Goal: Task Accomplishment & Management: Use online tool/utility

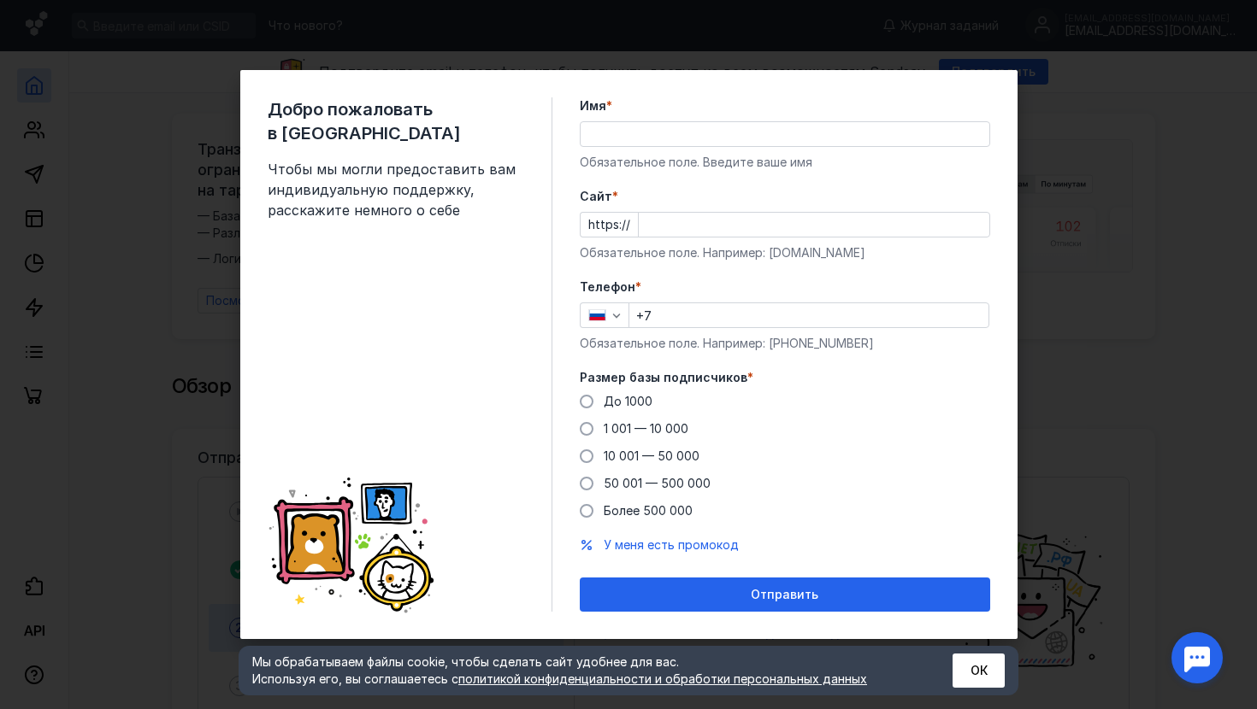
drag, startPoint x: 0, startPoint y: 0, endPoint x: 739, endPoint y: 301, distance: 798.2
click at [764, 422] on div "До [DATE] 1 001 — 10 000 10 001 — 50 000 50 001 — 500 000 Более 500 000" at bounding box center [785, 456] width 410 height 127
type input "B"
type input "[PERSON_NAME]"
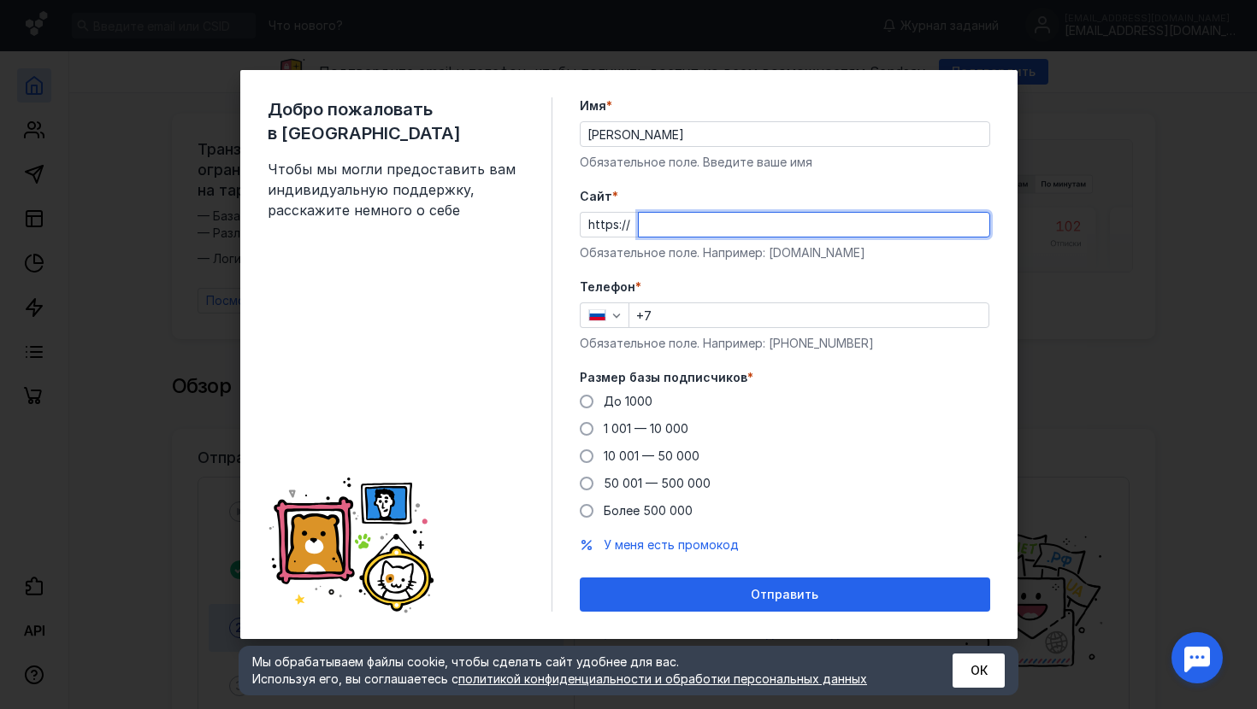
paste input "[DOMAIN_NAME]"
type input "[DOMAIN_NAME]"
click at [641, 409] on div "До 1000" at bounding box center [627, 401] width 49 height 17
click at [0, 0] on input "До 1000" at bounding box center [0, 0] width 0 height 0
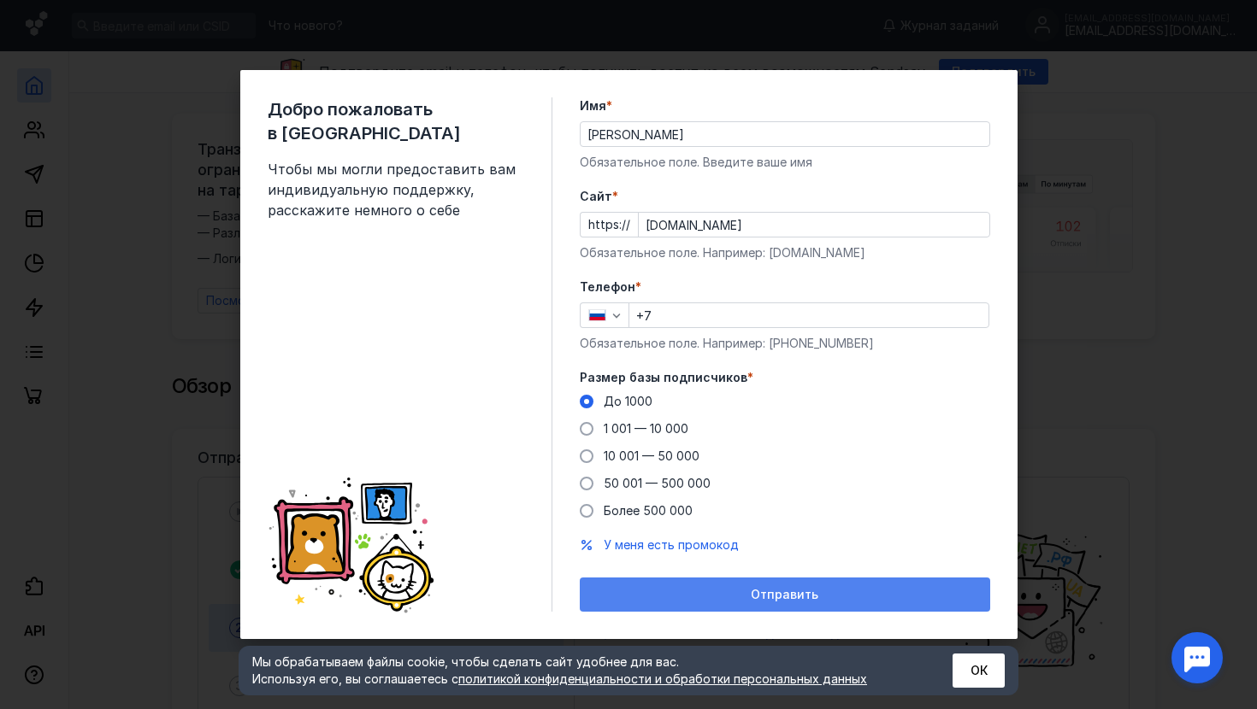
click at [763, 597] on span "Отправить" at bounding box center [784, 595] width 68 height 15
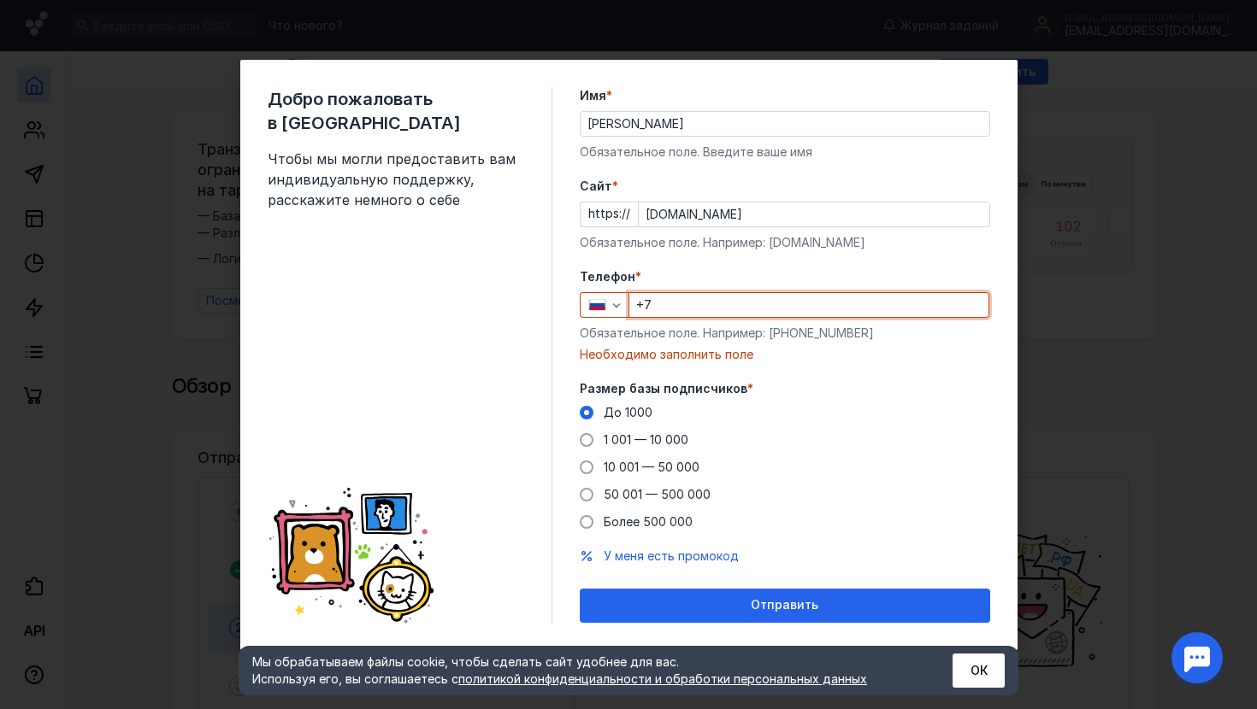
click at [686, 303] on input "+7" at bounding box center [808, 305] width 359 height 24
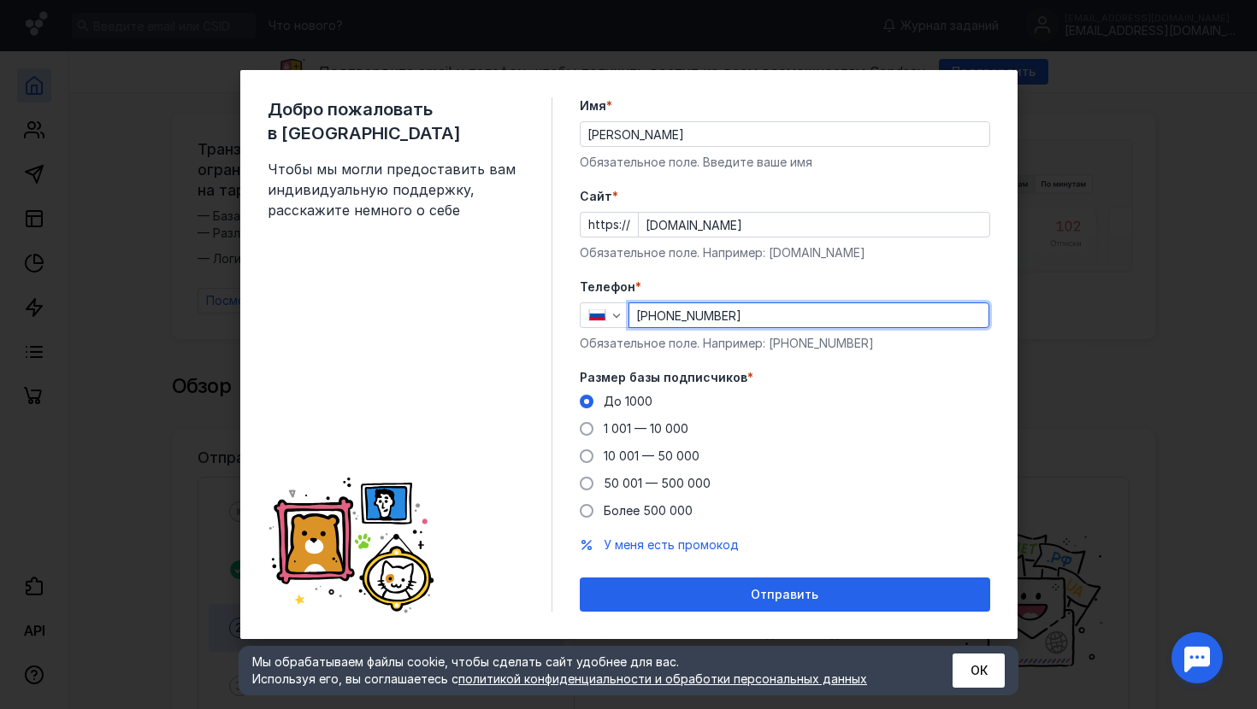
type input "[PHONE_NUMBER]"
click at [784, 595] on button "Отправить" at bounding box center [785, 595] width 410 height 34
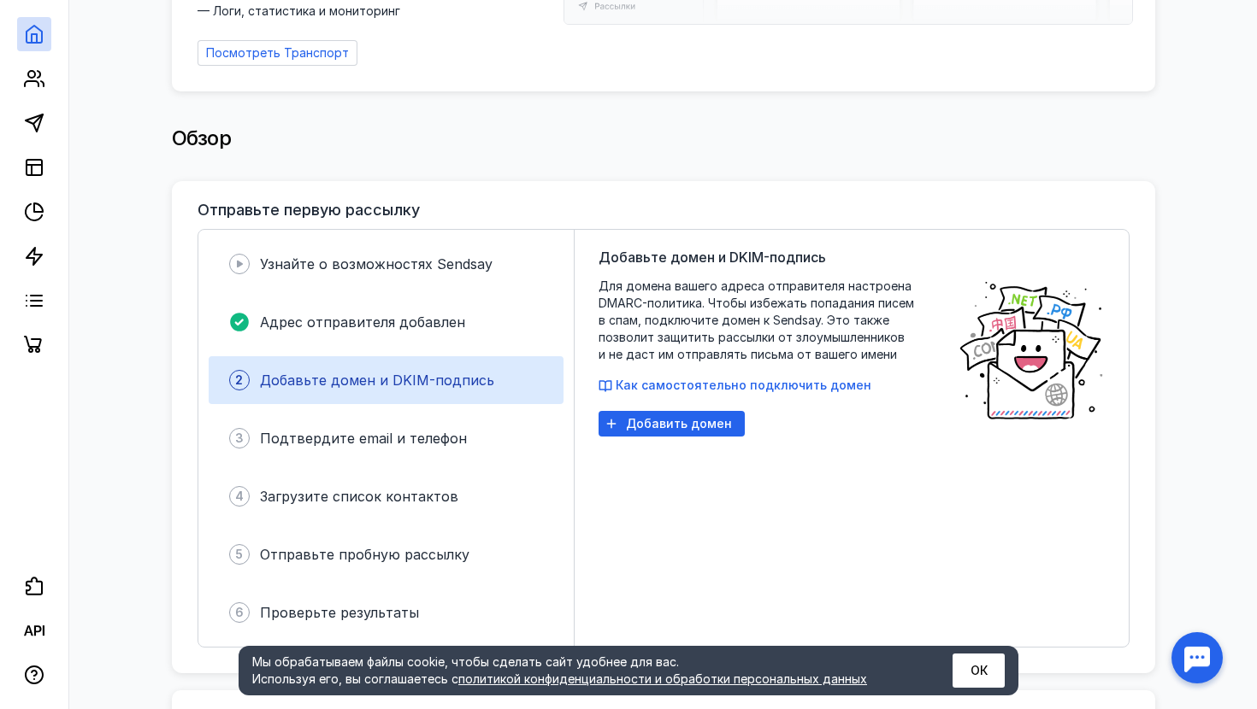
scroll to position [247, 0]
click at [678, 418] on span "Добавить домен" at bounding box center [679, 425] width 106 height 15
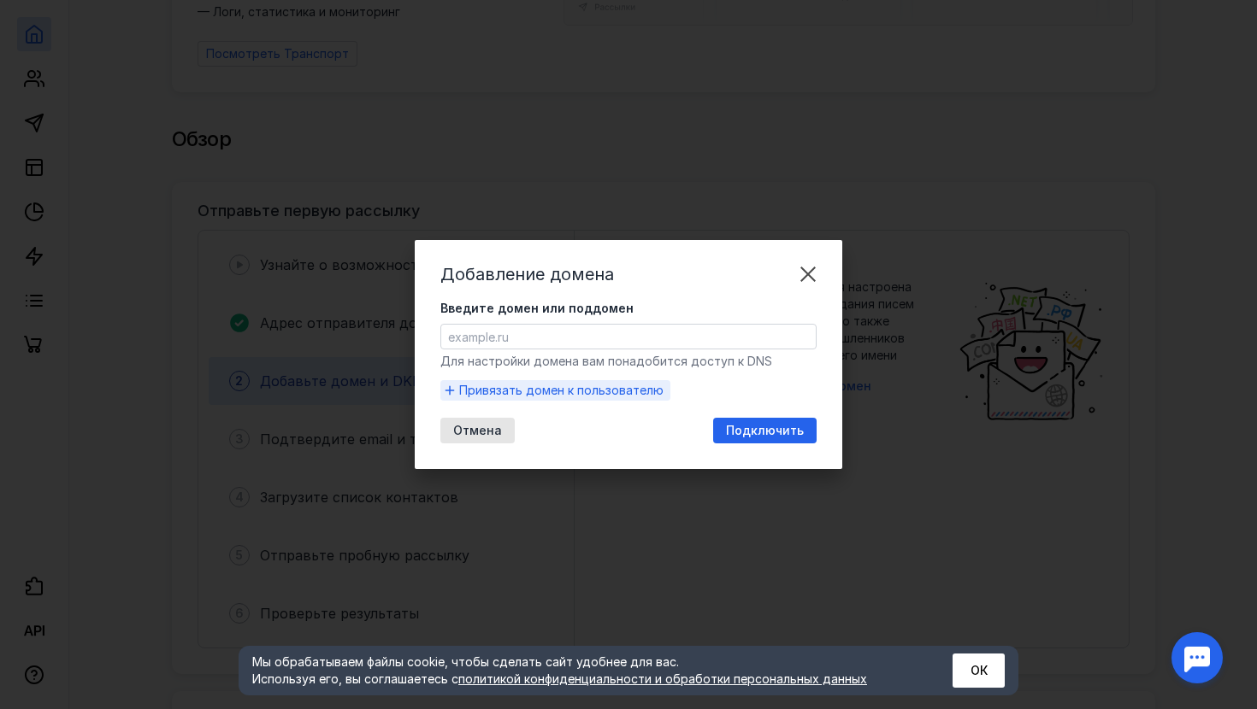
click at [618, 395] on span "Привязать домен к пользователю" at bounding box center [561, 390] width 204 height 17
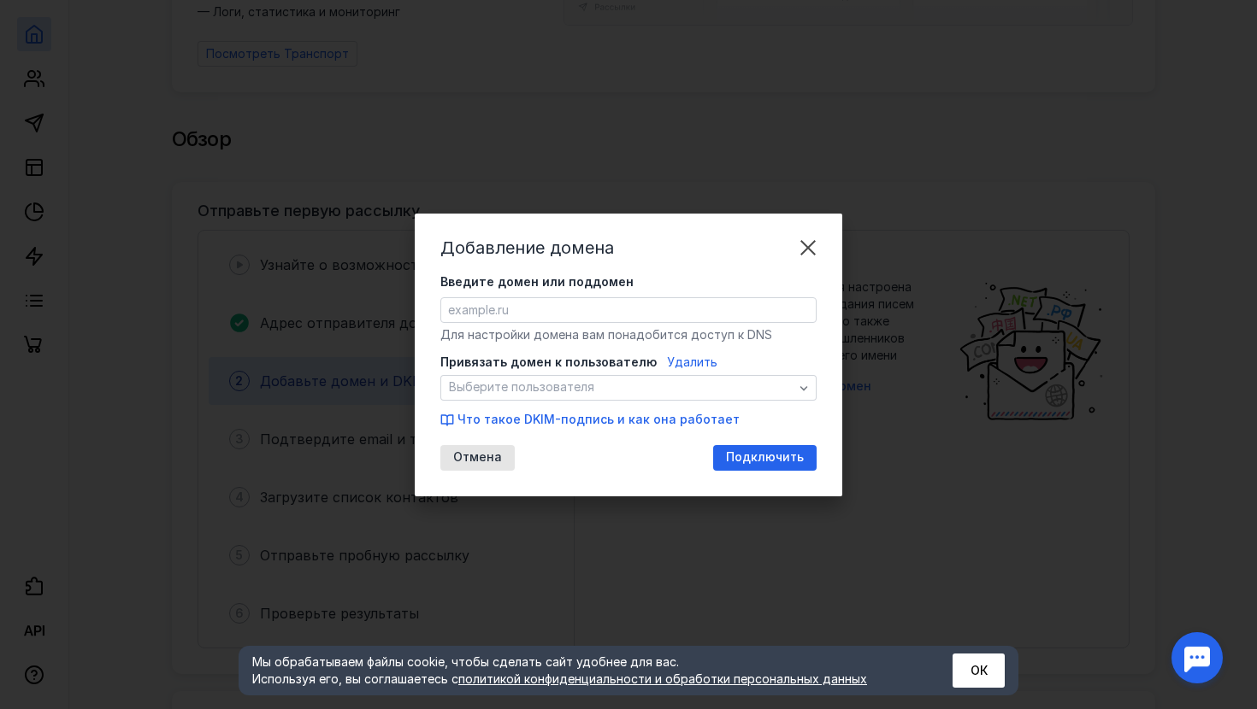
click at [618, 395] on div "Выберите пользователя" at bounding box center [628, 388] width 376 height 26
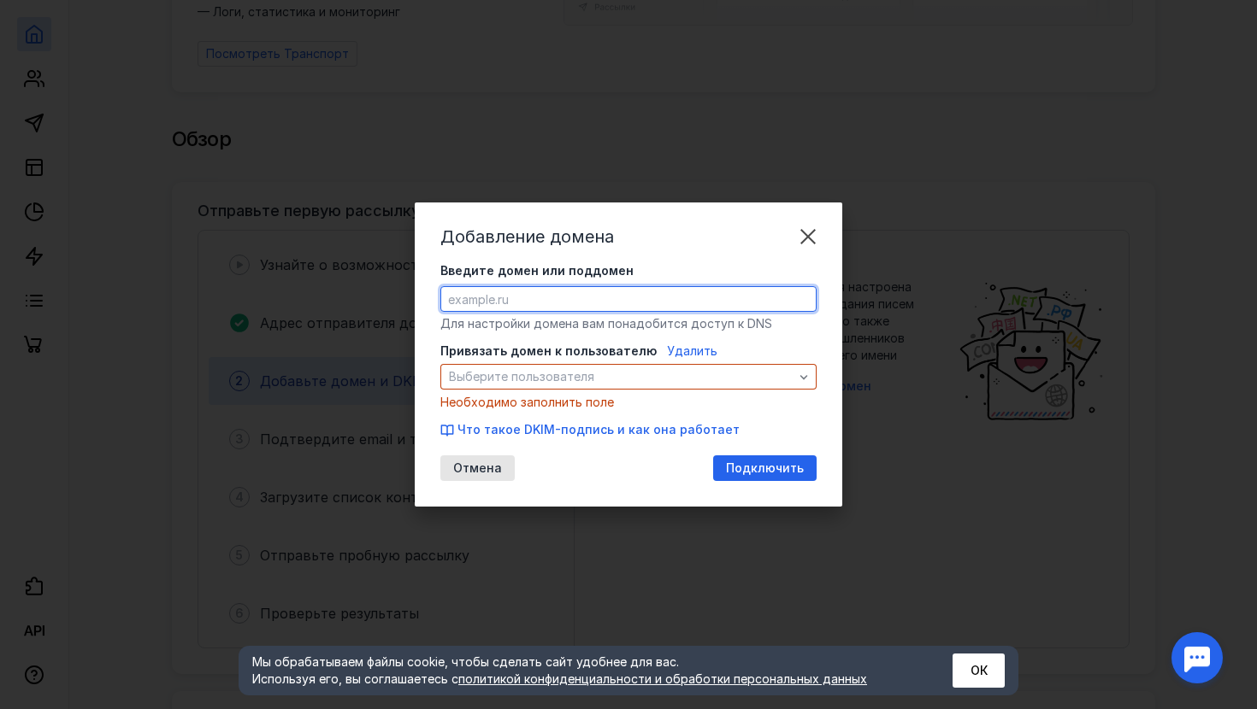
click at [692, 317] on form "Введите домен или поддомен Для настройки домена вам понадобится доступ к DNS Пр…" at bounding box center [628, 350] width 376 height 176
type input "в"
type input "[DOMAIN_NAME]"
click at [726, 467] on div "Подключить" at bounding box center [764, 469] width 95 height 15
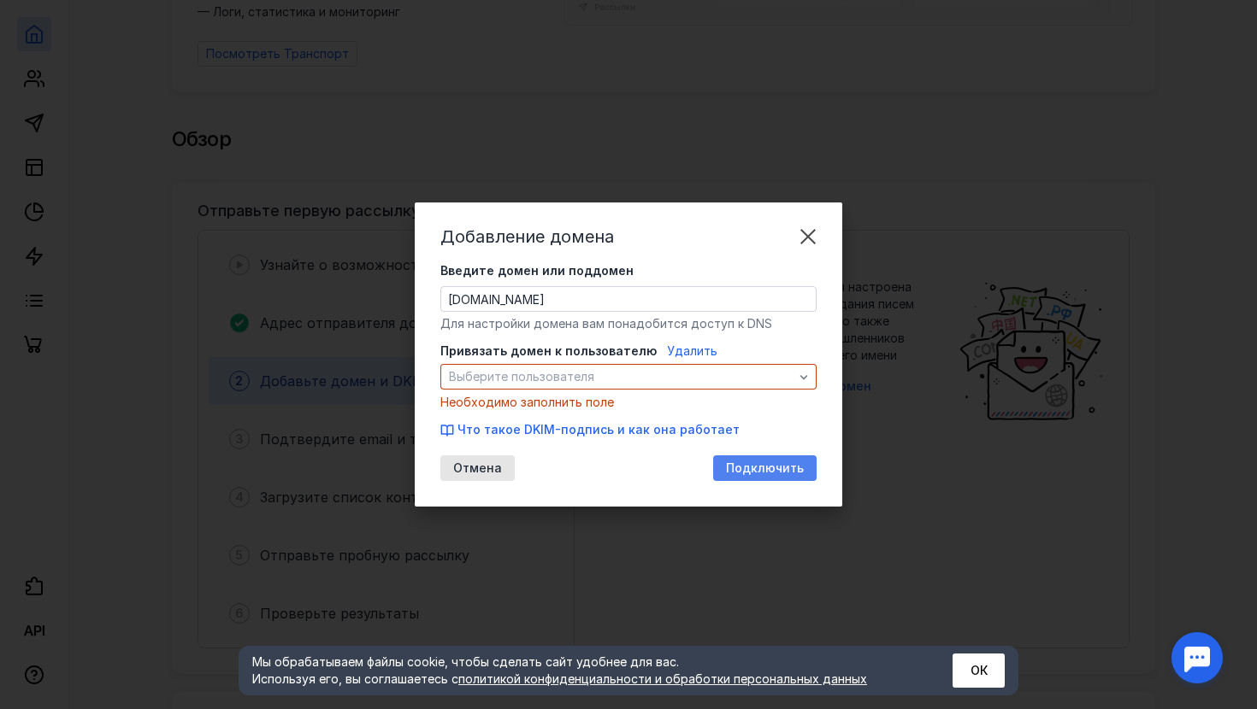
click at [751, 471] on span "Подключить" at bounding box center [765, 469] width 78 height 15
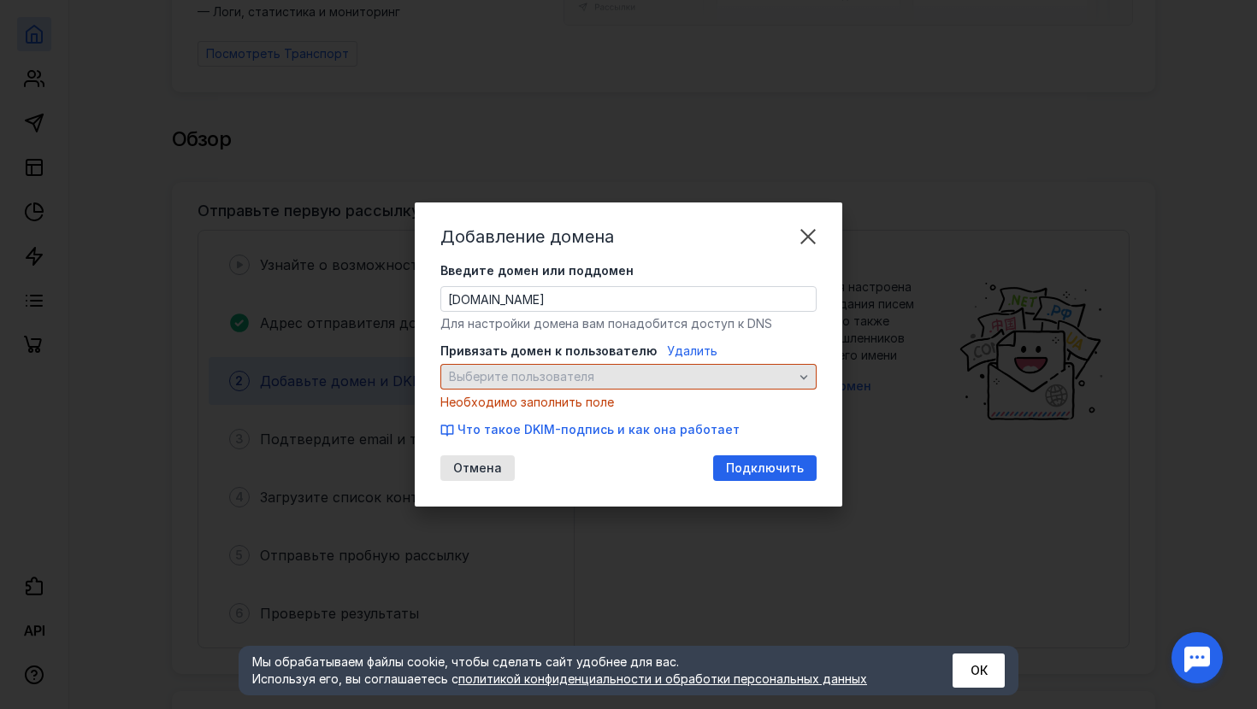
click at [690, 379] on span "Выберите пользователя" at bounding box center [621, 377] width 344 height 15
click at [520, 412] on span "Ничего не найдено" at bounding box center [505, 406] width 113 height 15
click at [563, 465] on div "Отмена Подключить" at bounding box center [628, 469] width 376 height 26
click at [685, 351] on span "Удалить" at bounding box center [692, 351] width 50 height 15
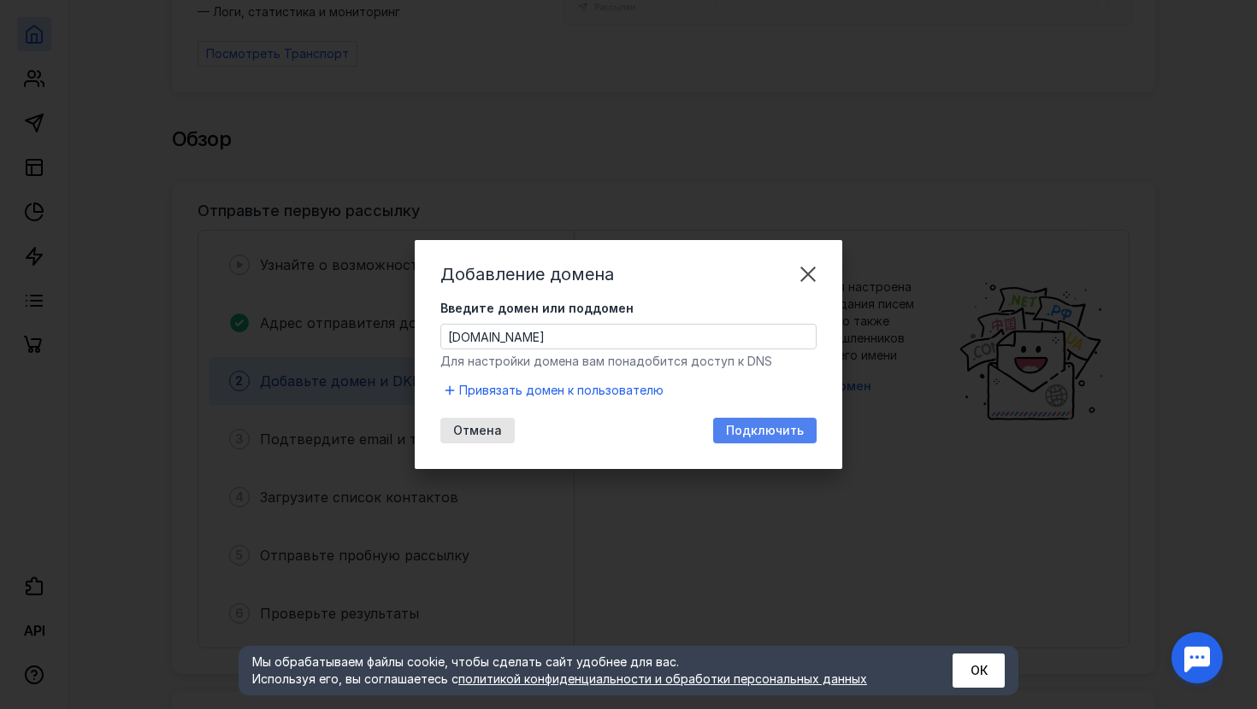
click at [755, 422] on div "Подключить" at bounding box center [764, 431] width 103 height 26
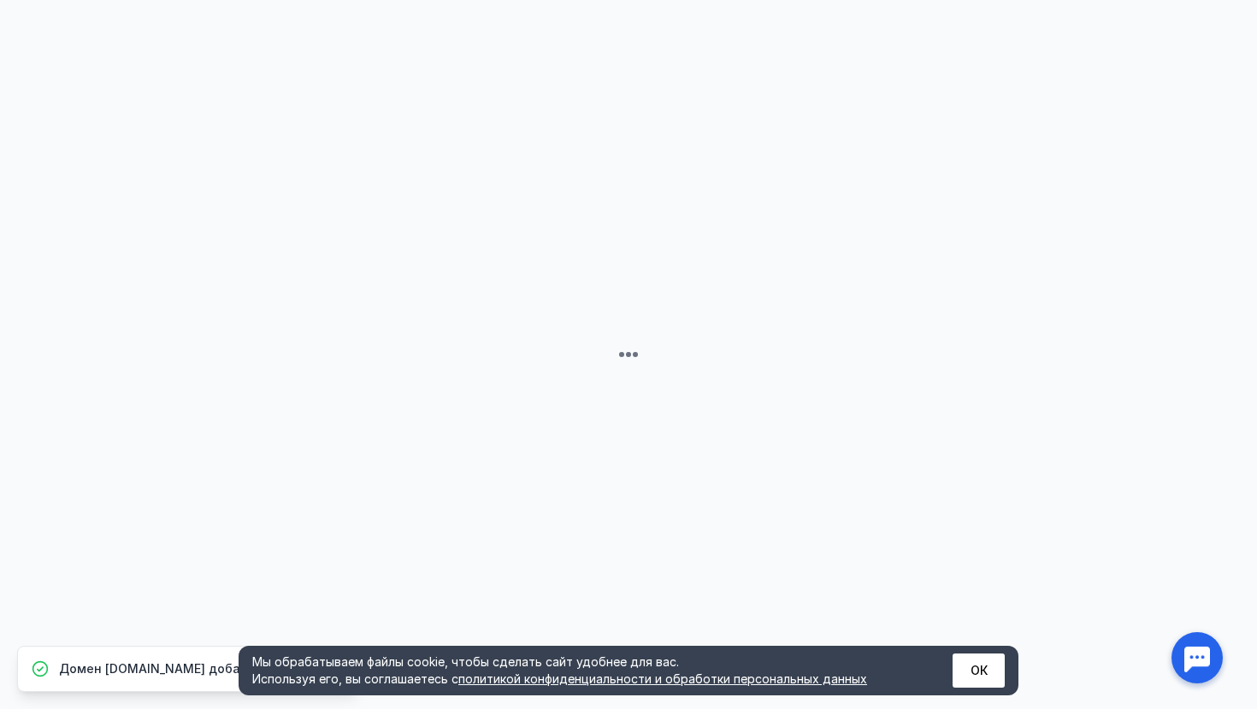
scroll to position [0, 0]
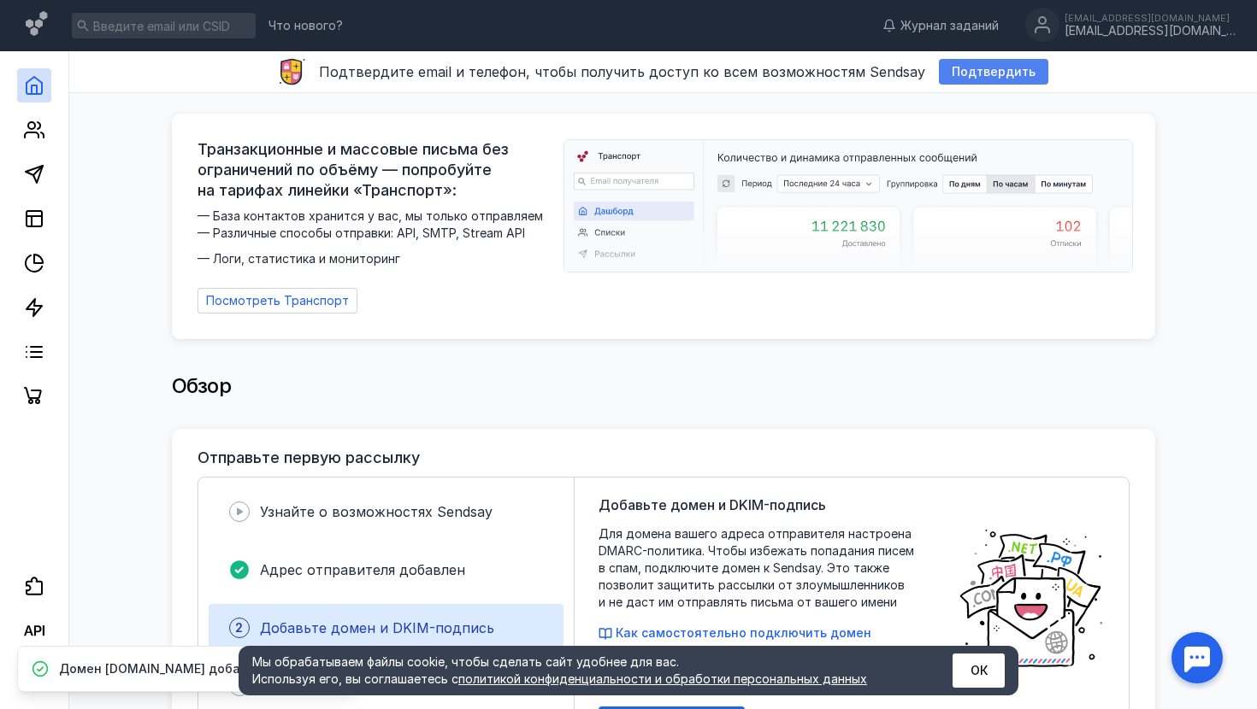
click at [989, 65] on span "Подтвердить" at bounding box center [993, 72] width 84 height 15
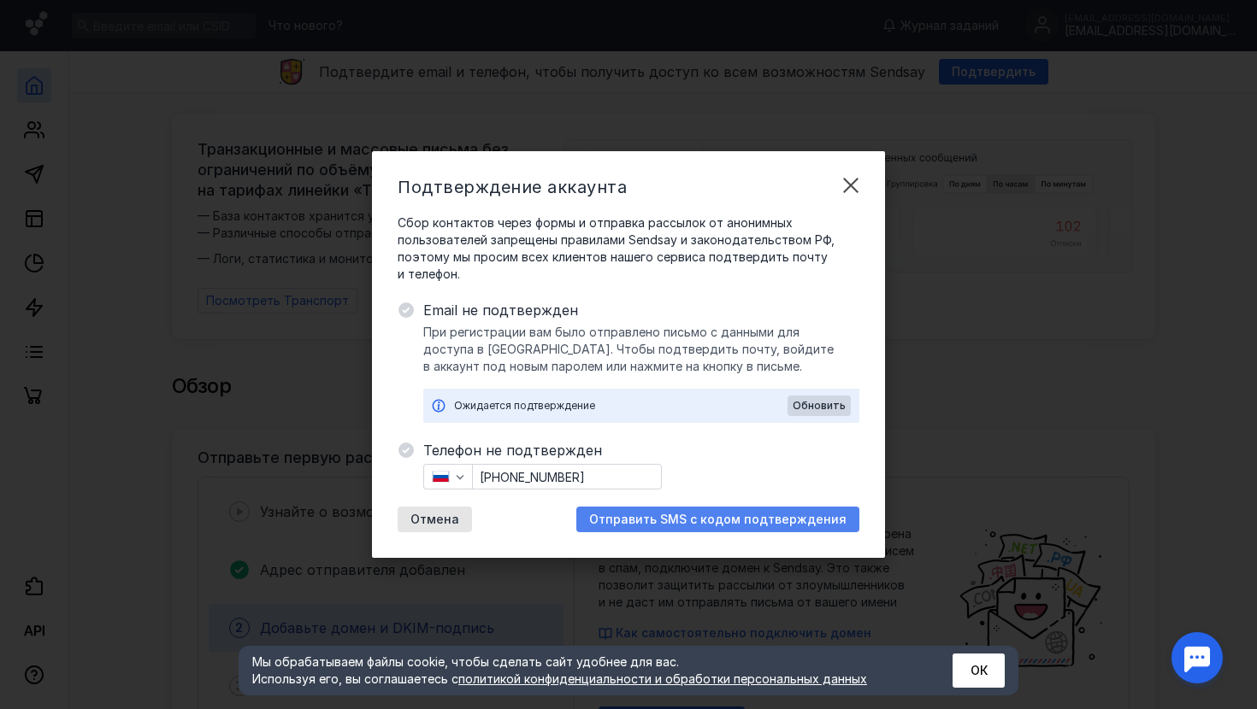
click at [728, 527] on div "Отправить SMS с кодом подтверждения" at bounding box center [717, 520] width 283 height 26
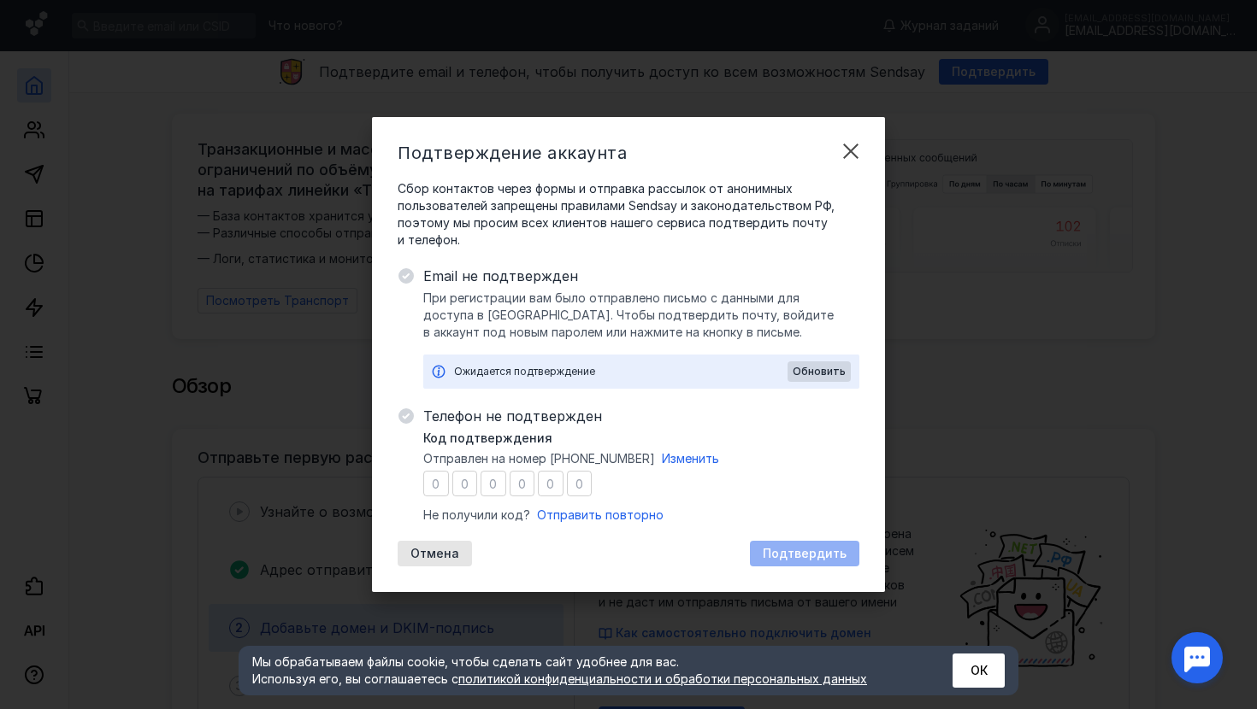
type input "6"
type input "4"
type input "5"
type input "7"
type input "9"
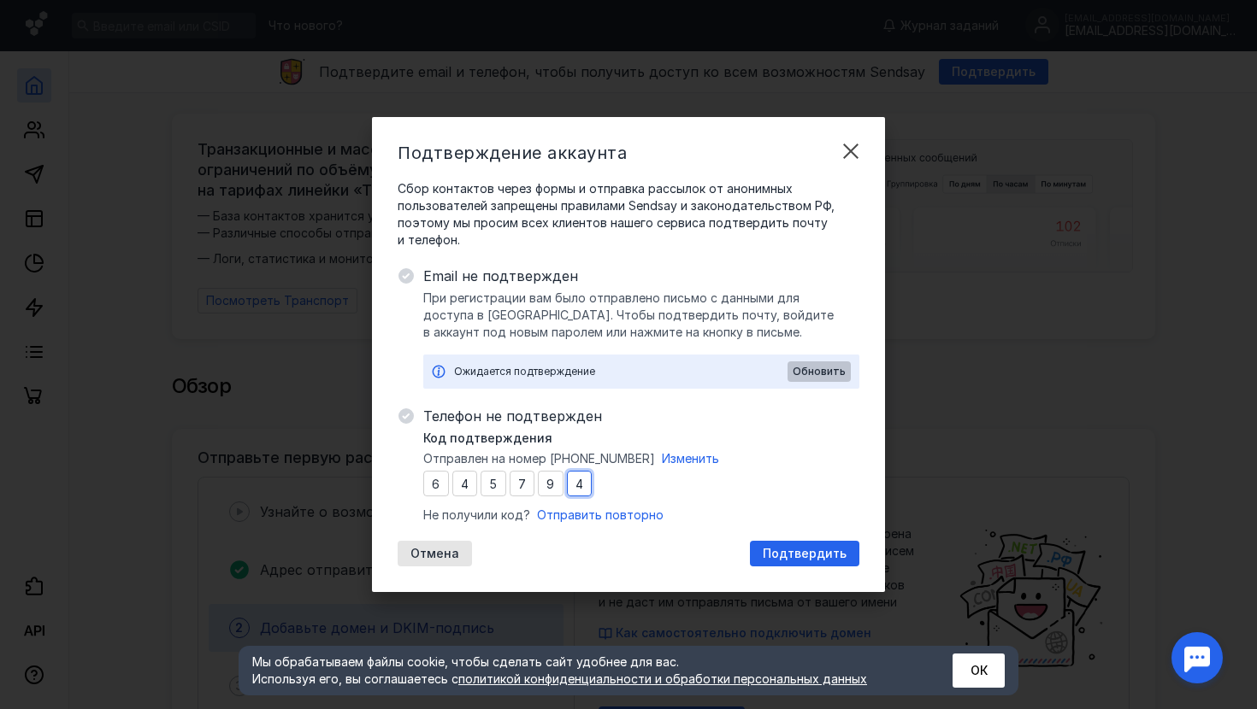
type input "4"
click at [815, 368] on span "Обновить" at bounding box center [818, 372] width 53 height 12
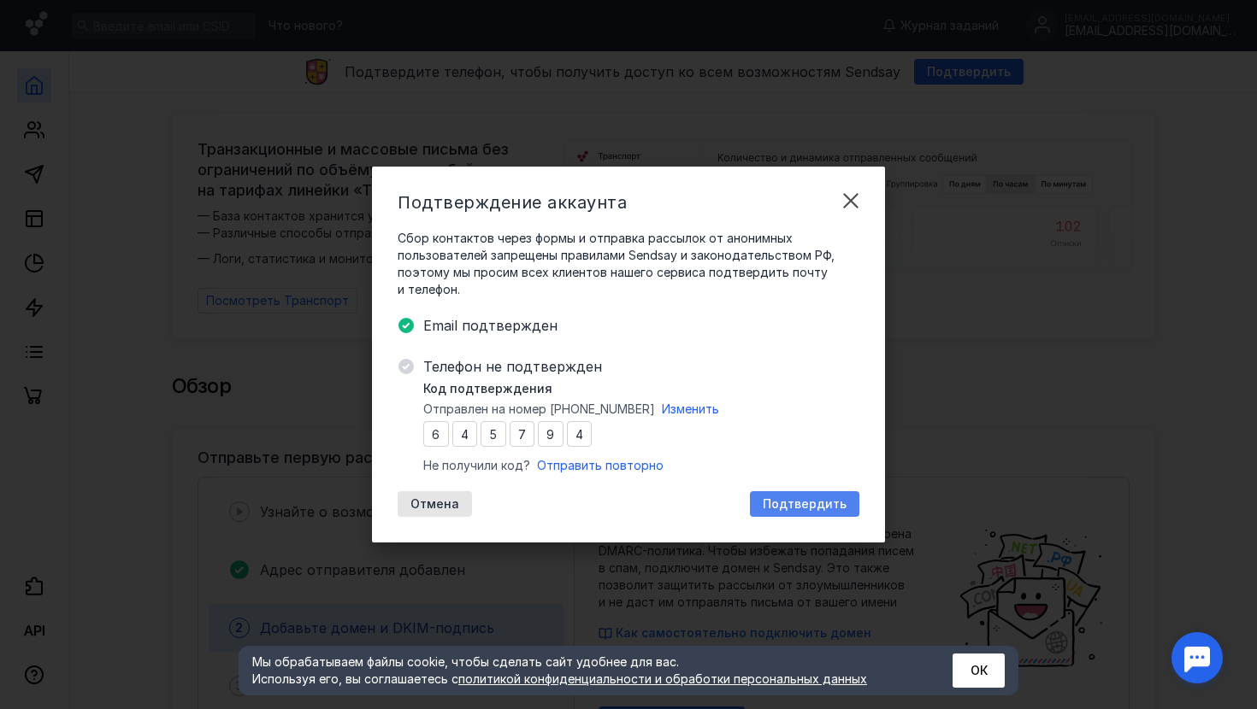
click at [802, 504] on span "Подтвердить" at bounding box center [804, 504] width 84 height 15
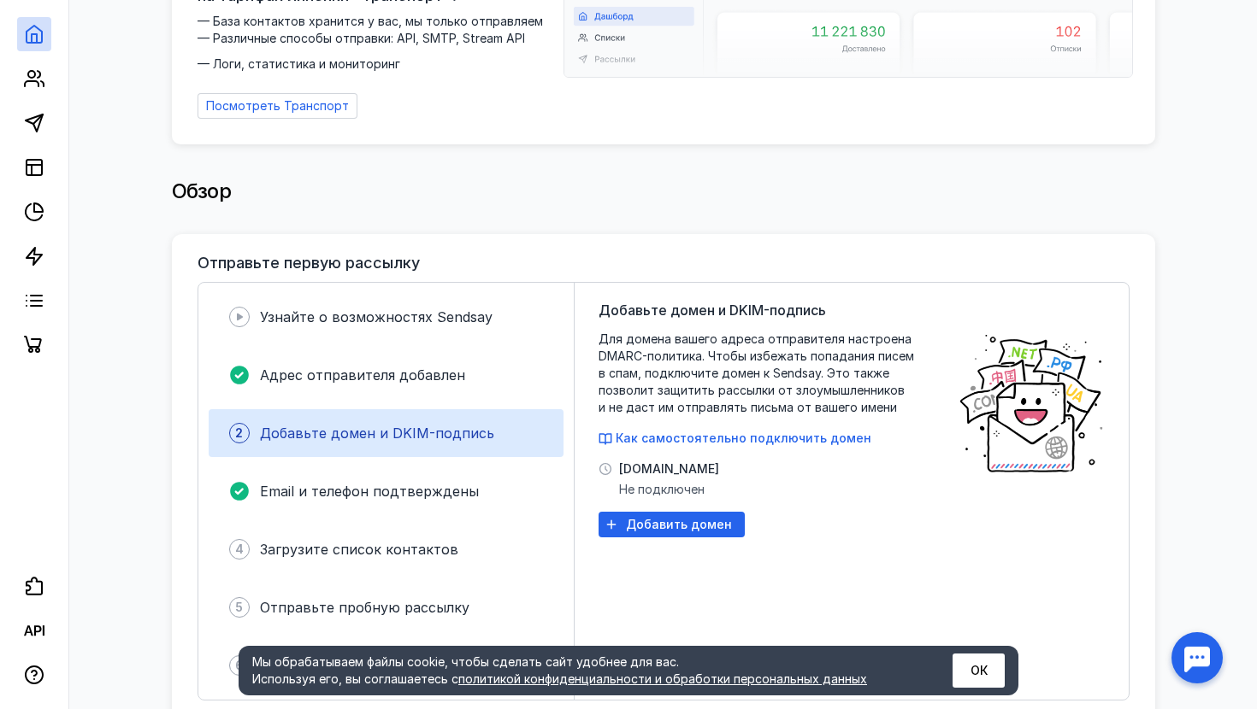
scroll to position [186, 0]
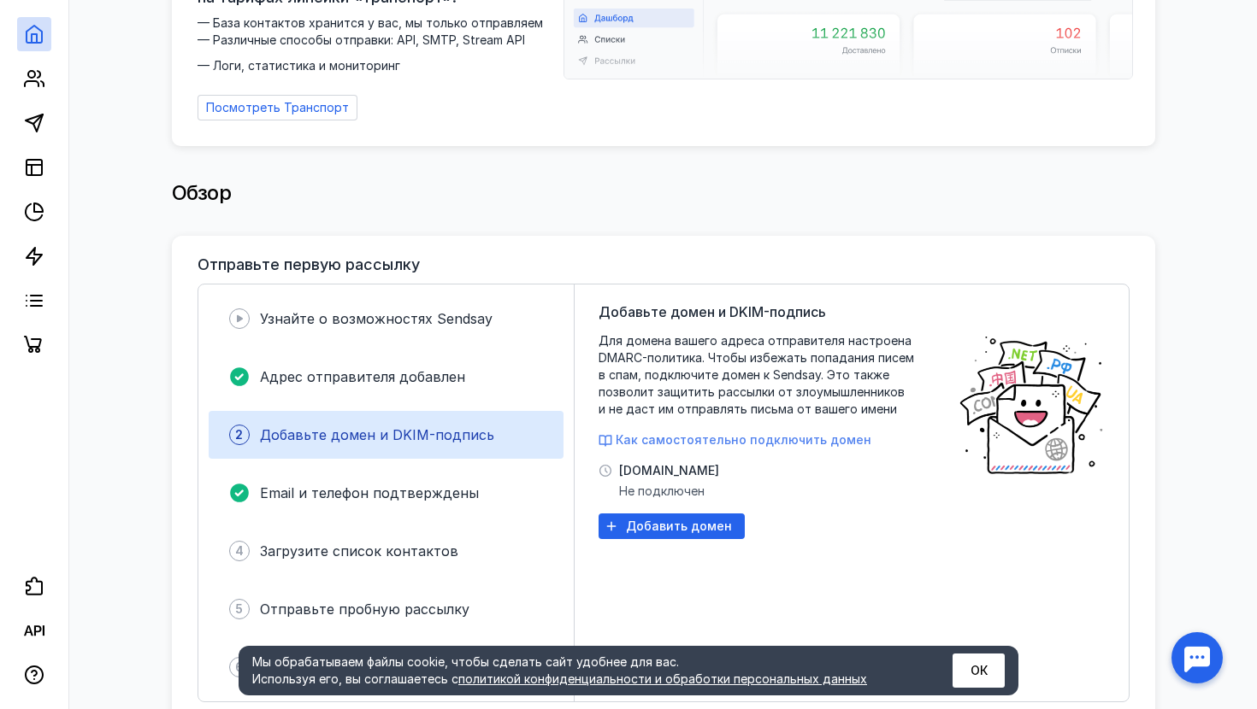
click at [721, 433] on span "Как самостоятельно подключить домен" at bounding box center [743, 440] width 256 height 15
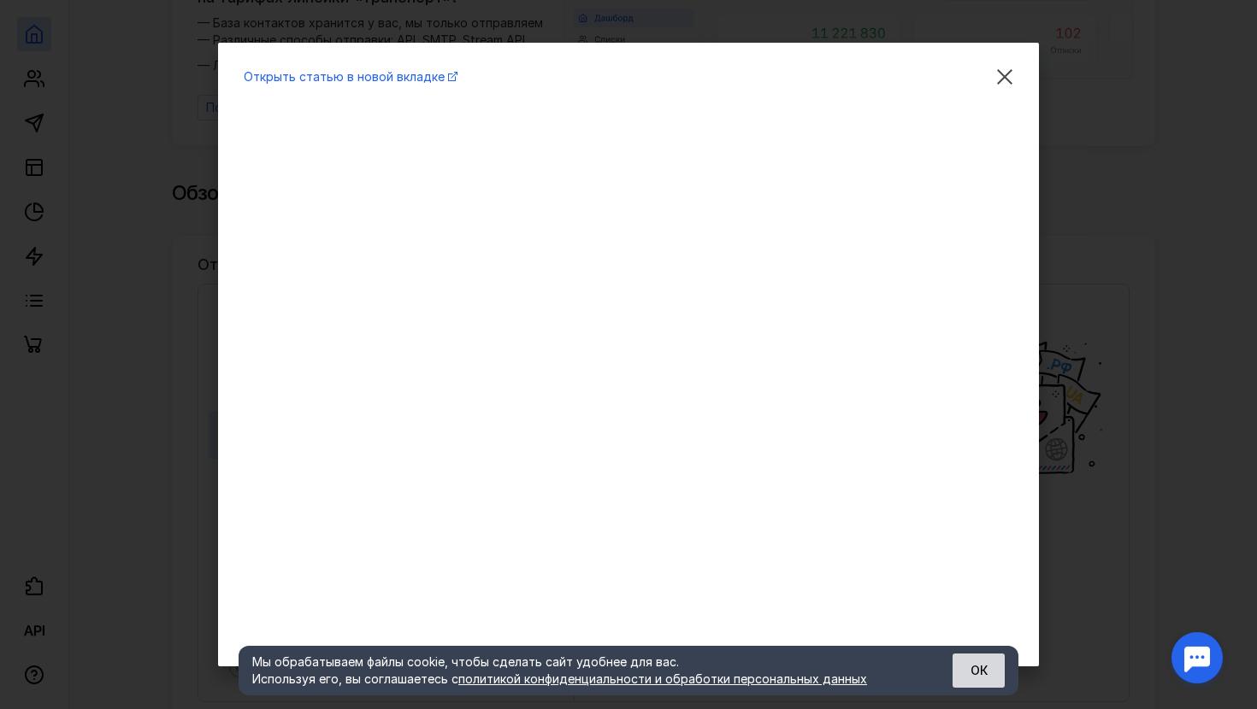
click at [974, 669] on button "ОК" at bounding box center [978, 671] width 52 height 34
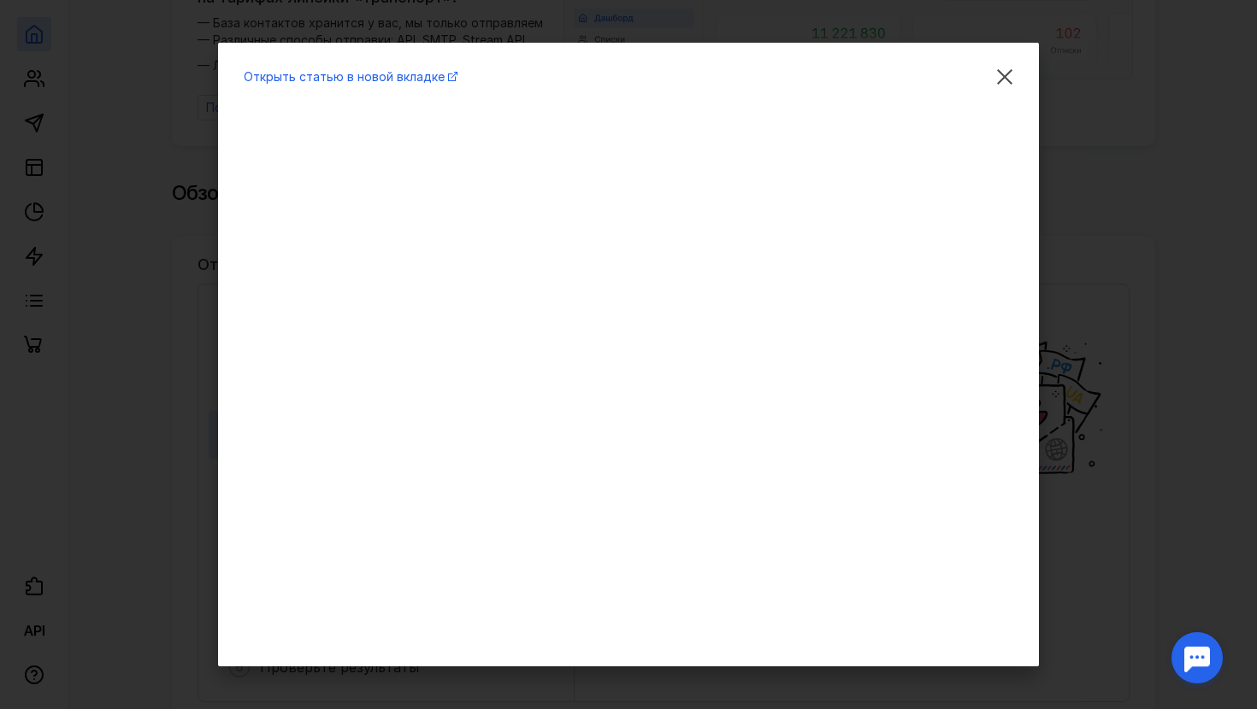
click at [414, 84] on div "Открыть статью в новой вкладке" at bounding box center [628, 76] width 769 height 17
click at [415, 78] on span "Открыть статью в новой вкладке" at bounding box center [344, 76] width 201 height 15
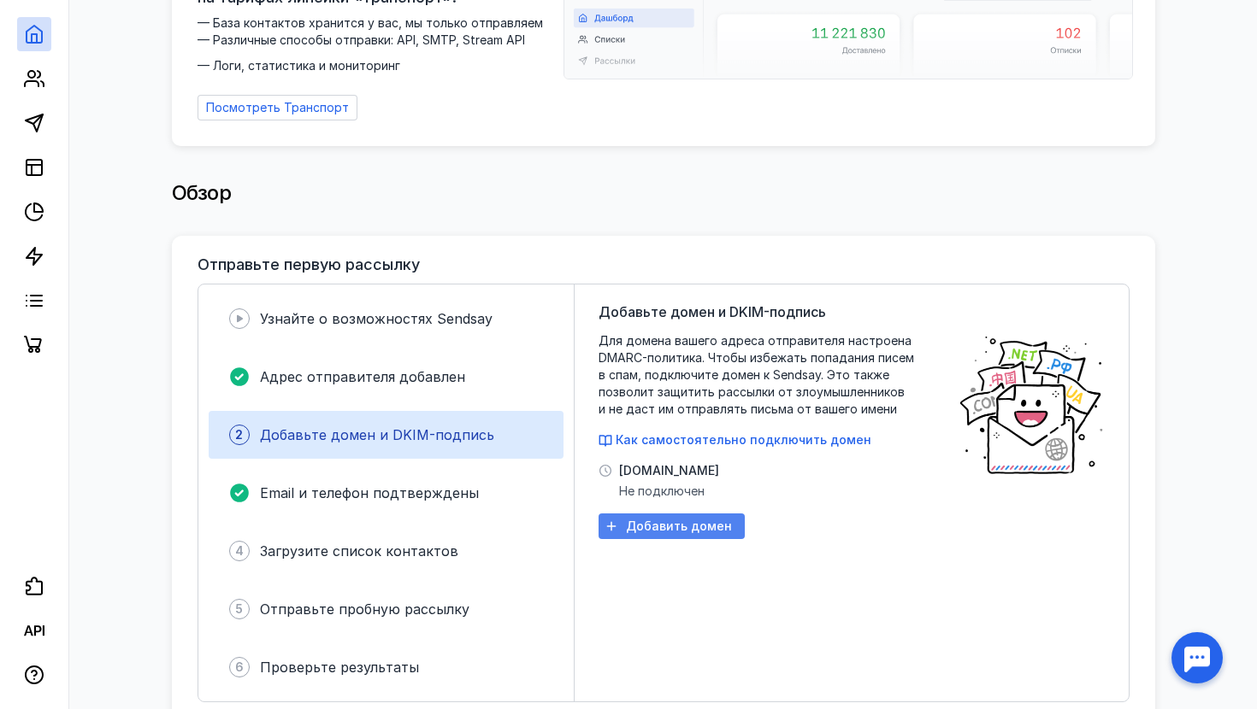
click at [655, 520] on span "Добавить домен" at bounding box center [679, 527] width 106 height 15
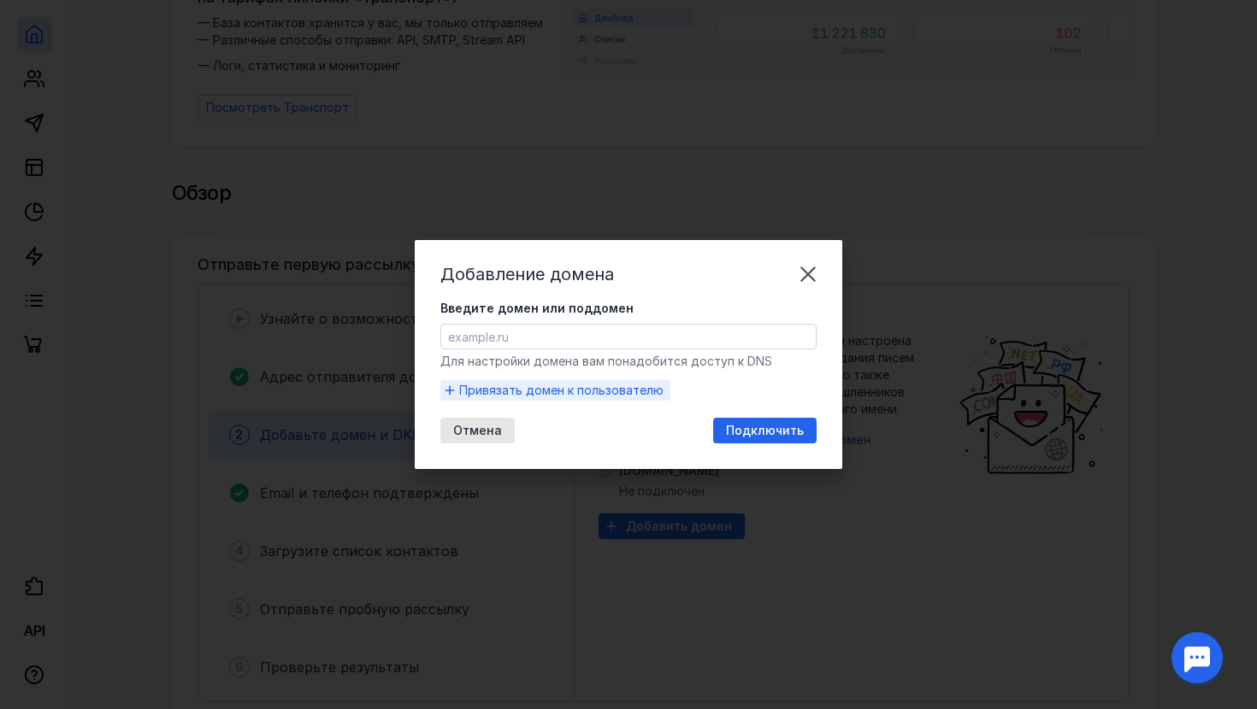
click at [623, 392] on span "Привязать домен к пользователю" at bounding box center [561, 390] width 204 height 17
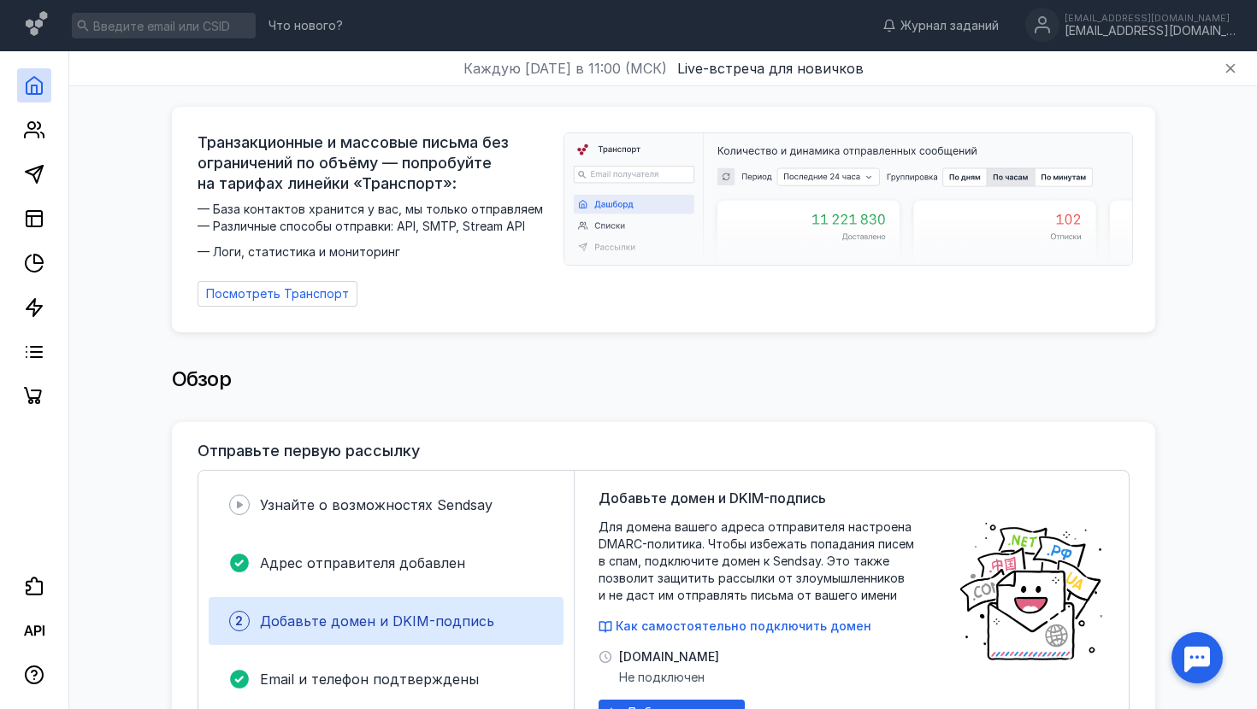
scroll to position [0, 0]
click at [1179, 26] on div "[EMAIL_ADDRESS][DOMAIN_NAME]" at bounding box center [1149, 31] width 171 height 15
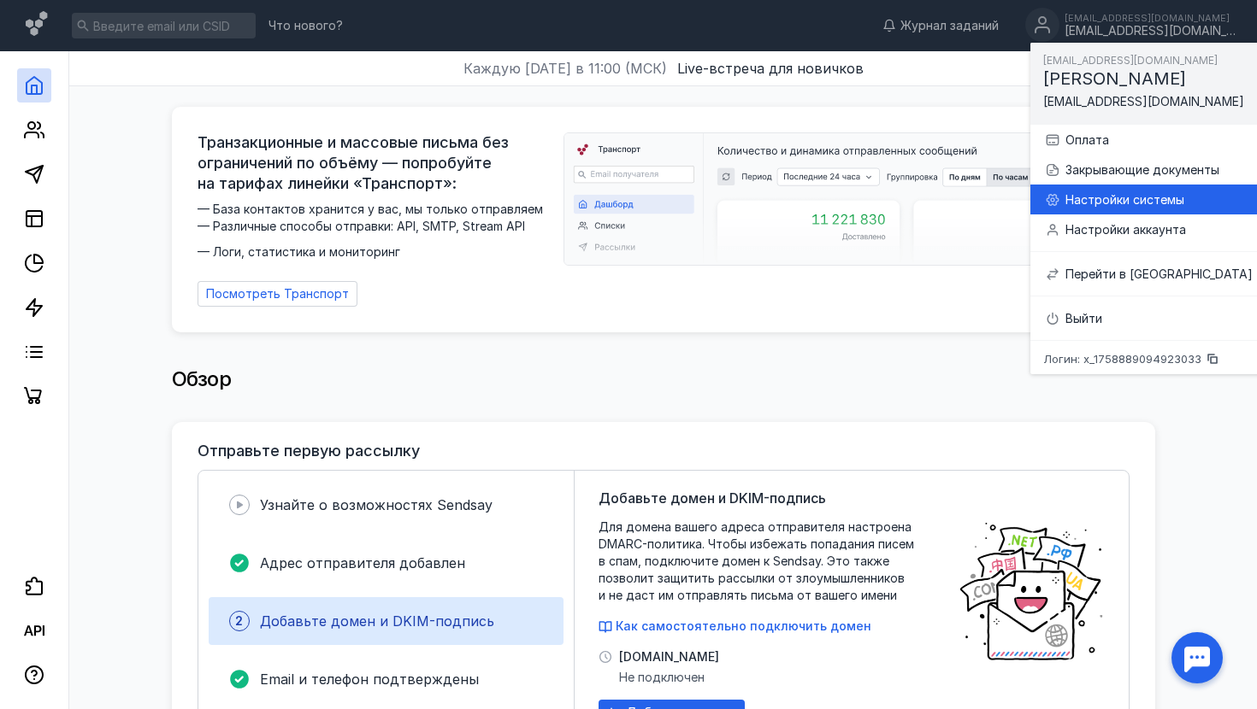
click at [1119, 198] on div "Настройки системы" at bounding box center [1158, 199] width 187 height 17
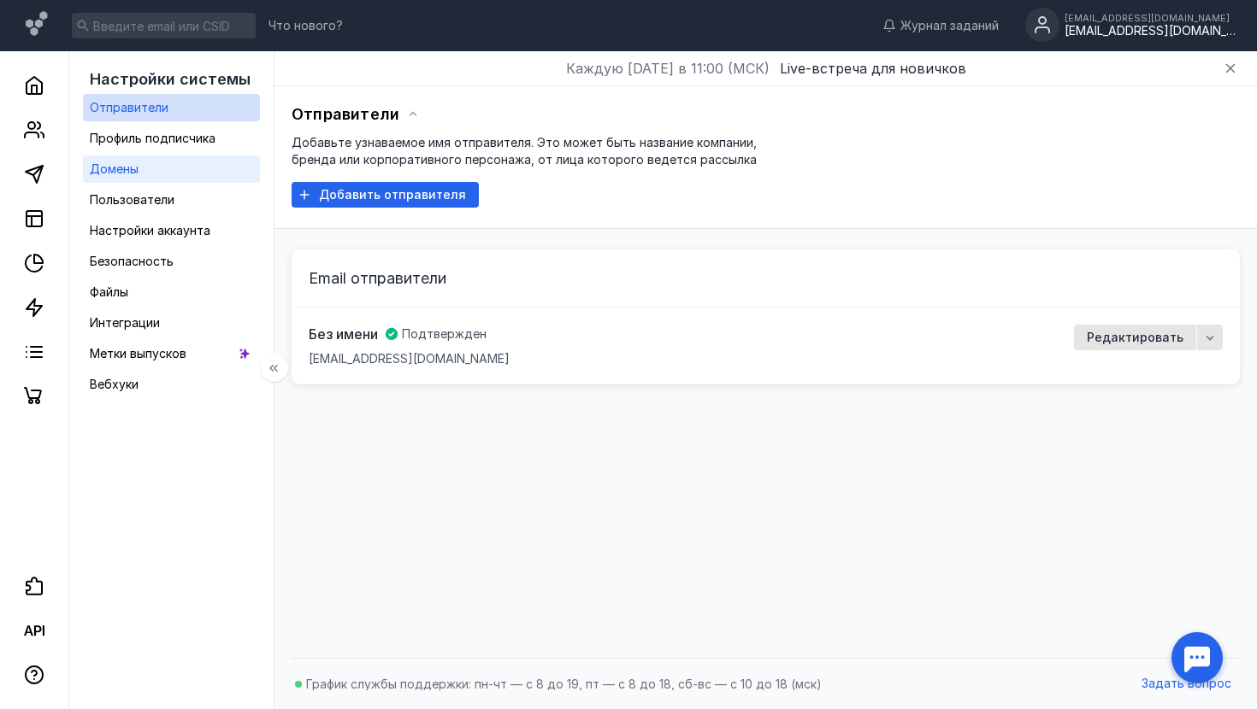
click at [132, 159] on div "Домены" at bounding box center [114, 169] width 49 height 21
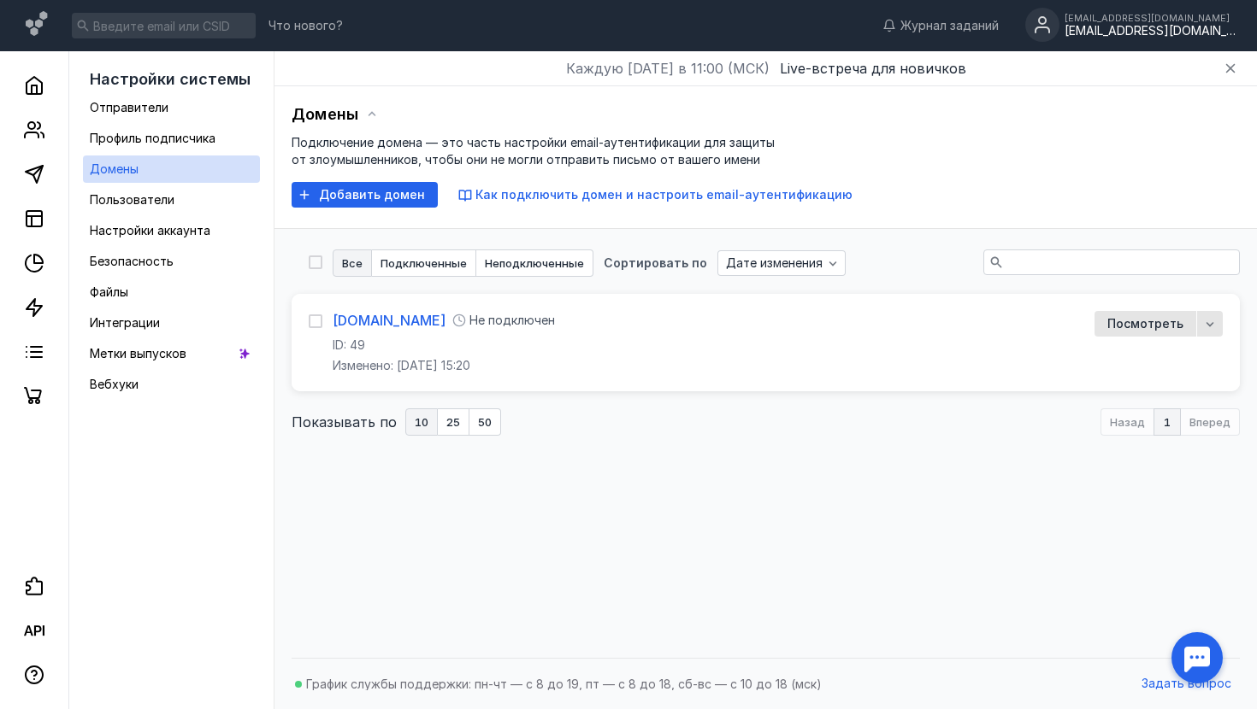
click at [347, 316] on link "[DOMAIN_NAME]" at bounding box center [389, 320] width 113 height 19
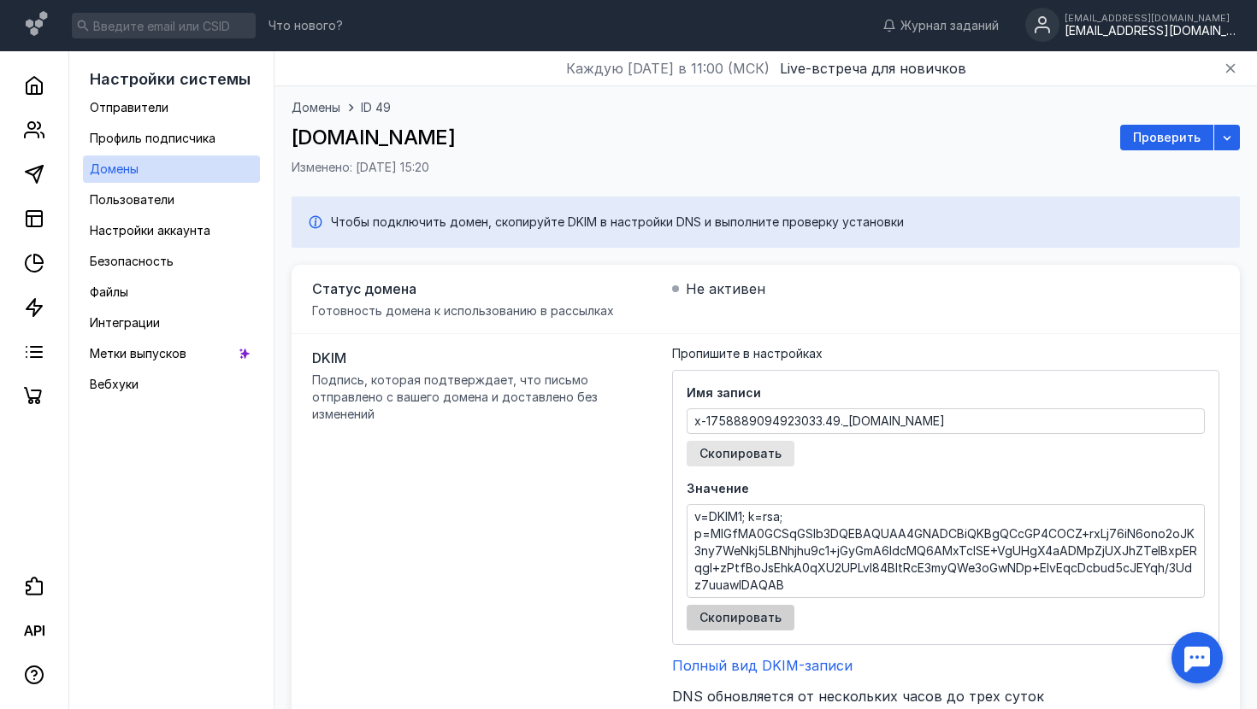
click at [768, 618] on span "Скопировать" at bounding box center [740, 618] width 82 height 15
click at [36, 94] on icon at bounding box center [33, 85] width 15 height 17
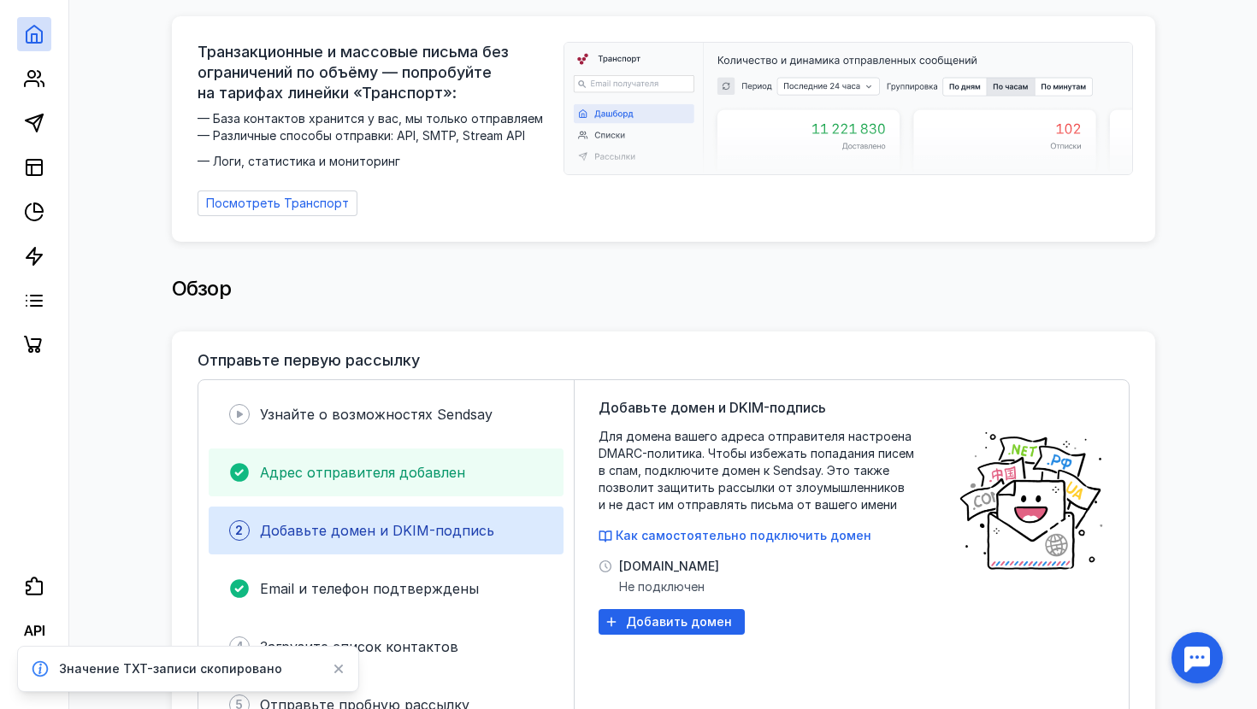
scroll to position [149, 0]
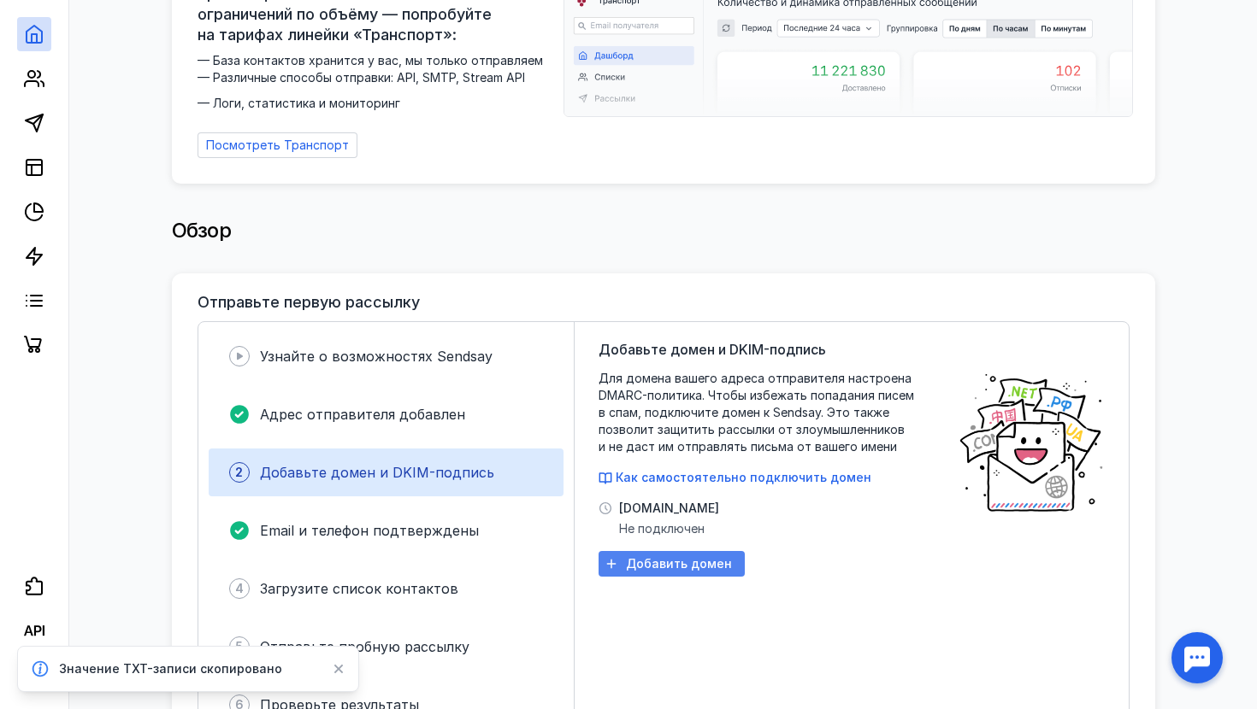
click at [644, 563] on div "Добавить домен" at bounding box center [671, 564] width 146 height 26
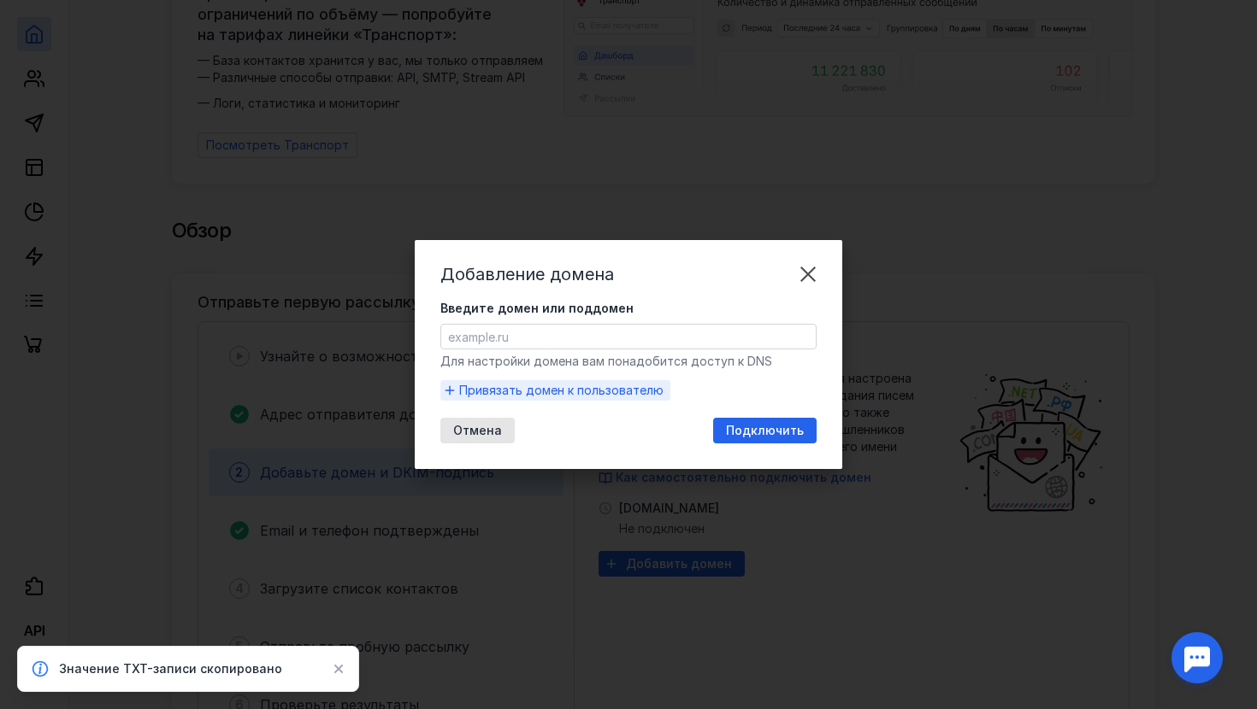
click at [492, 396] on span "Привязать домен к пользователю" at bounding box center [561, 390] width 204 height 17
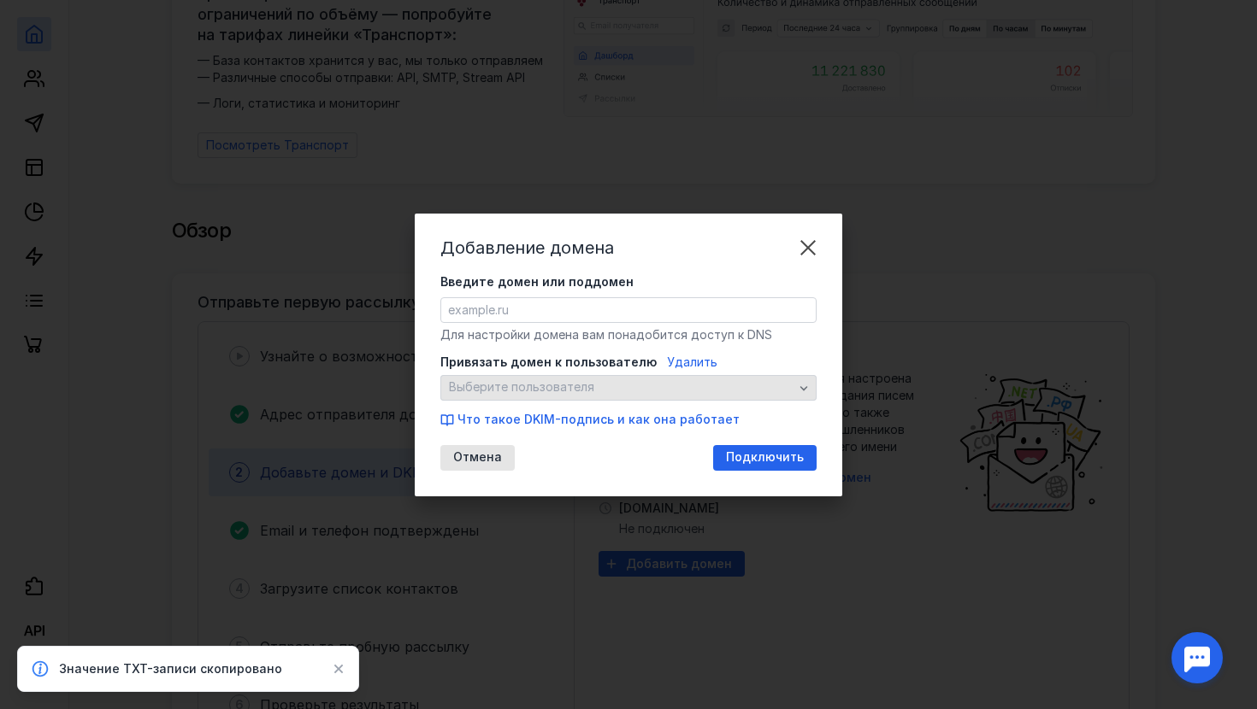
click at [503, 386] on span "Выберите пользователя" at bounding box center [521, 387] width 145 height 15
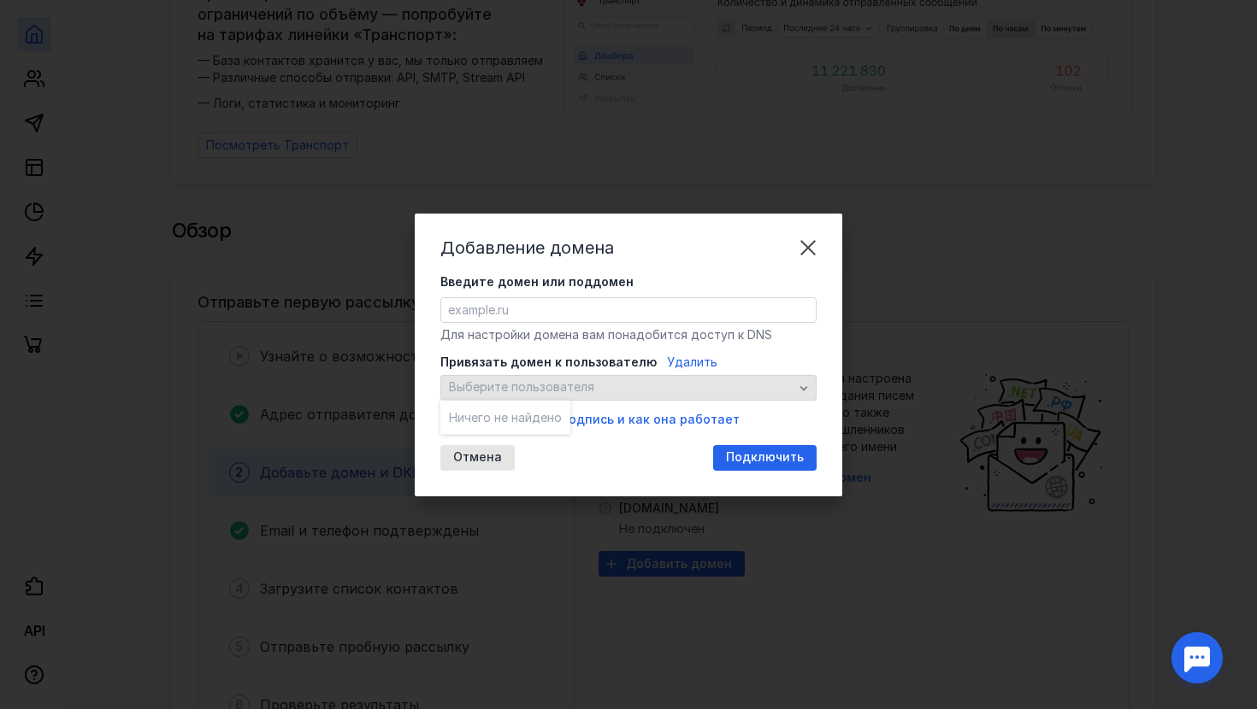
click at [503, 386] on span "Выберите пользователя" at bounding box center [521, 387] width 145 height 15
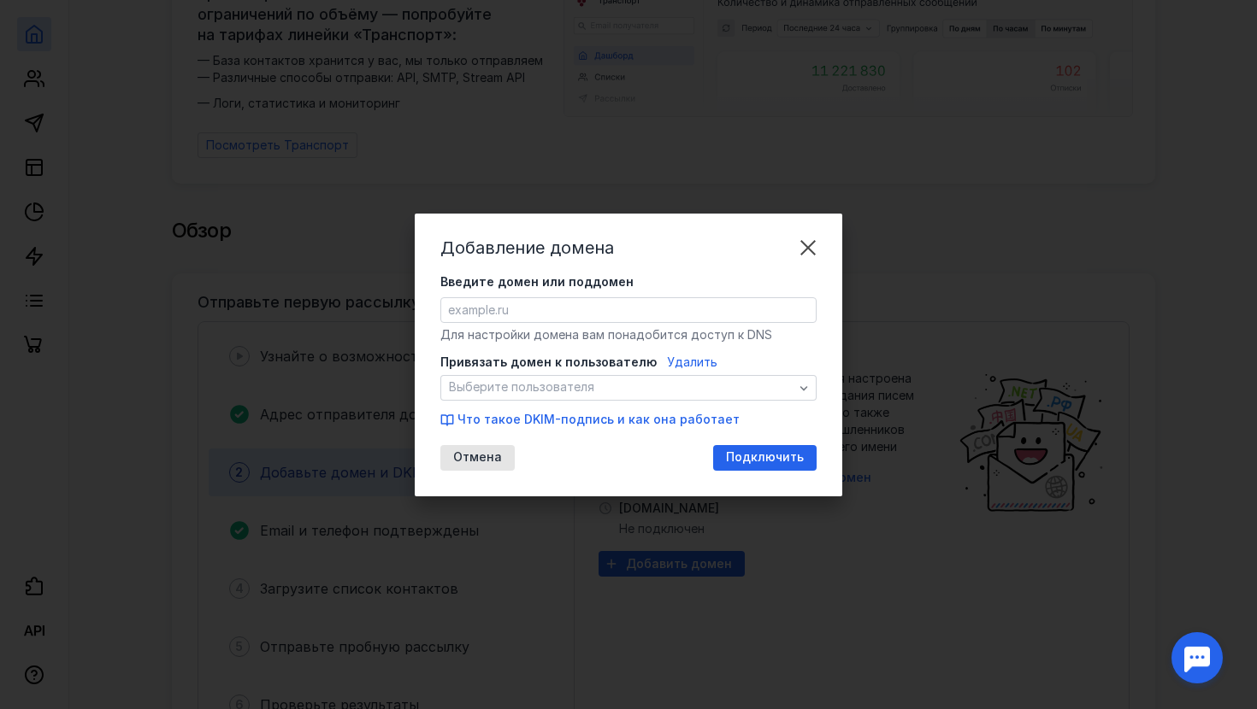
click at [541, 314] on form "Введите домен или поддомен Для настройки домена вам понадобится доступ к DNS Пр…" at bounding box center [628, 351] width 376 height 155
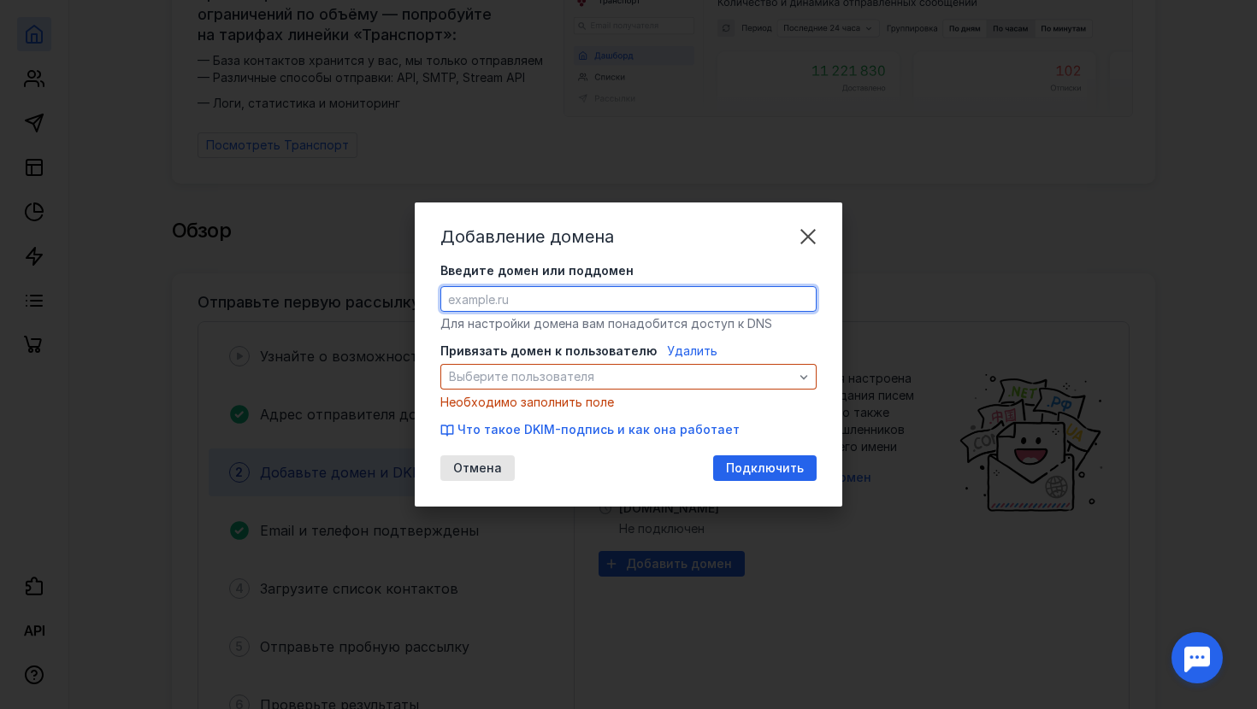
paste input "v=DKIM1; k=rsa; p=MIGfMA0GCSqGSIb3DQEBAQUAA4GNADCBiQKBgQCcGP4COCZ+rxLj76iN6ono2…"
type input "v=DKIM1; k=rsa; p=MIGfMA0GCSqGSIb3DQEBAQUAA4GNADCBiQKBgQCcGP4COCZ+rxLj76iN6ono2…"
type input "[DOMAIN_NAME]"
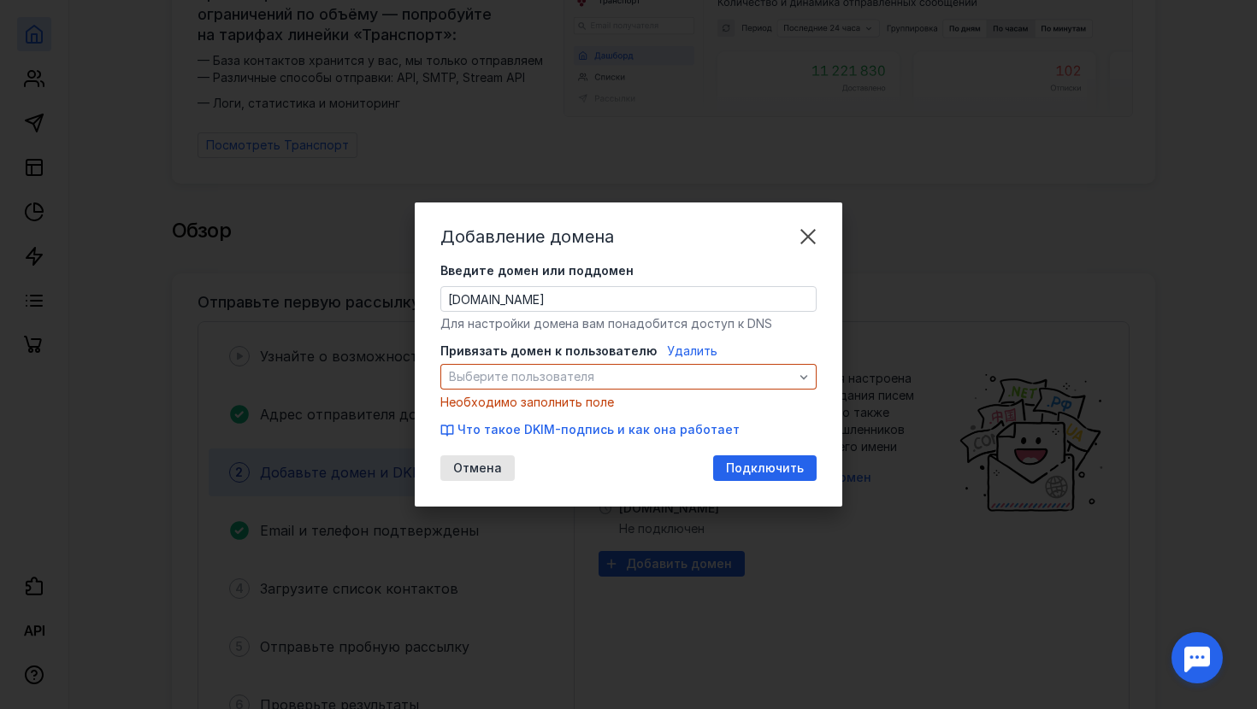
click at [686, 351] on span "Удалить" at bounding box center [692, 351] width 50 height 15
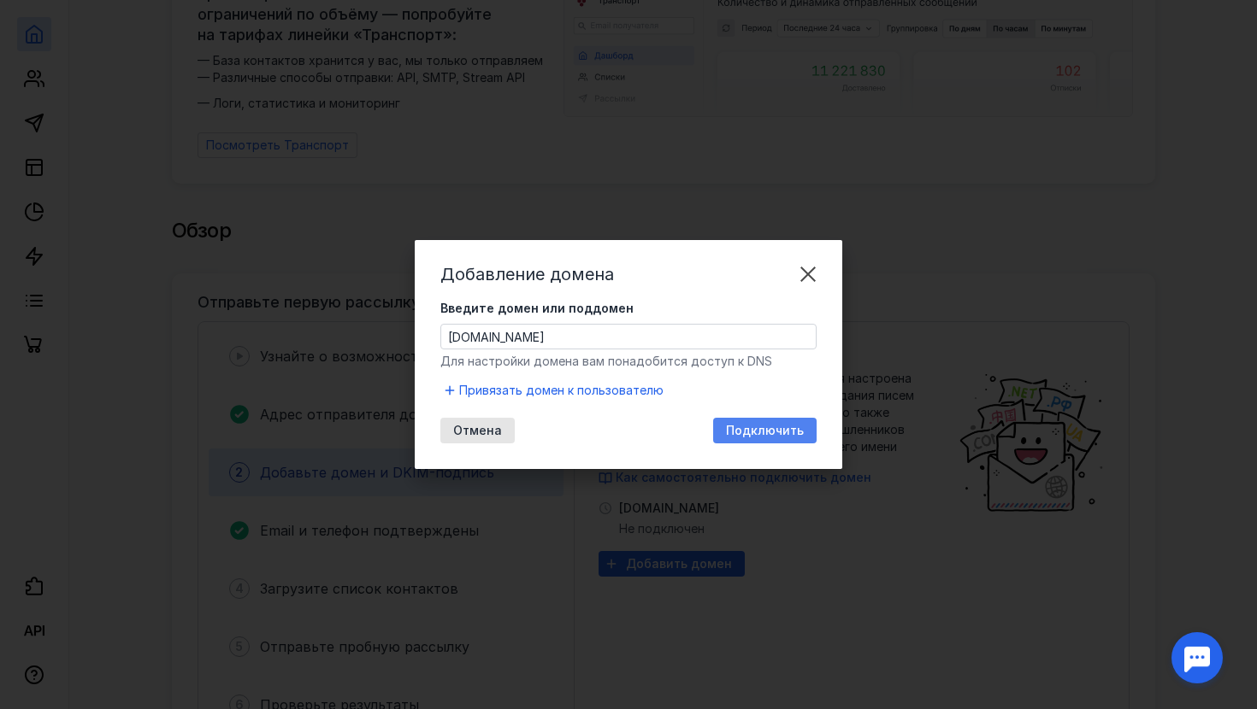
click at [756, 430] on span "Подключить" at bounding box center [765, 431] width 78 height 15
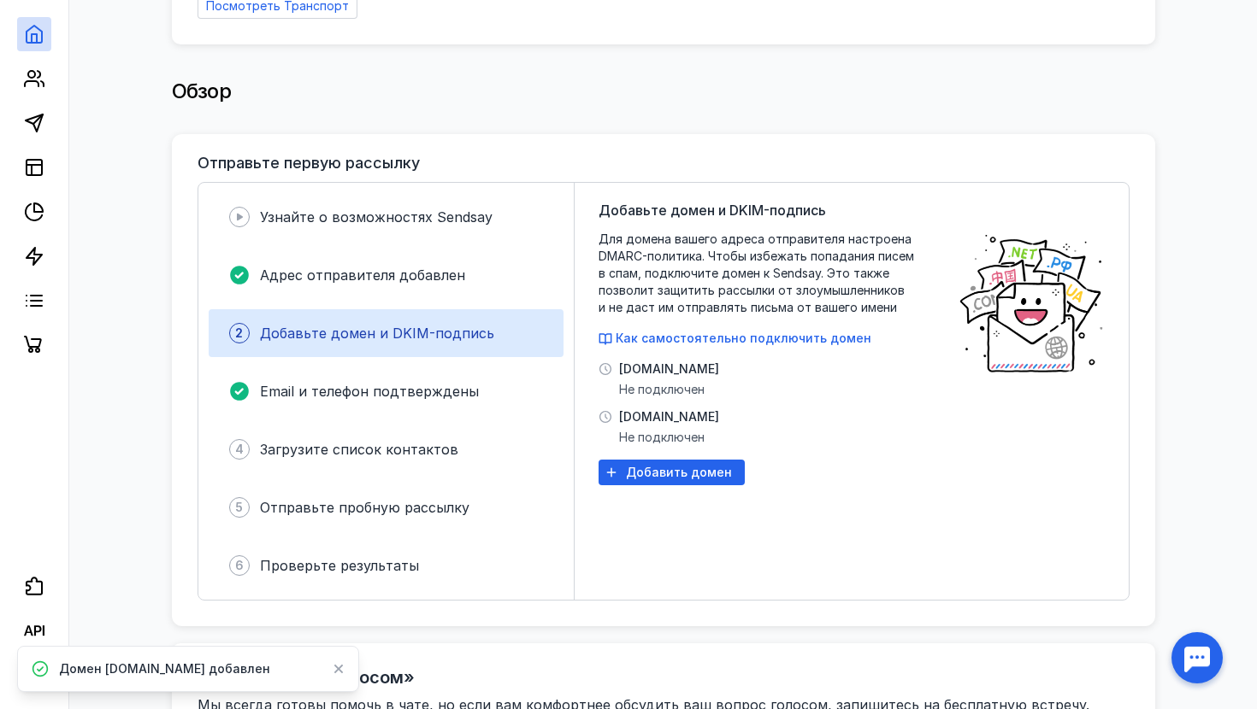
scroll to position [289, 0]
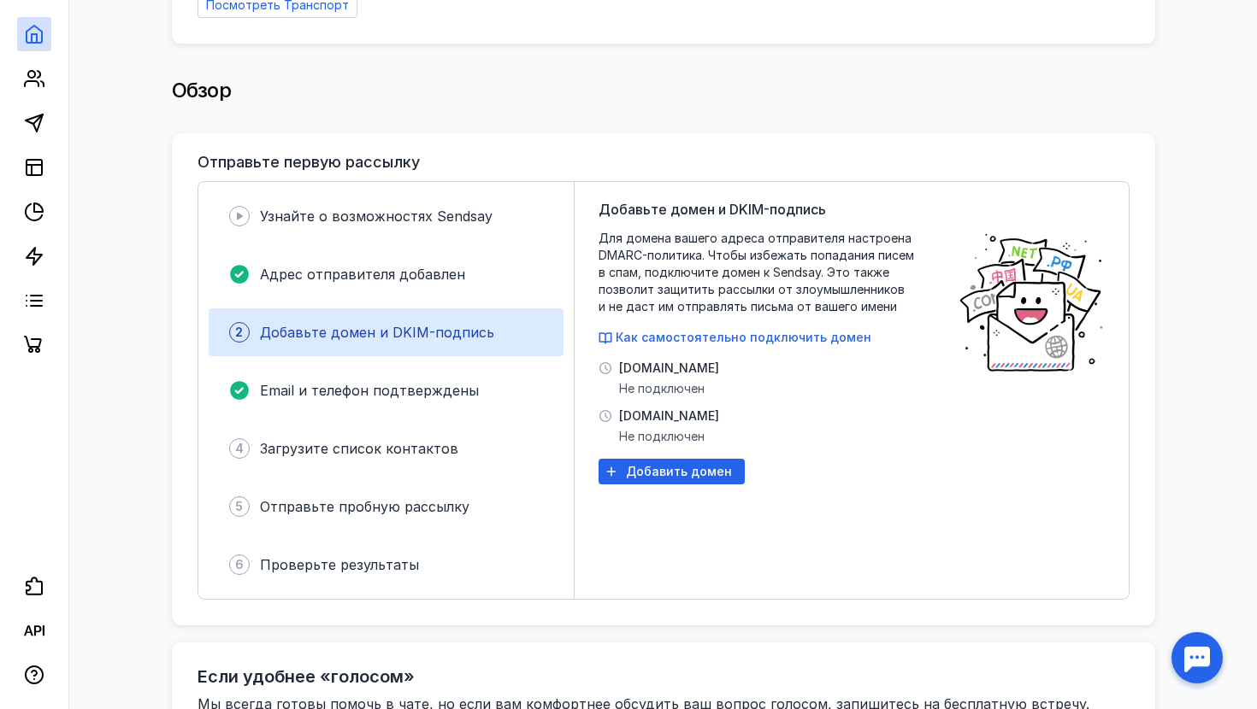
click at [604, 409] on icon at bounding box center [605, 416] width 14 height 14
click at [631, 408] on span "[DOMAIN_NAME]" at bounding box center [669, 416] width 100 height 17
click at [631, 428] on span "Не подключен" at bounding box center [669, 436] width 100 height 17
click at [650, 408] on span "[DOMAIN_NAME]" at bounding box center [669, 416] width 100 height 17
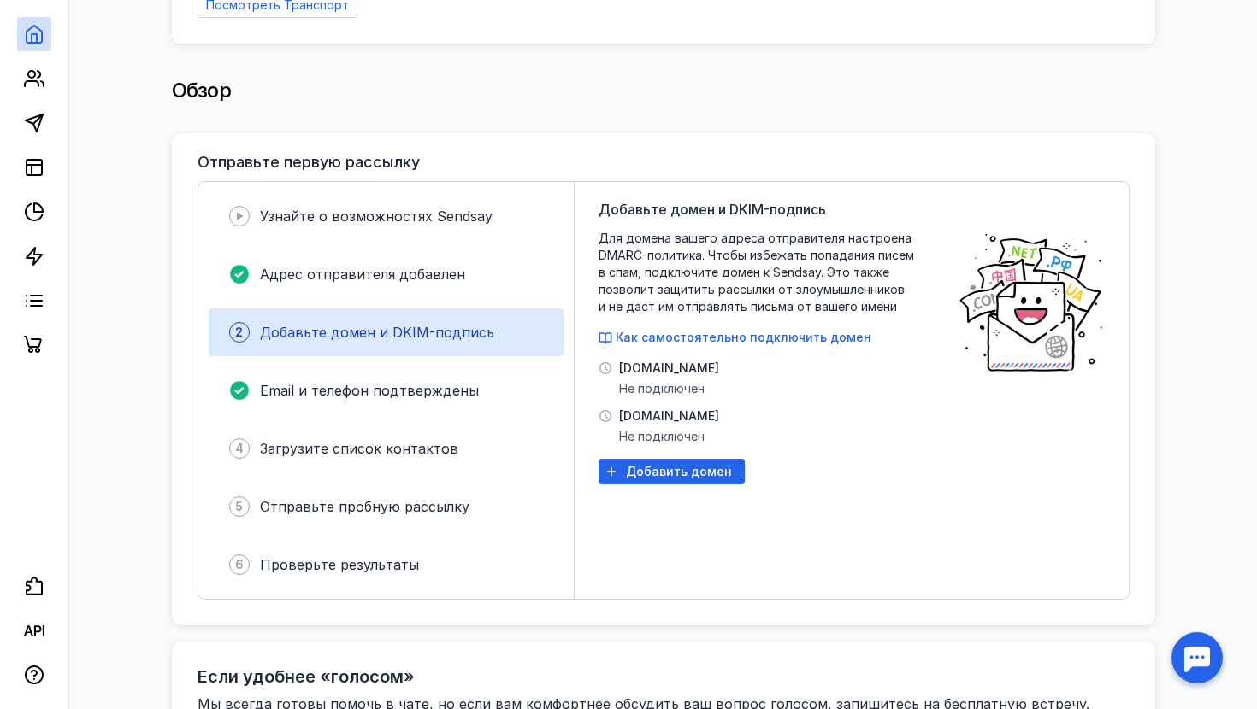
click at [650, 361] on span "[DOMAIN_NAME]" at bounding box center [669, 368] width 100 height 17
click at [633, 381] on span "Не подключен" at bounding box center [669, 388] width 100 height 17
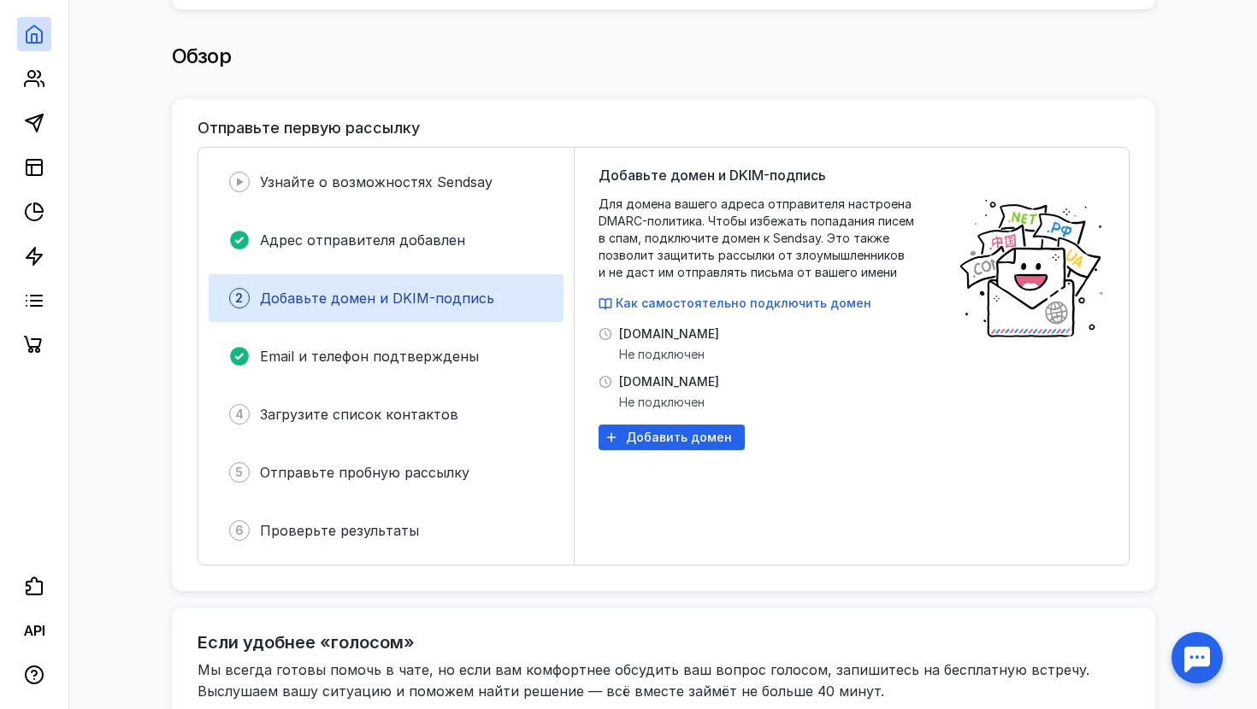
scroll to position [313, 0]
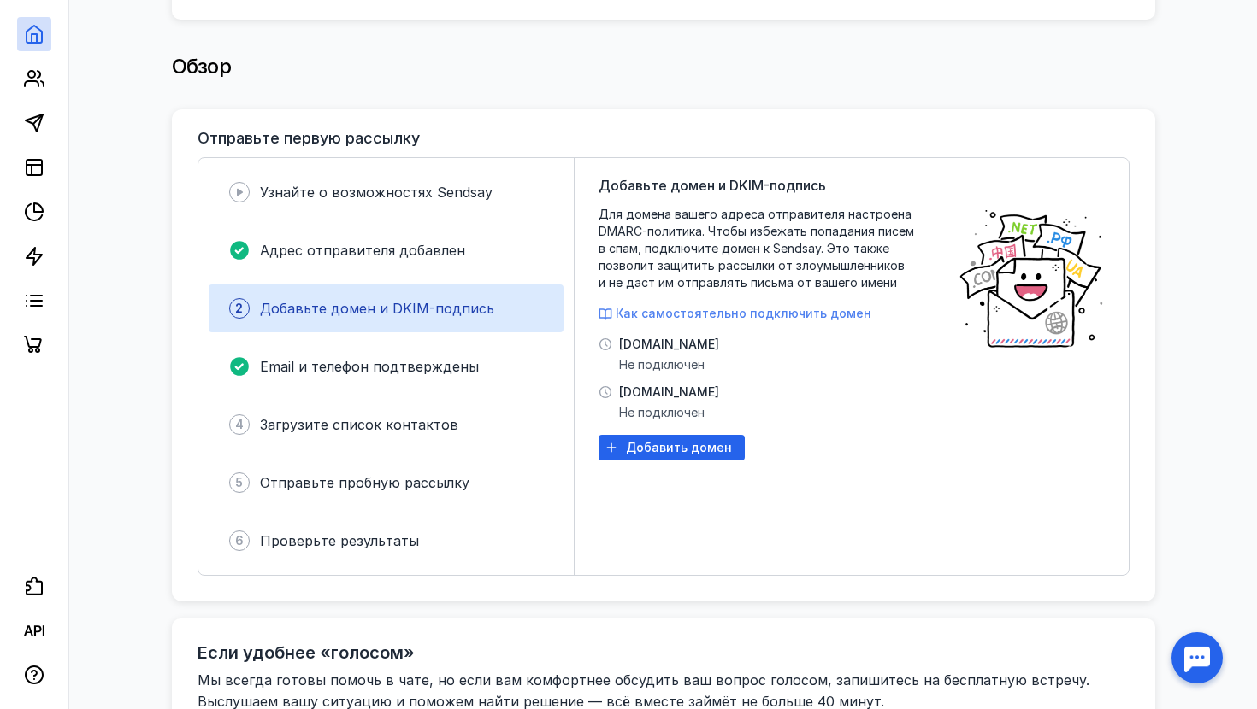
click at [729, 306] on span "Как самостоятельно подключить домен" at bounding box center [743, 313] width 256 height 15
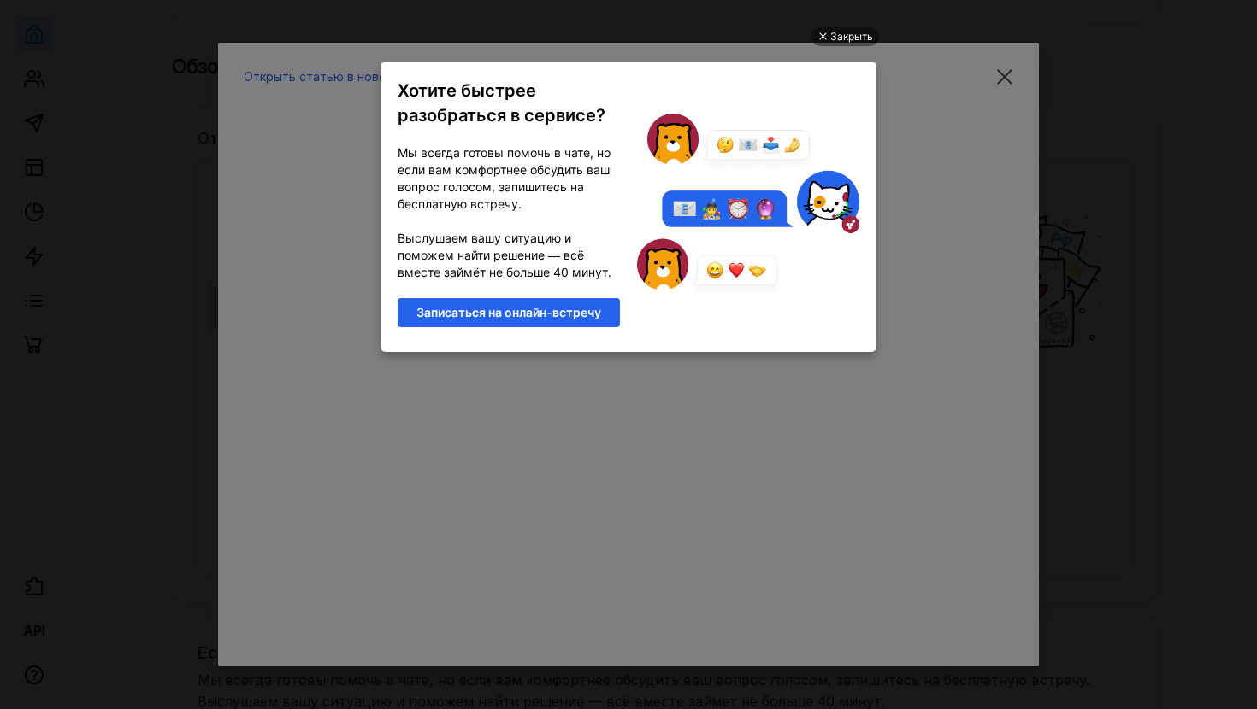
scroll to position [0, 0]
click at [856, 41] on div "Закрыть" at bounding box center [851, 36] width 43 height 19
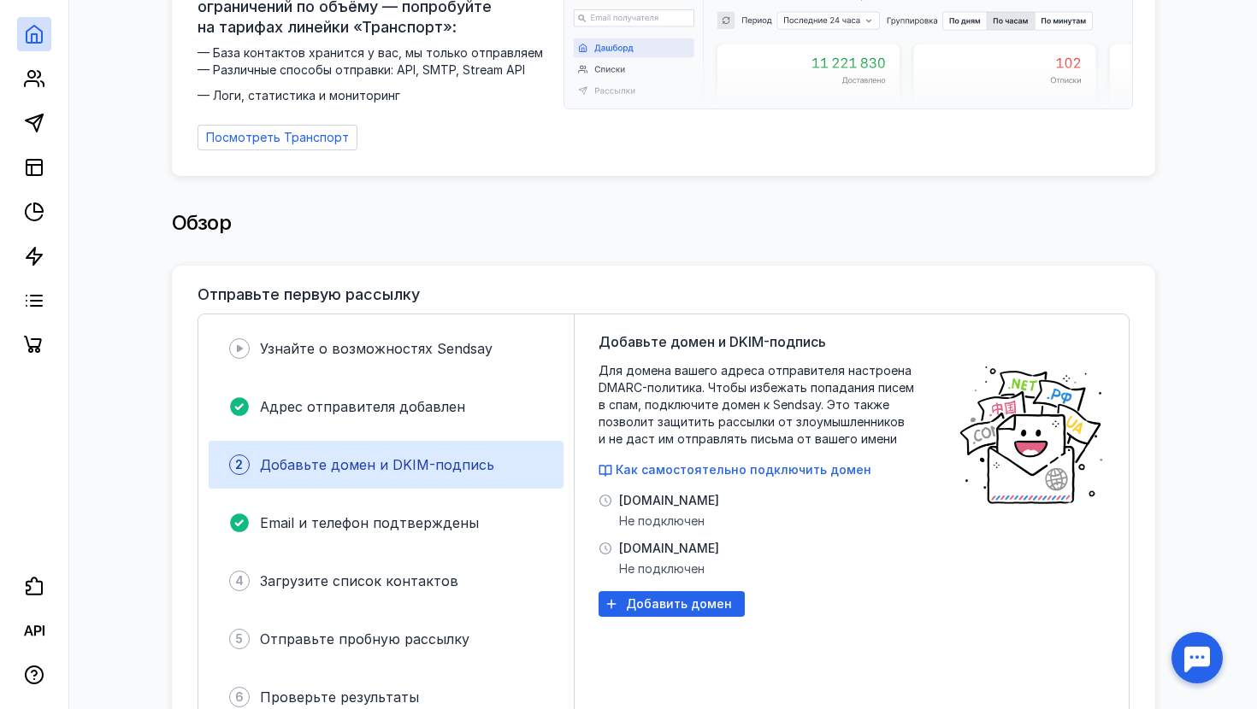
scroll to position [153, 0]
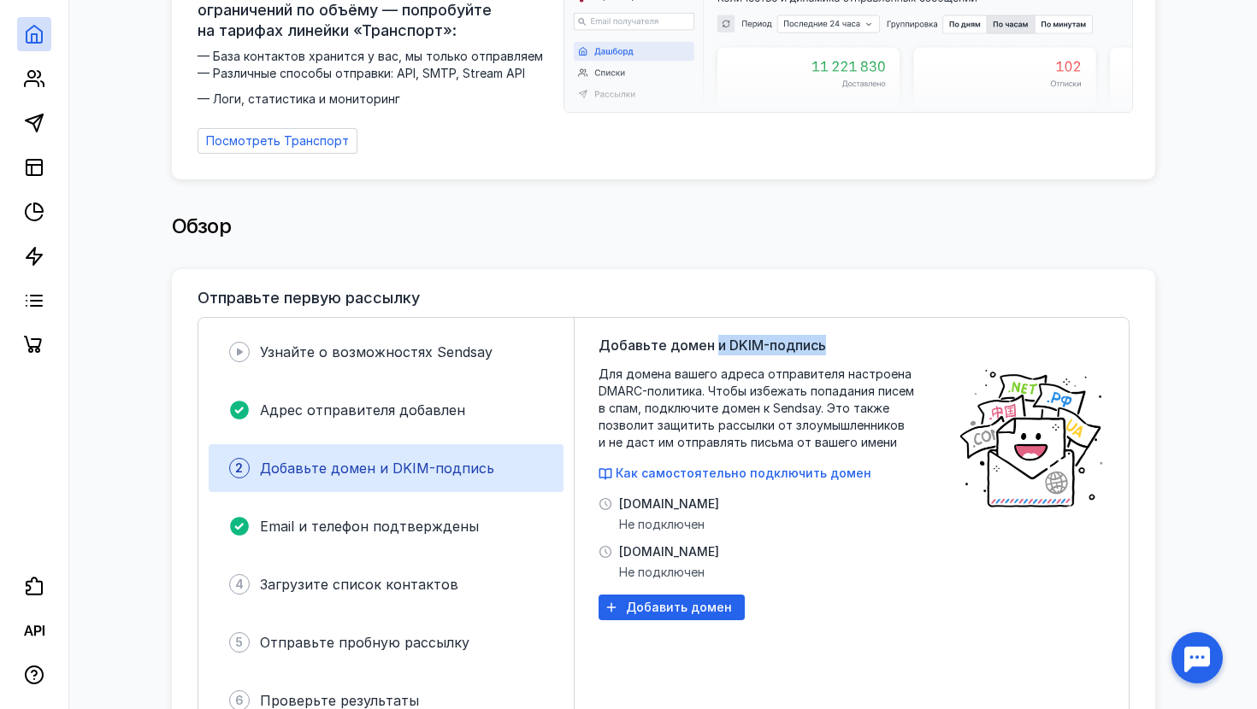
drag, startPoint x: 715, startPoint y: 333, endPoint x: 840, endPoint y: 334, distance: 124.8
click at [840, 335] on div "Добавьте домен и DKIM-подпись Для домена вашего адреса отправителя настроена DM…" at bounding box center [769, 526] width 342 height 383
copy span "и DKIM-подпись"
click at [784, 466] on span "Как самостоятельно подключить домен" at bounding box center [743, 473] width 256 height 15
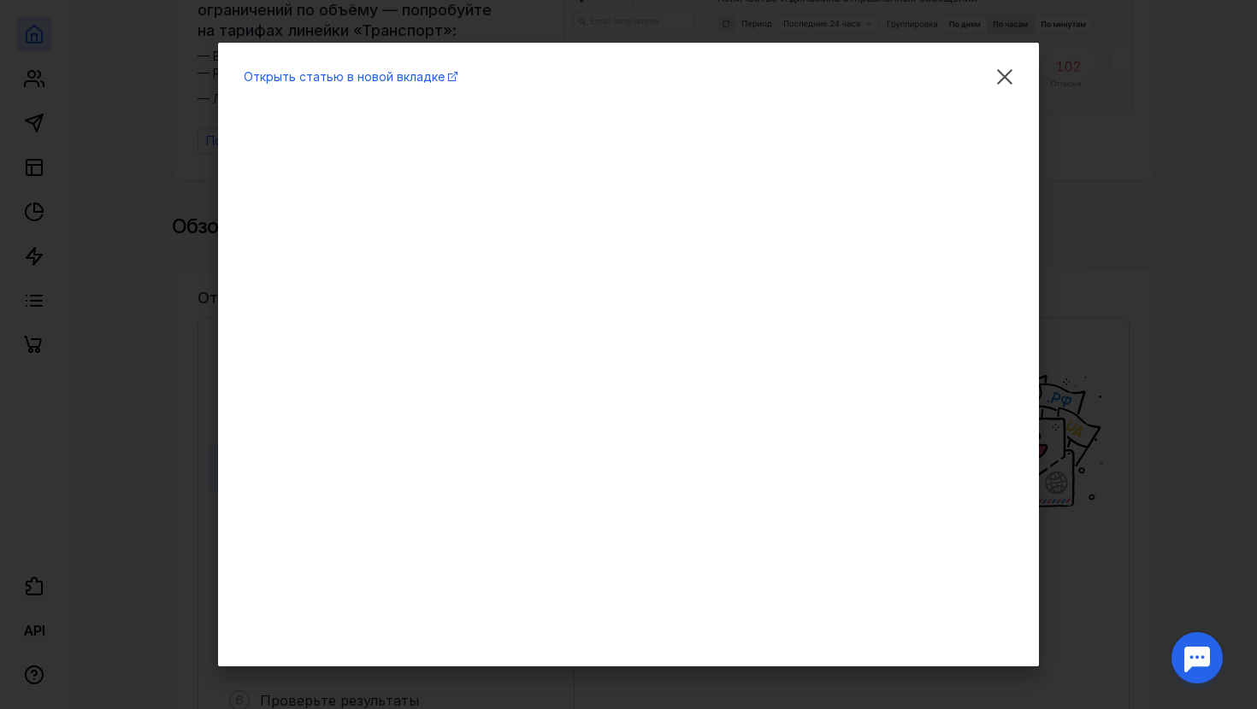
click at [190, 355] on div "Открыть статью в новой вкладке" at bounding box center [628, 354] width 1257 height 709
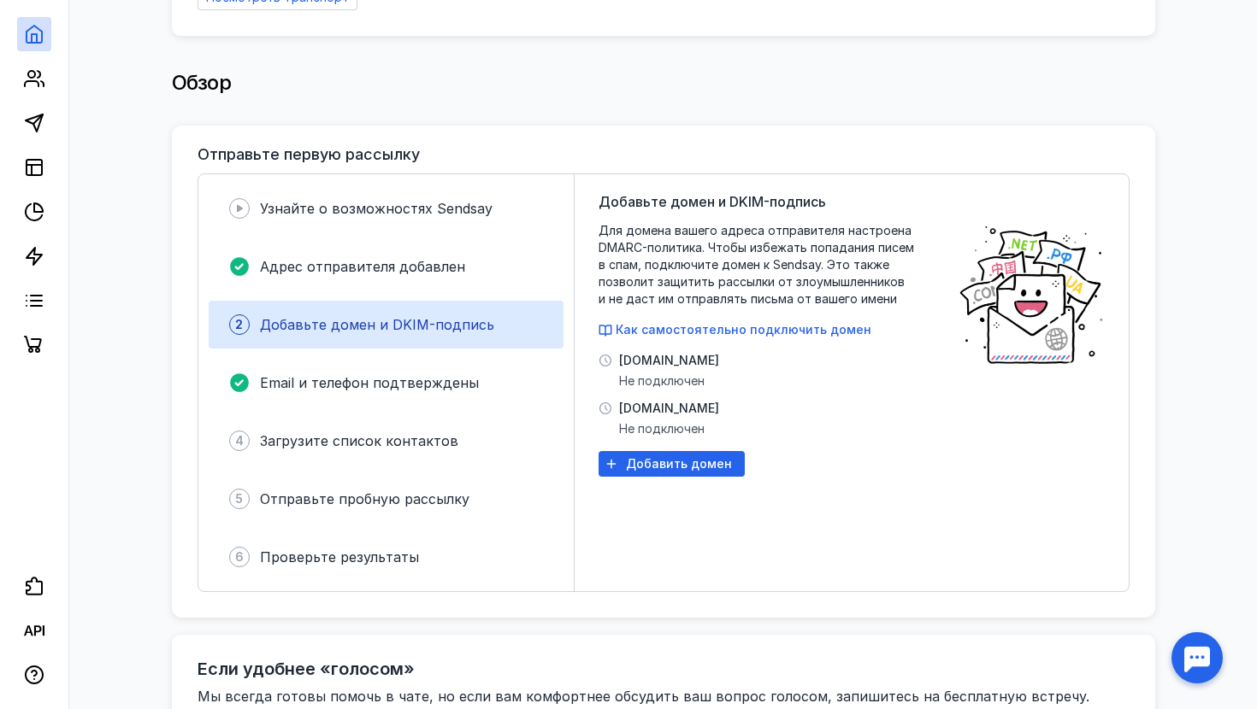
scroll to position [342, 0]
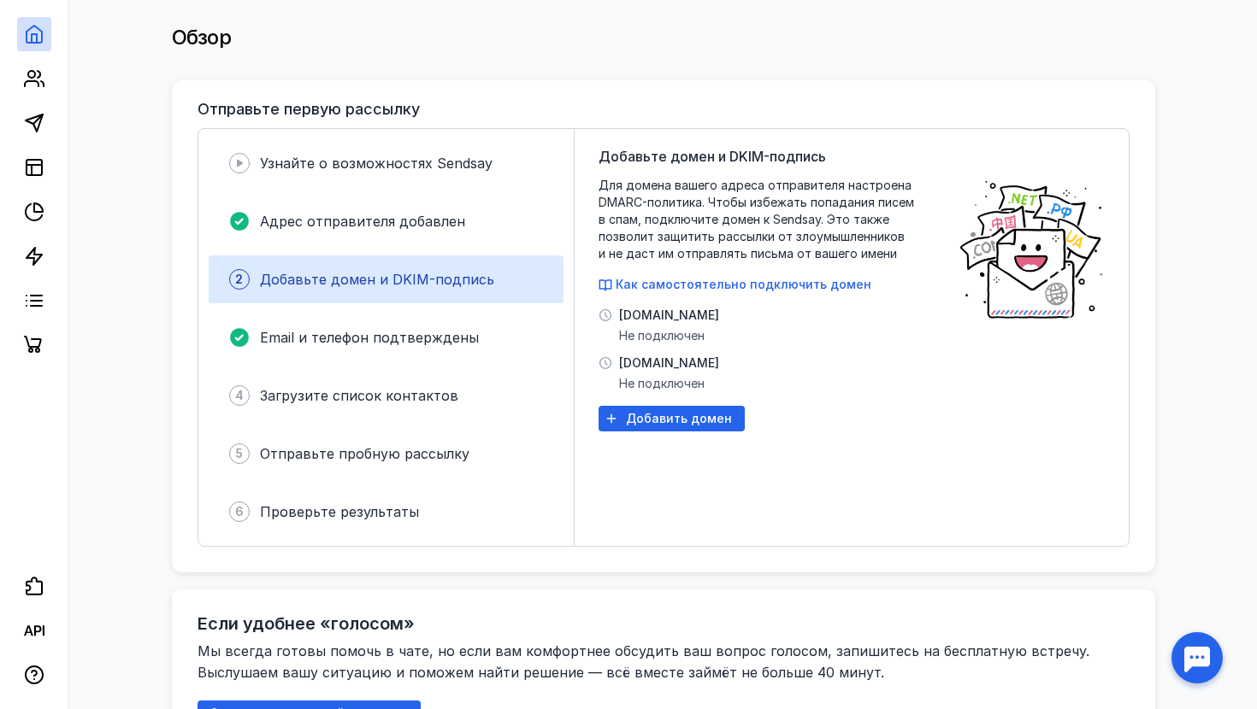
click at [609, 297] on div "Добавьте домен и DKIM-подпись Для домена вашего адреса отправителя настроена DM…" at bounding box center [769, 337] width 342 height 383
click at [43, 85] on icon at bounding box center [42, 83] width 3 height 5
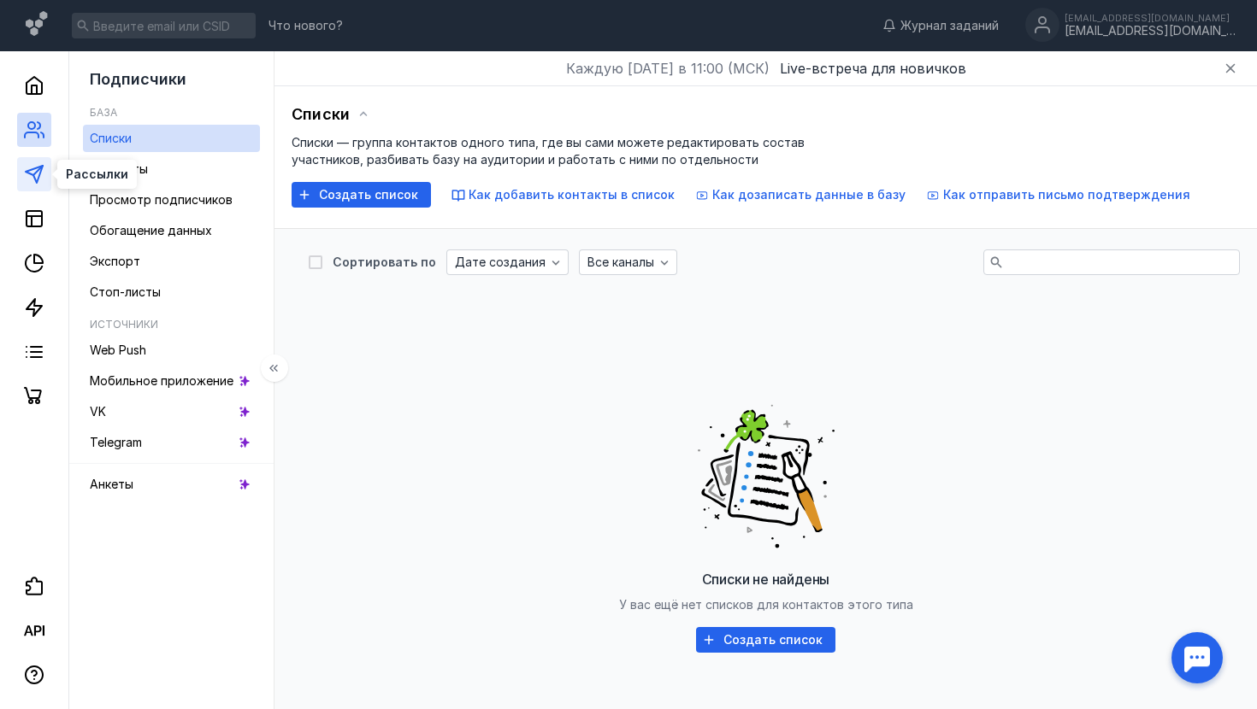
click at [27, 174] on icon at bounding box center [34, 174] width 21 height 21
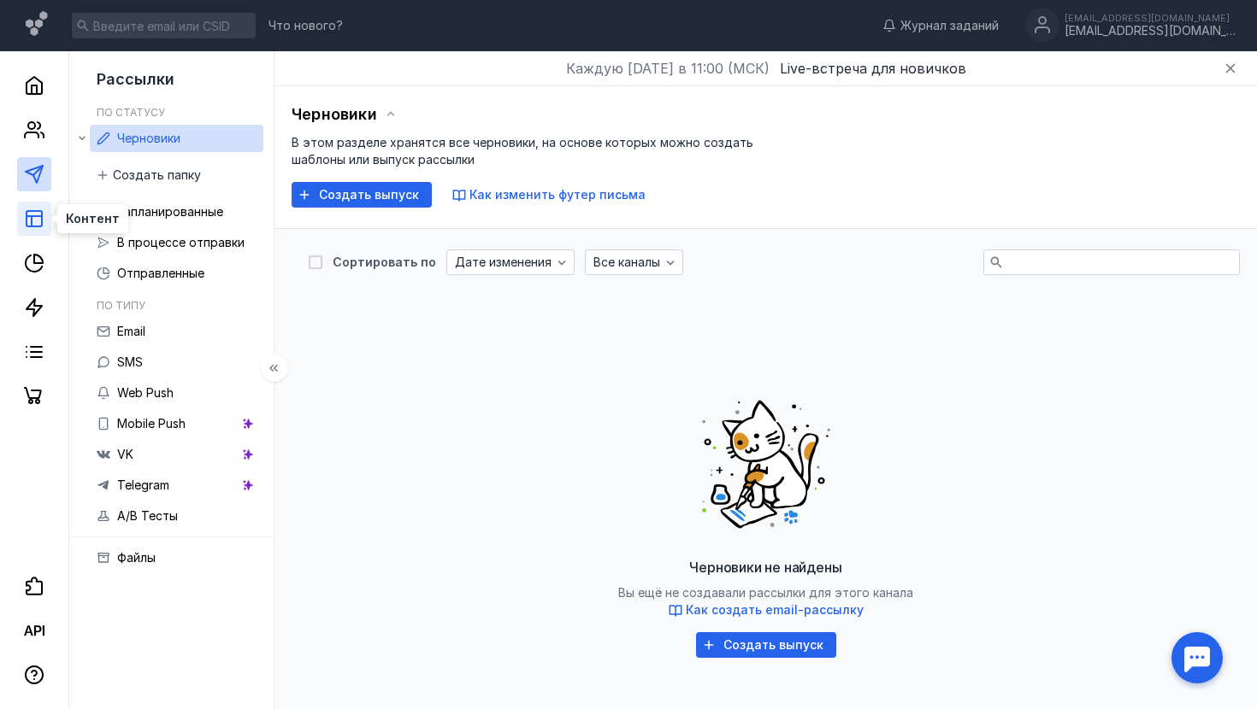
click at [30, 212] on rect at bounding box center [33, 218] width 15 height 15
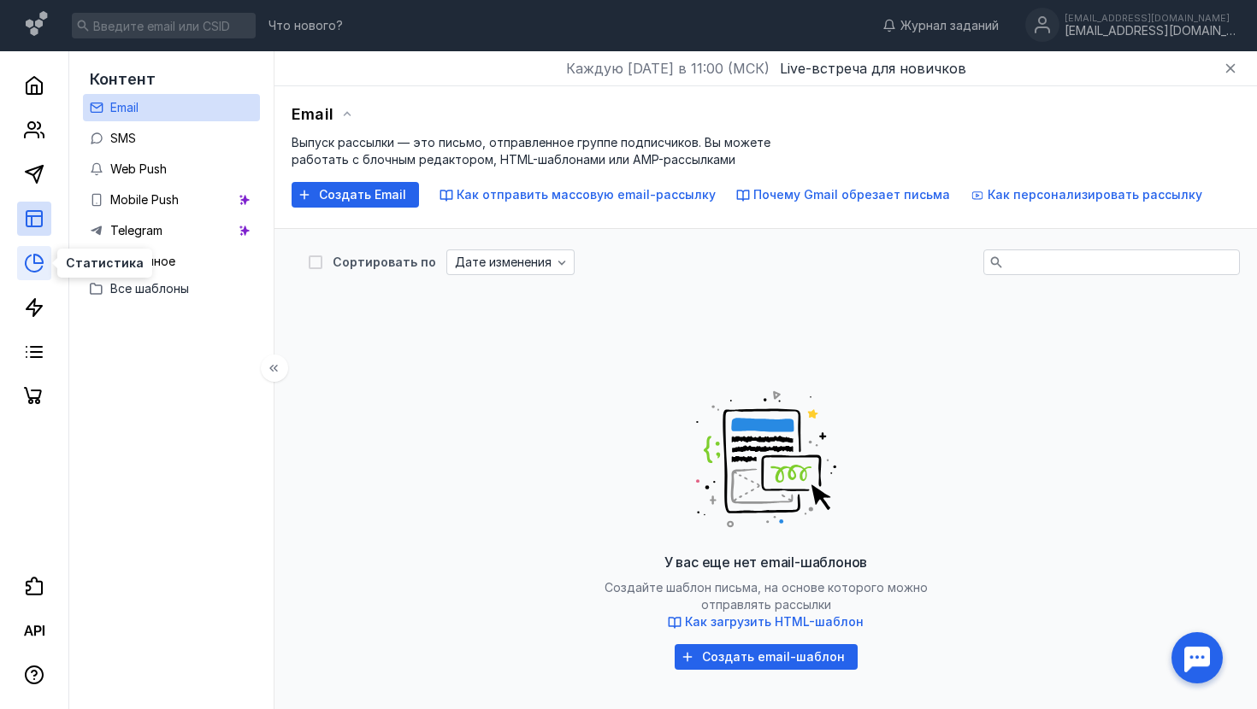
click at [28, 258] on icon at bounding box center [34, 264] width 16 height 16
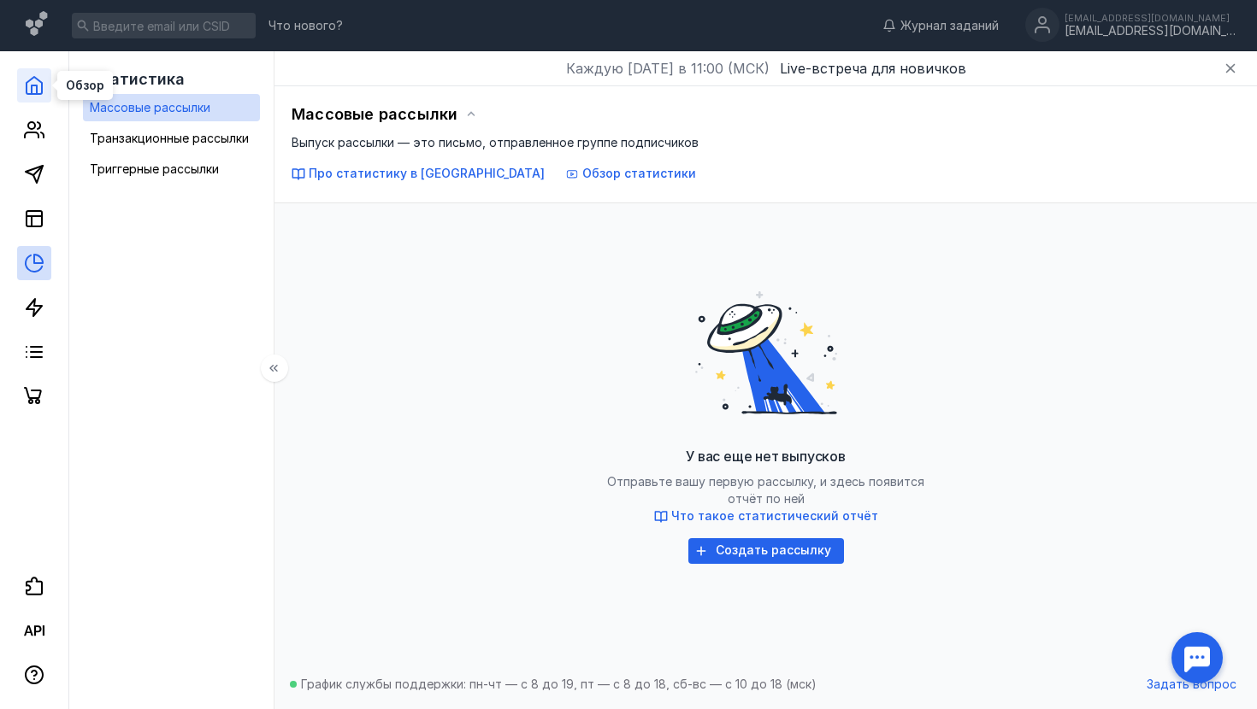
click at [30, 94] on icon at bounding box center [33, 85] width 15 height 17
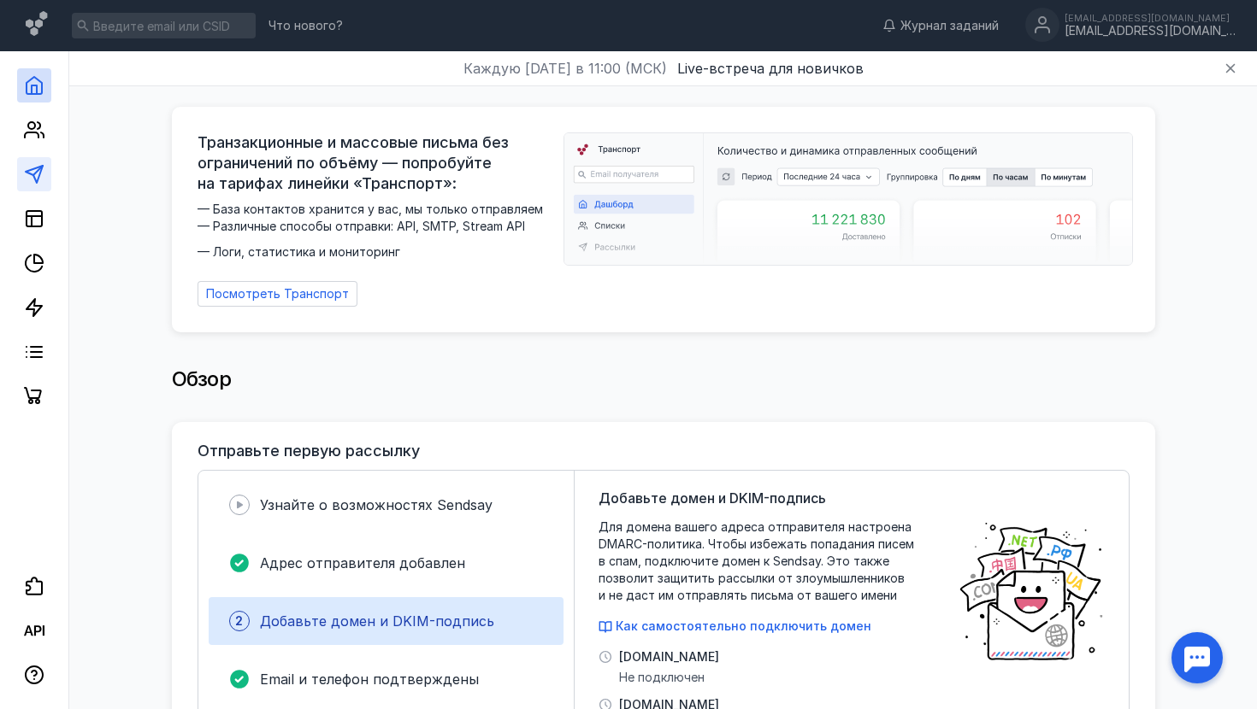
click at [49, 163] on link at bounding box center [34, 174] width 34 height 34
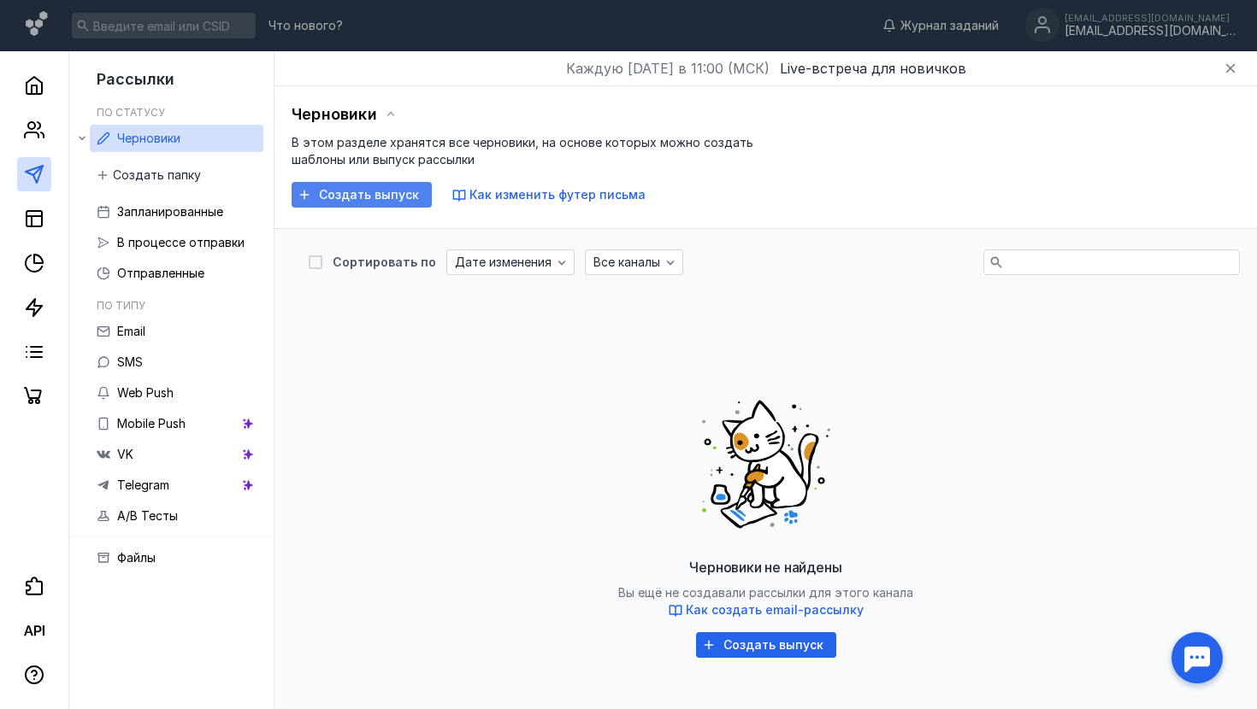
click at [341, 196] on span "Создать выпуск" at bounding box center [369, 195] width 100 height 15
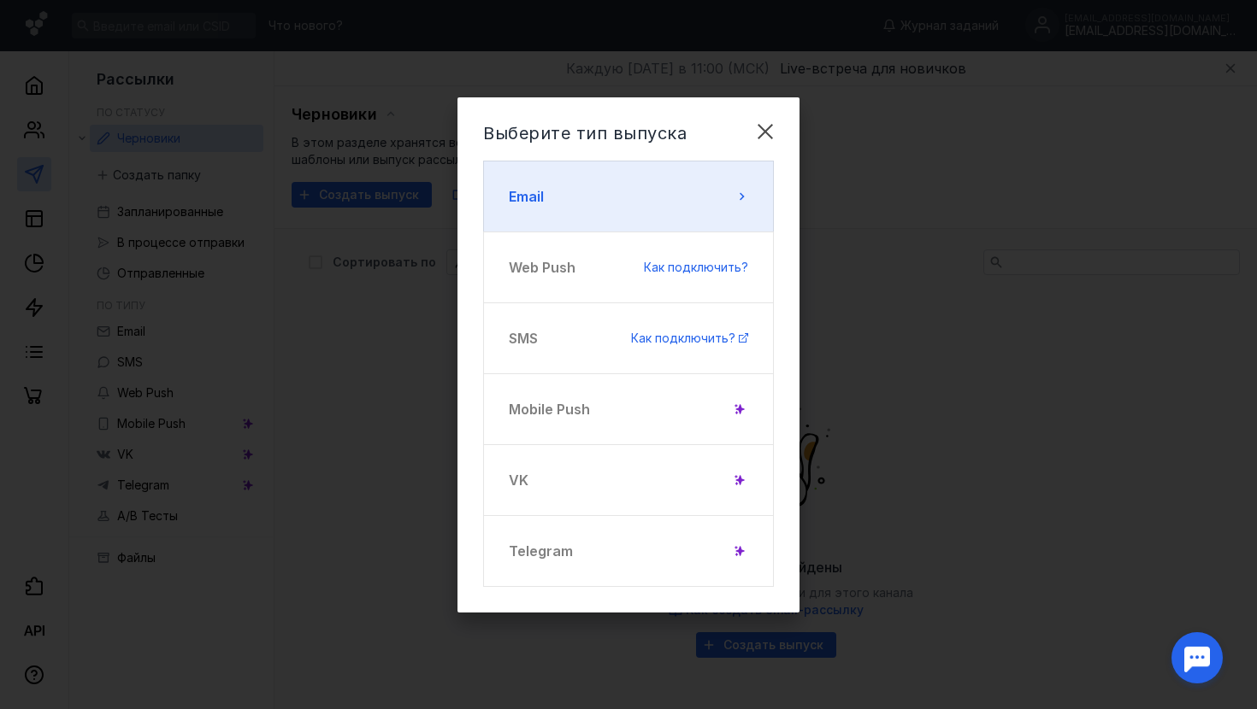
click at [653, 188] on button "Email" at bounding box center [628, 197] width 291 height 72
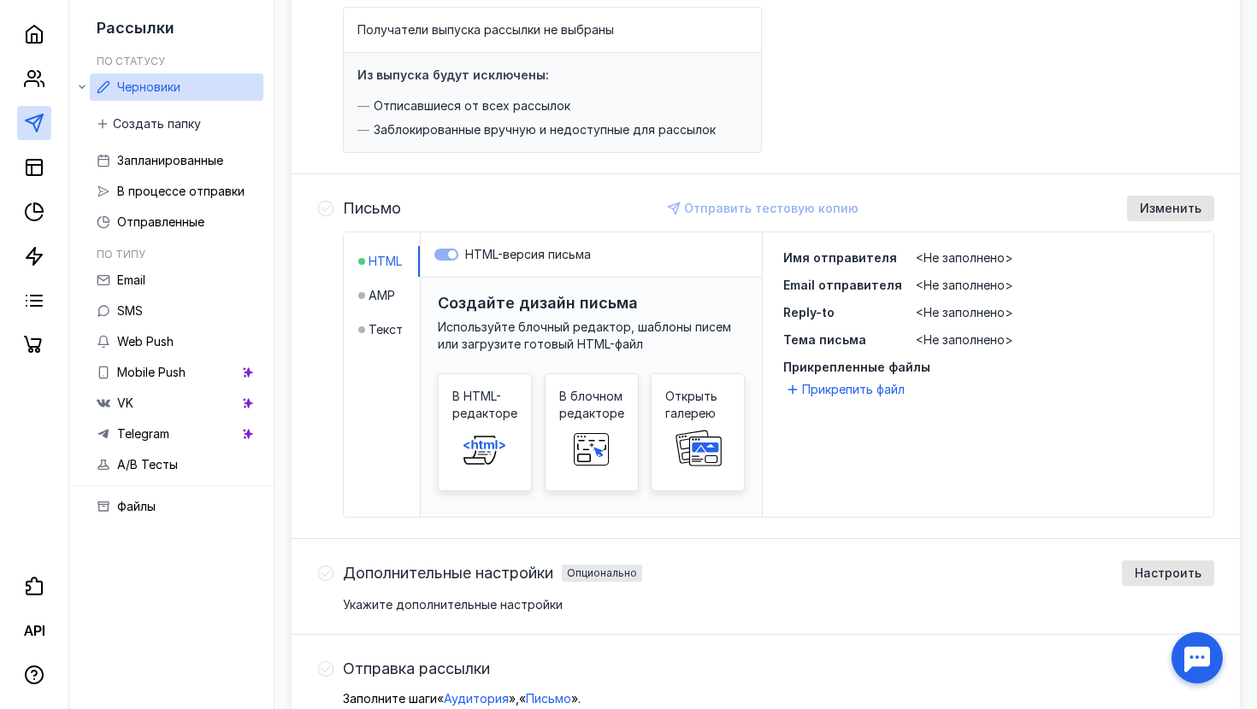
scroll to position [251, 0]
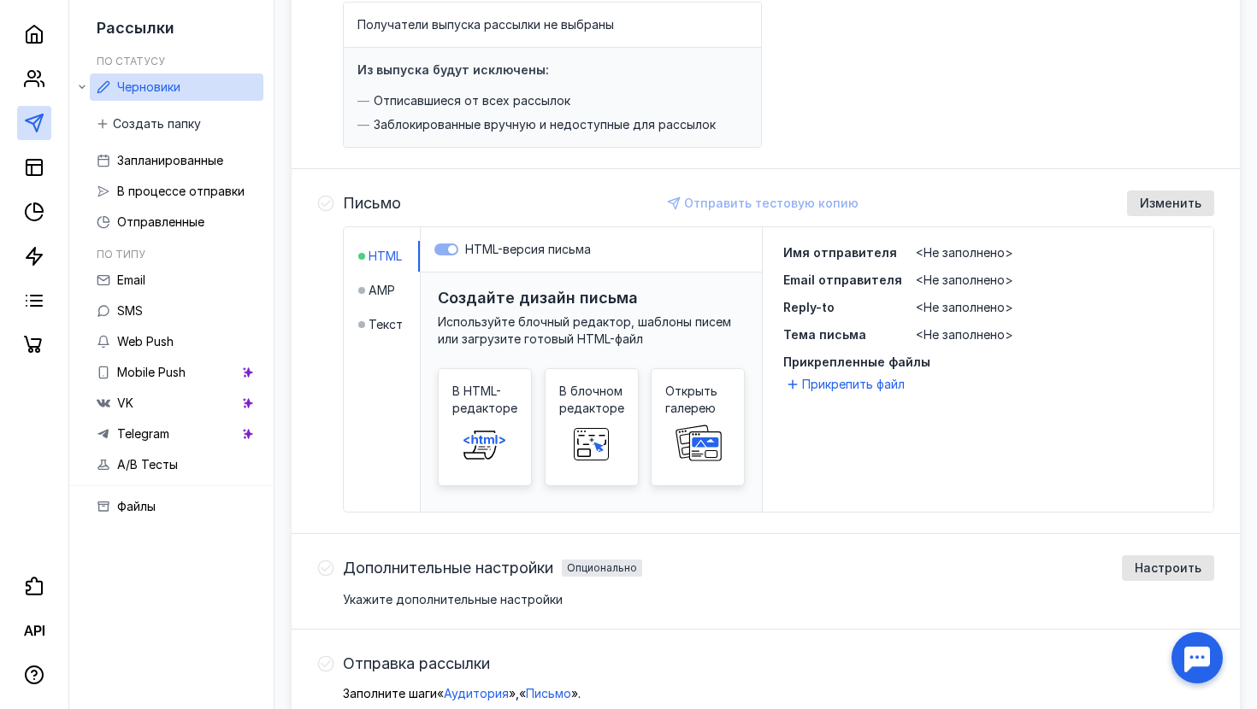
click at [949, 252] on span "<Не заполнено>" at bounding box center [963, 252] width 97 height 15
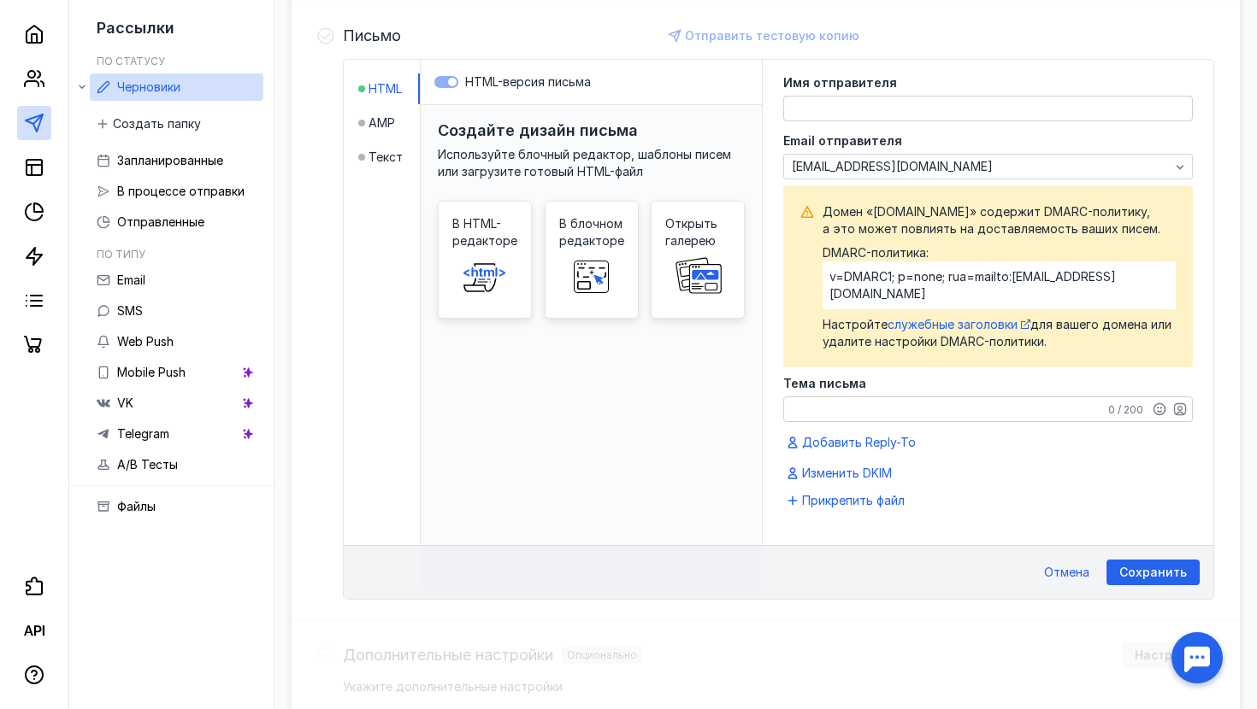
scroll to position [420, 0]
click at [908, 104] on textarea at bounding box center [988, 108] width 408 height 24
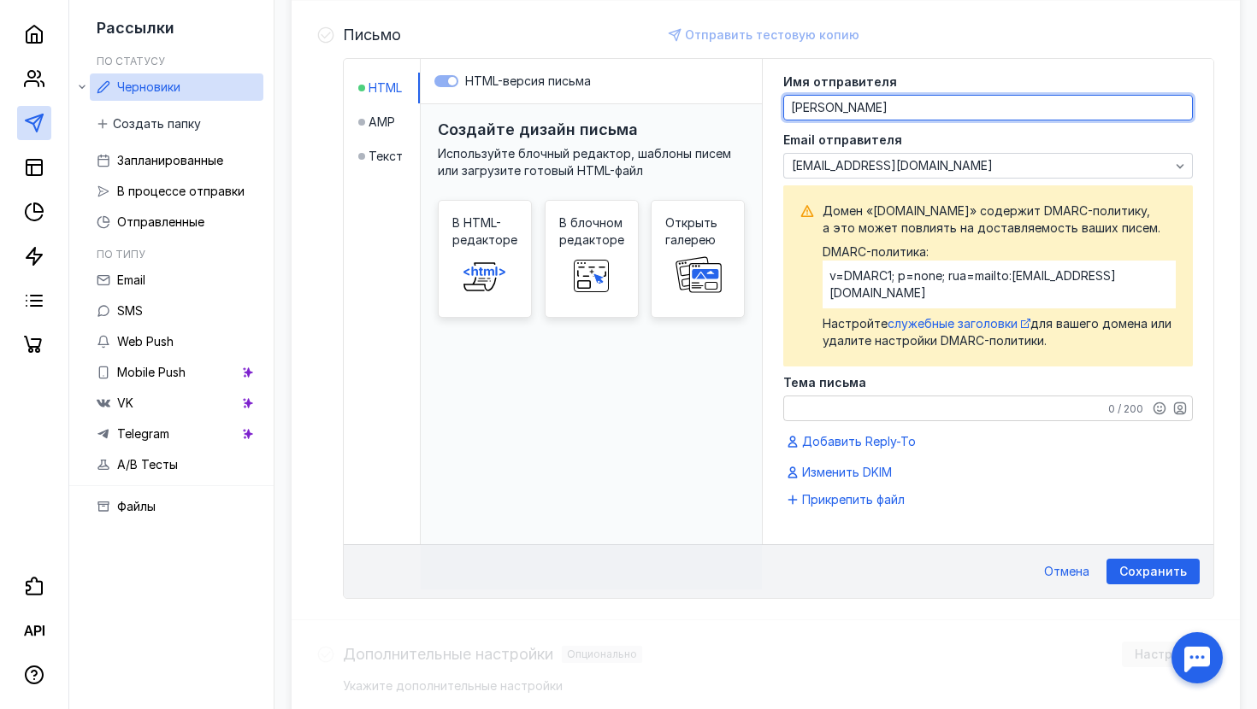
type textarea "[PERSON_NAME]"
click at [869, 396] on div "0 / 200" at bounding box center [987, 409] width 409 height 26
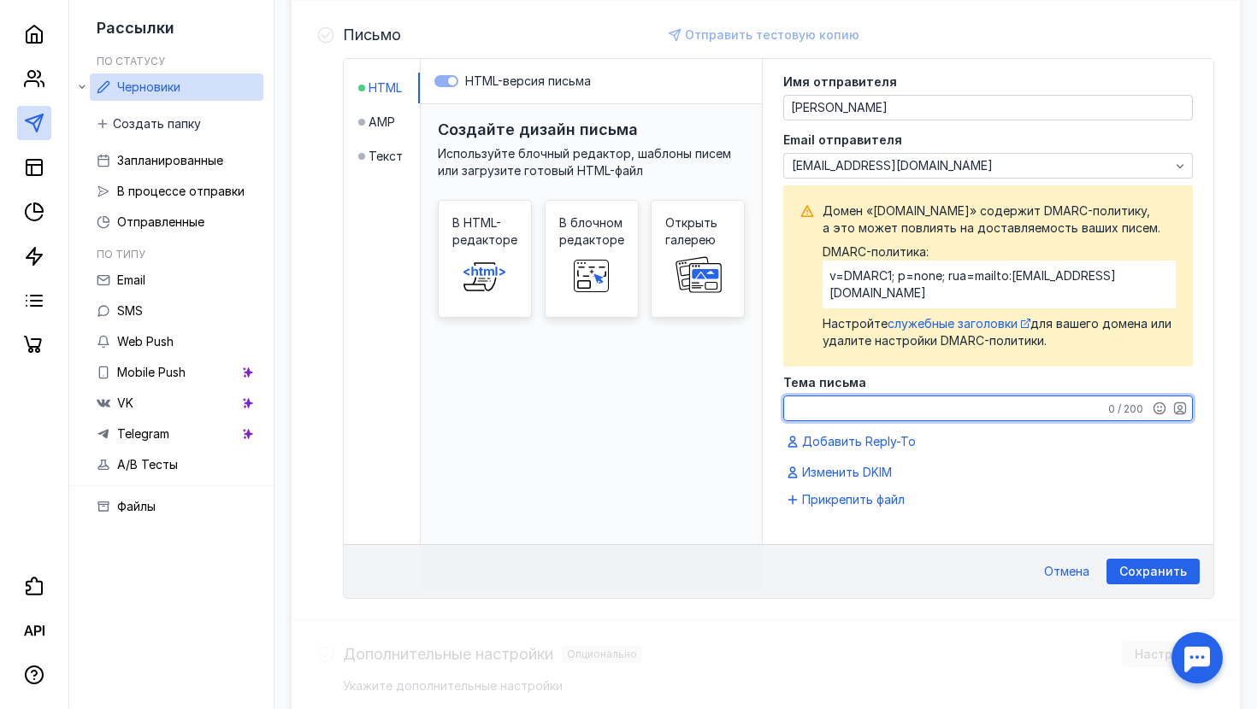
click at [869, 397] on textarea "Тема письма" at bounding box center [988, 409] width 408 height 24
type textarea "Тестовое письмо"
click at [1142, 565] on span "Сохранить" at bounding box center [1153, 572] width 68 height 15
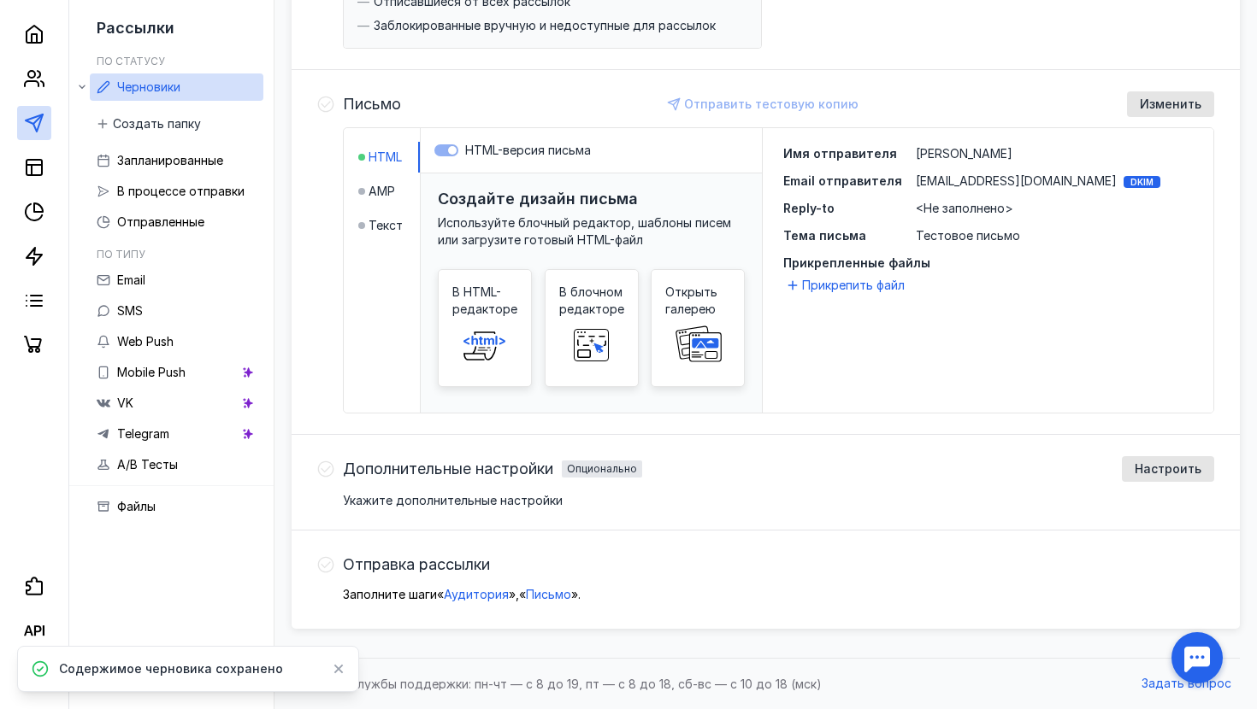
scroll to position [350, 0]
click at [468, 297] on span "В HTML-редакторе" at bounding box center [484, 301] width 65 height 34
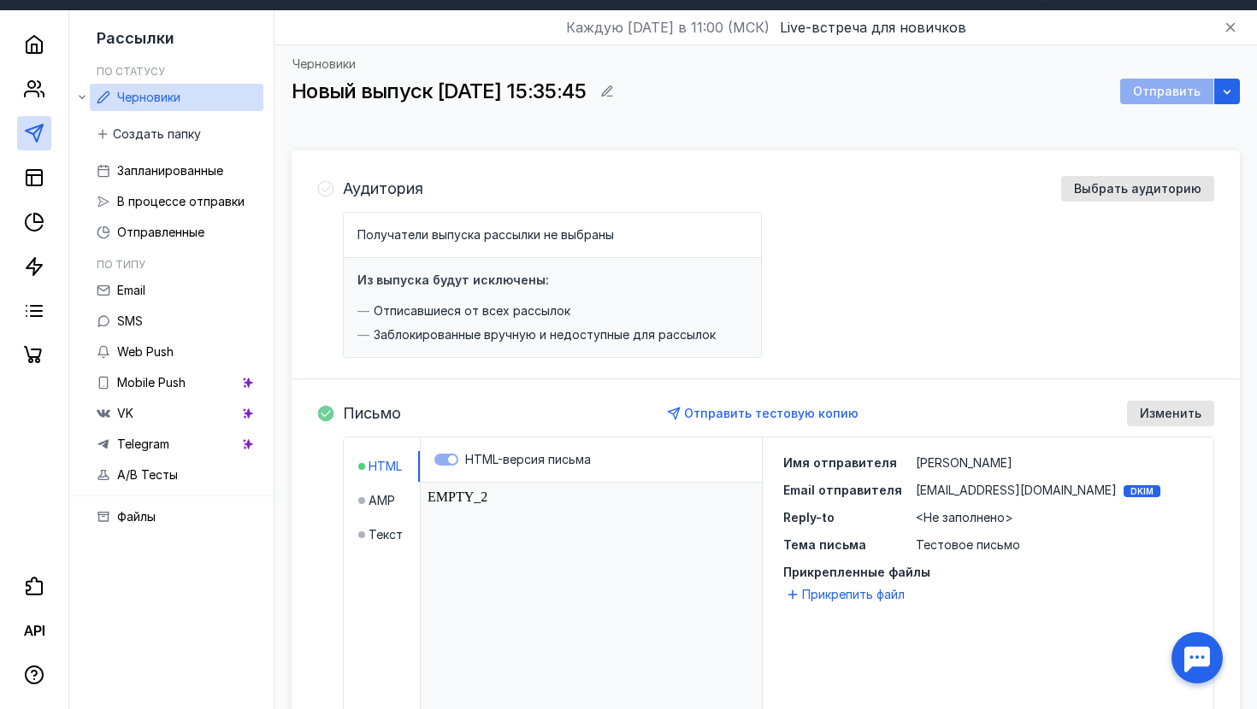
scroll to position [160, 0]
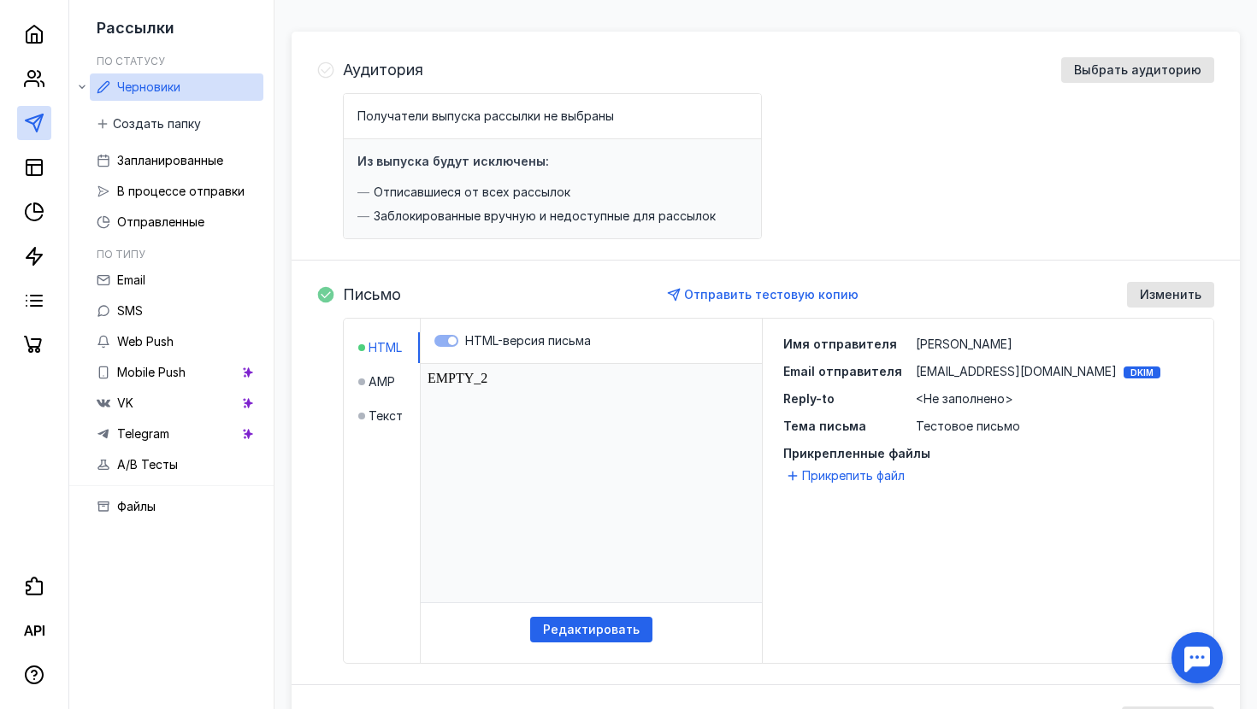
click at [448, 341] on label "HTML-версия письма" at bounding box center [591, 341] width 314 height 17
click at [645, 633] on div "Редактировать" at bounding box center [591, 630] width 122 height 26
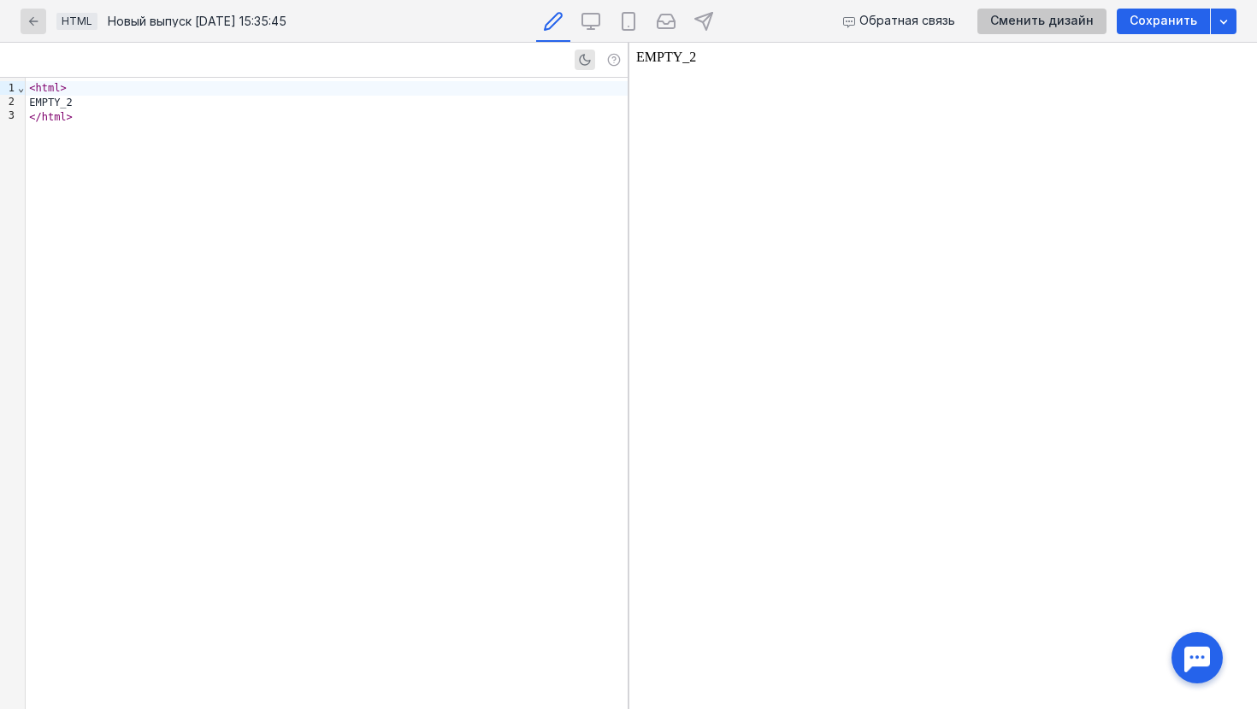
click at [1079, 9] on div "Сменить дизайн" at bounding box center [1041, 22] width 129 height 26
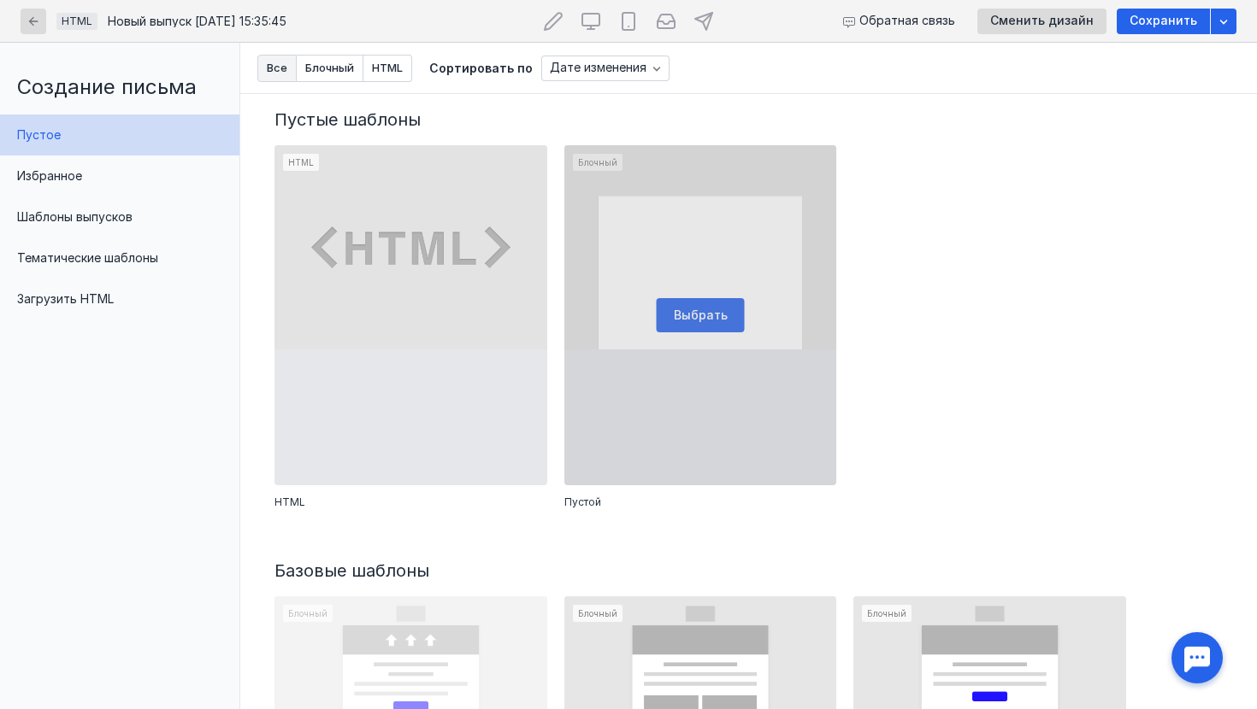
click at [744, 316] on div at bounding box center [700, 315] width 273 height 340
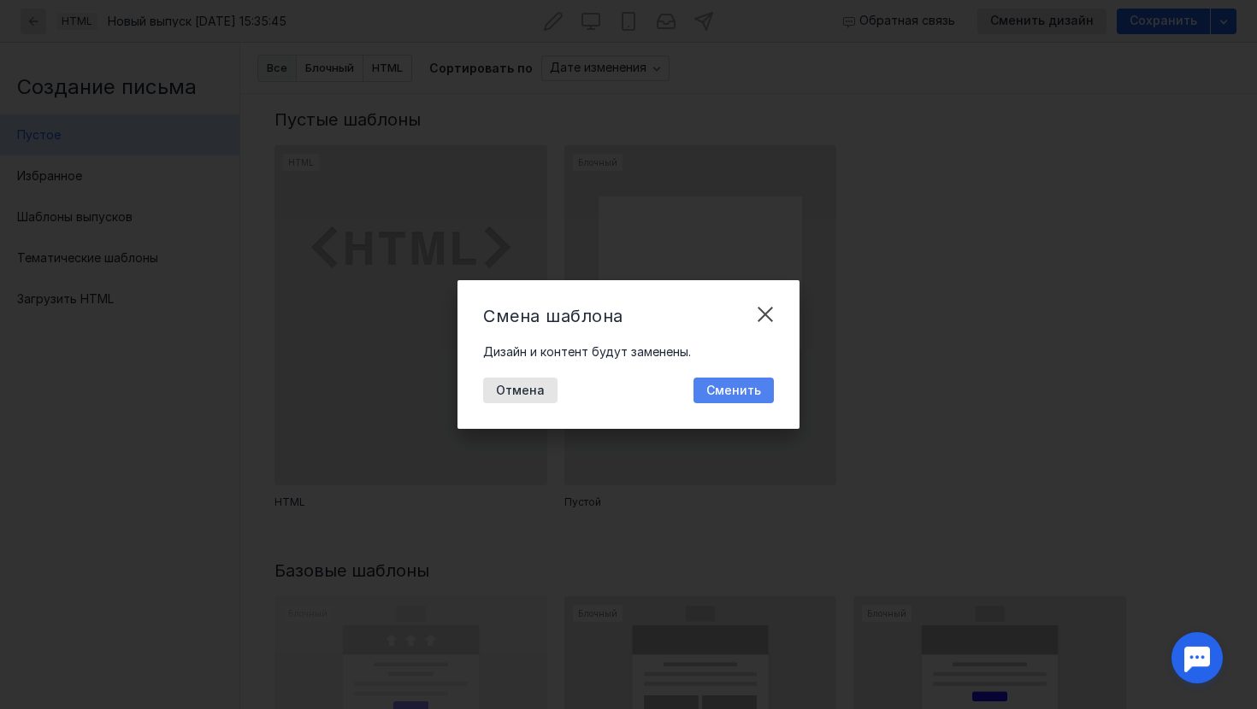
click at [727, 392] on span "Сменить" at bounding box center [733, 391] width 55 height 15
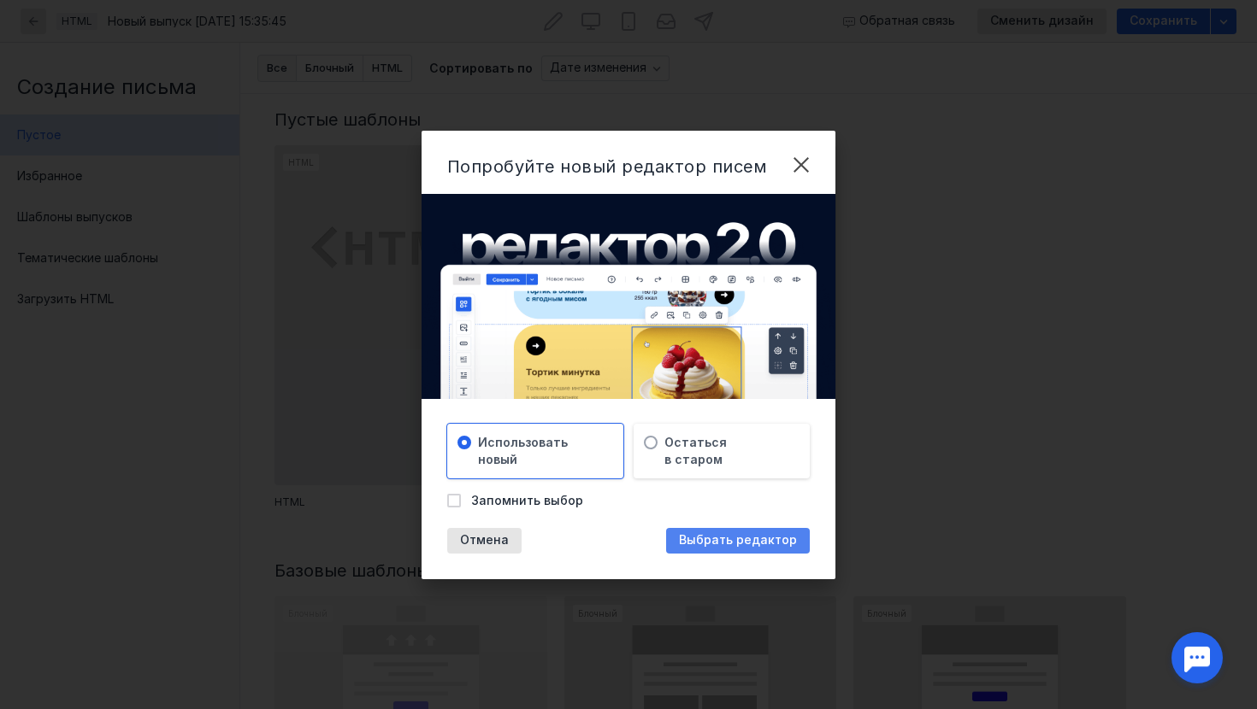
click at [708, 540] on span "Выбрать редактор" at bounding box center [738, 540] width 118 height 15
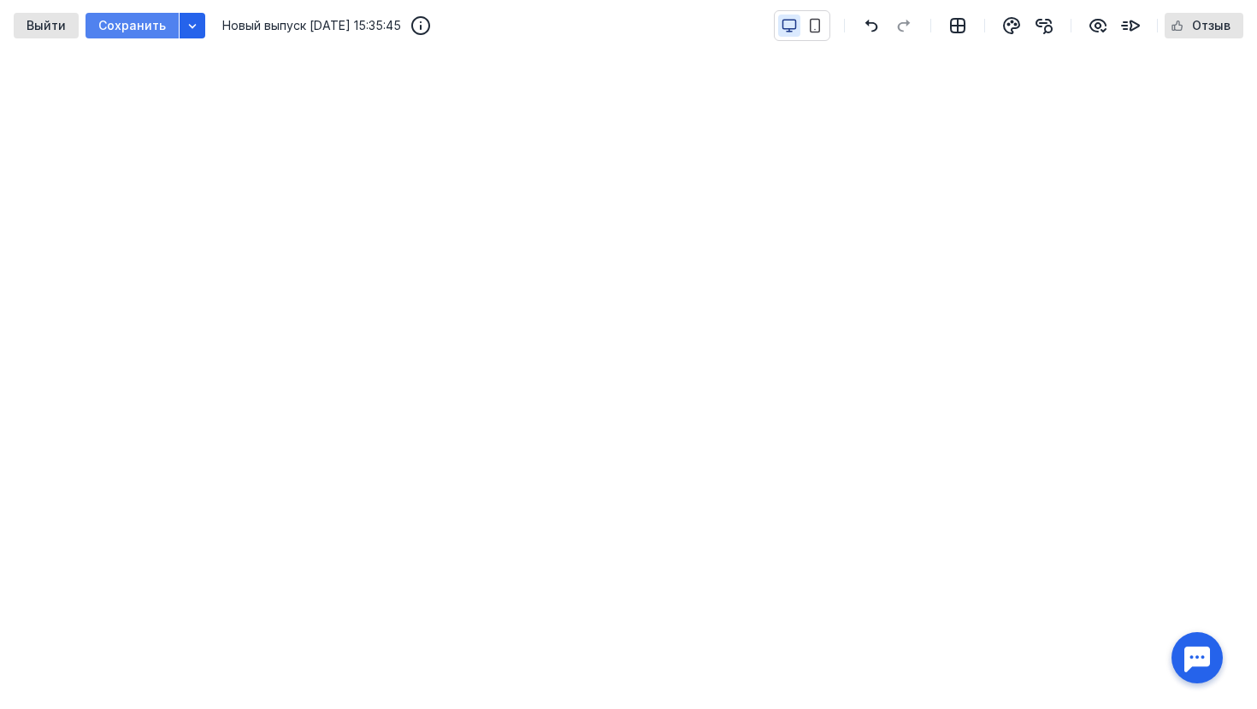
click at [136, 29] on span "Сохранить" at bounding box center [132, 26] width 68 height 15
click at [45, 18] on div "Выйти" at bounding box center [46, 26] width 65 height 26
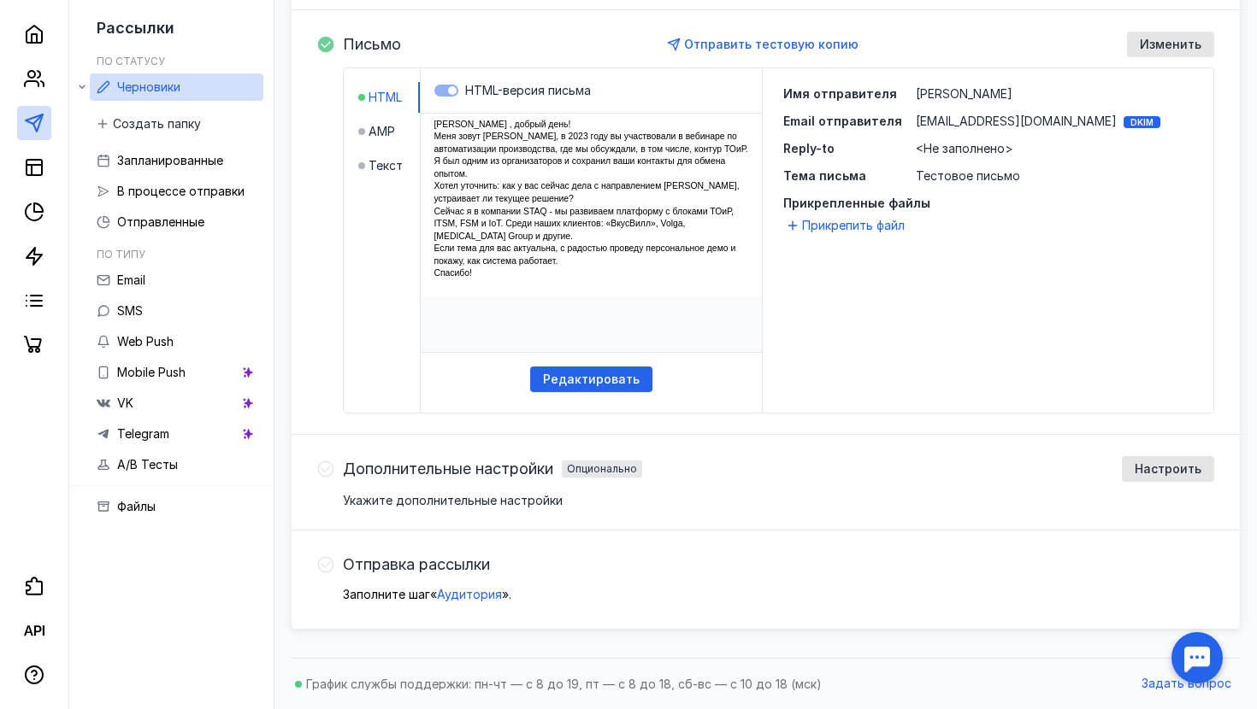
scroll to position [410, 0]
click at [455, 590] on span "Аудитория" at bounding box center [469, 594] width 65 height 15
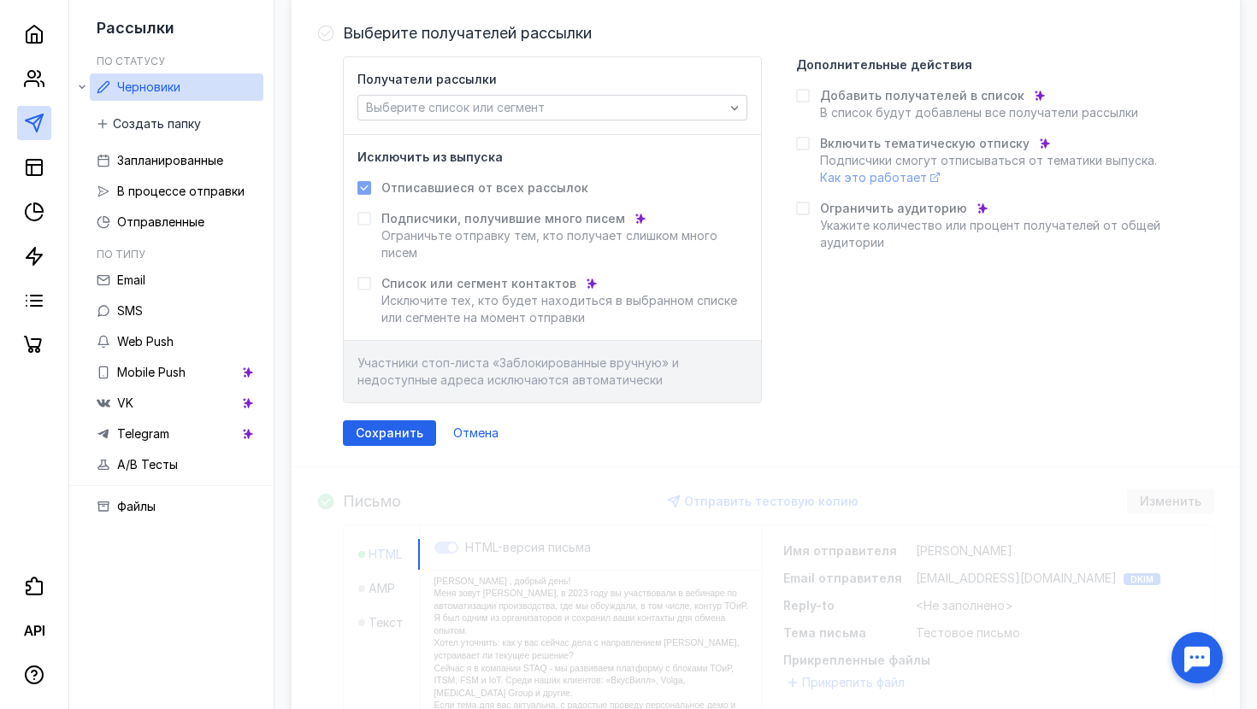
scroll to position [191, 0]
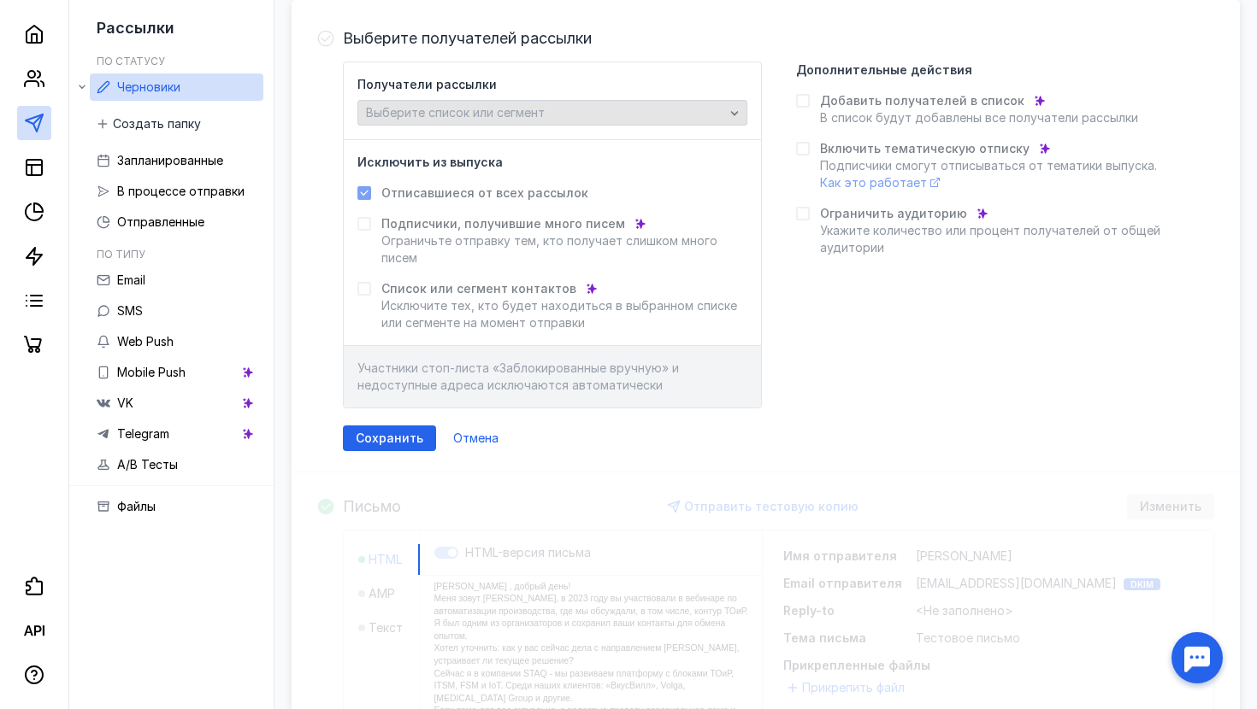
click at [479, 118] on span "Выберите список или сегмент" at bounding box center [455, 112] width 179 height 15
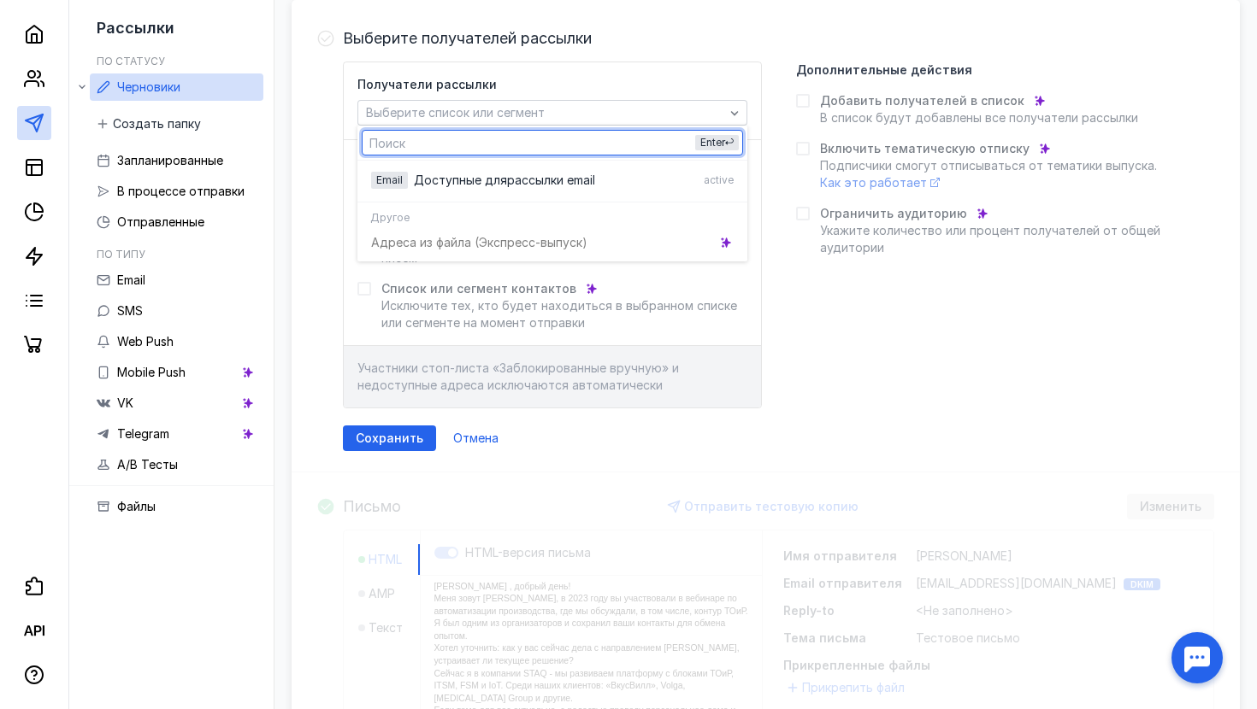
click at [871, 294] on div "Получатели рассылки Выберите список или сегмент Исключить из выпуска Отписавшие…" at bounding box center [778, 235] width 871 height 347
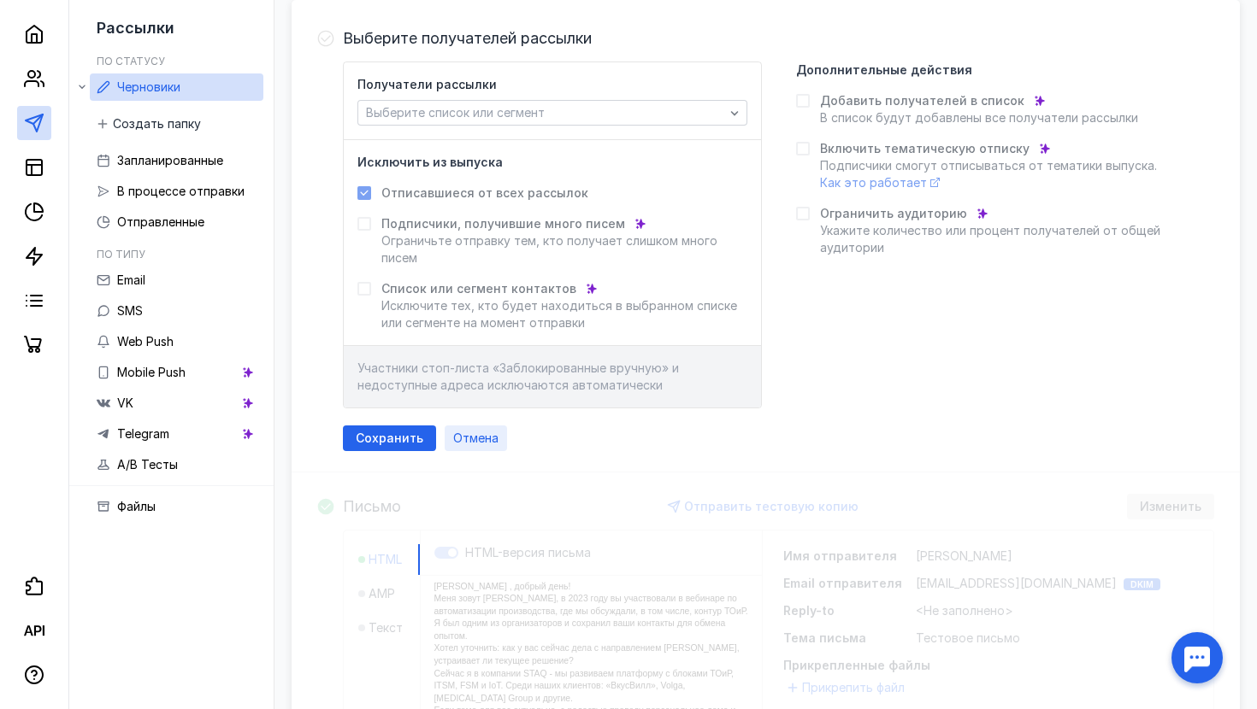
click at [465, 438] on span "Отмена" at bounding box center [475, 439] width 45 height 15
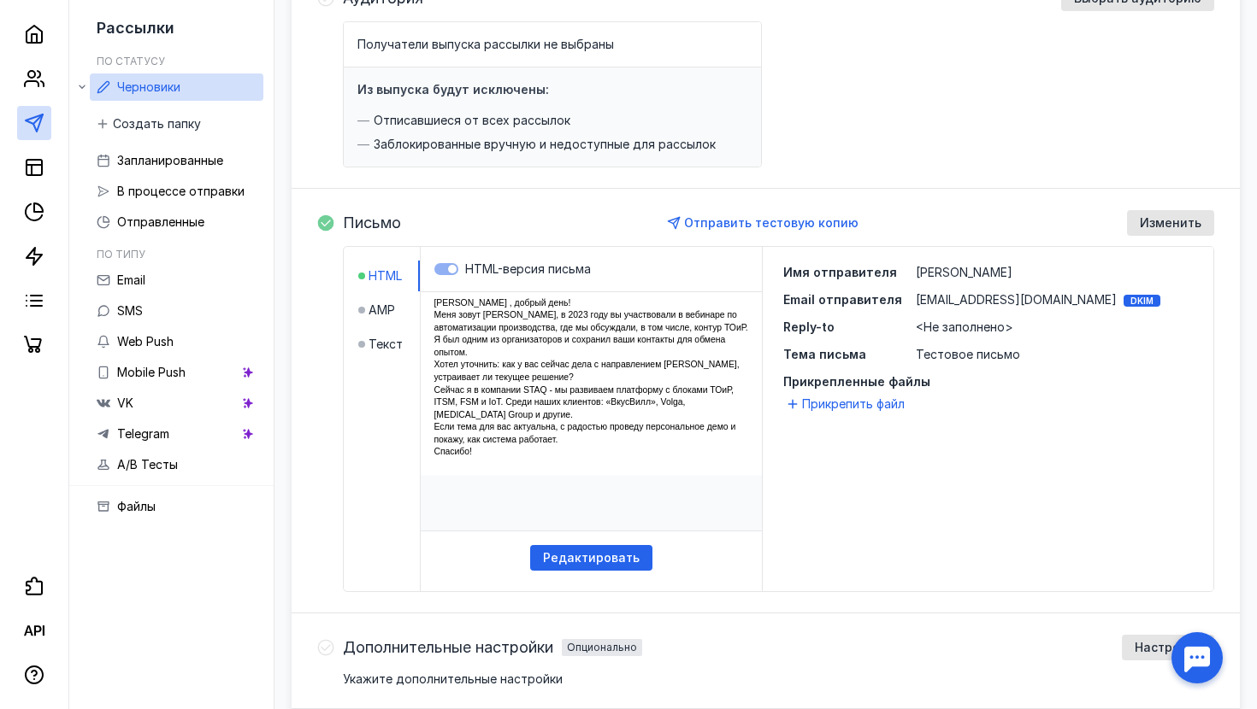
scroll to position [236, 0]
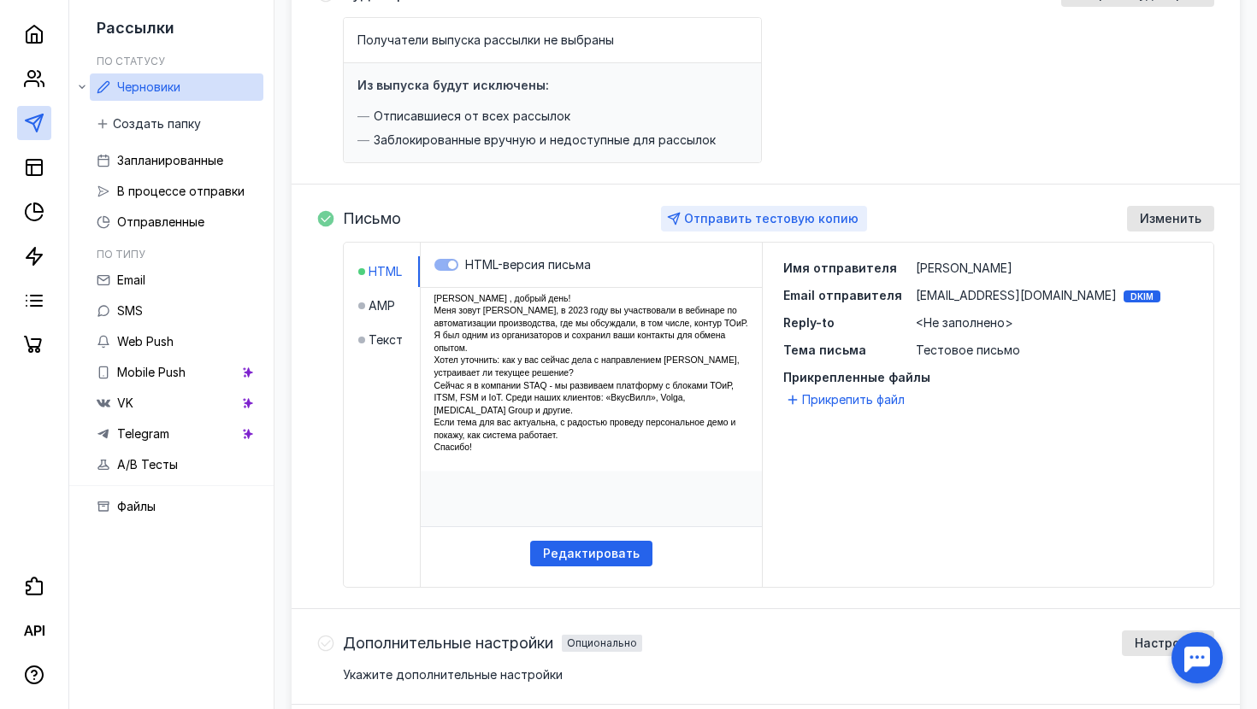
click at [768, 212] on span "Отправить тестовую копию" at bounding box center [771, 218] width 174 height 15
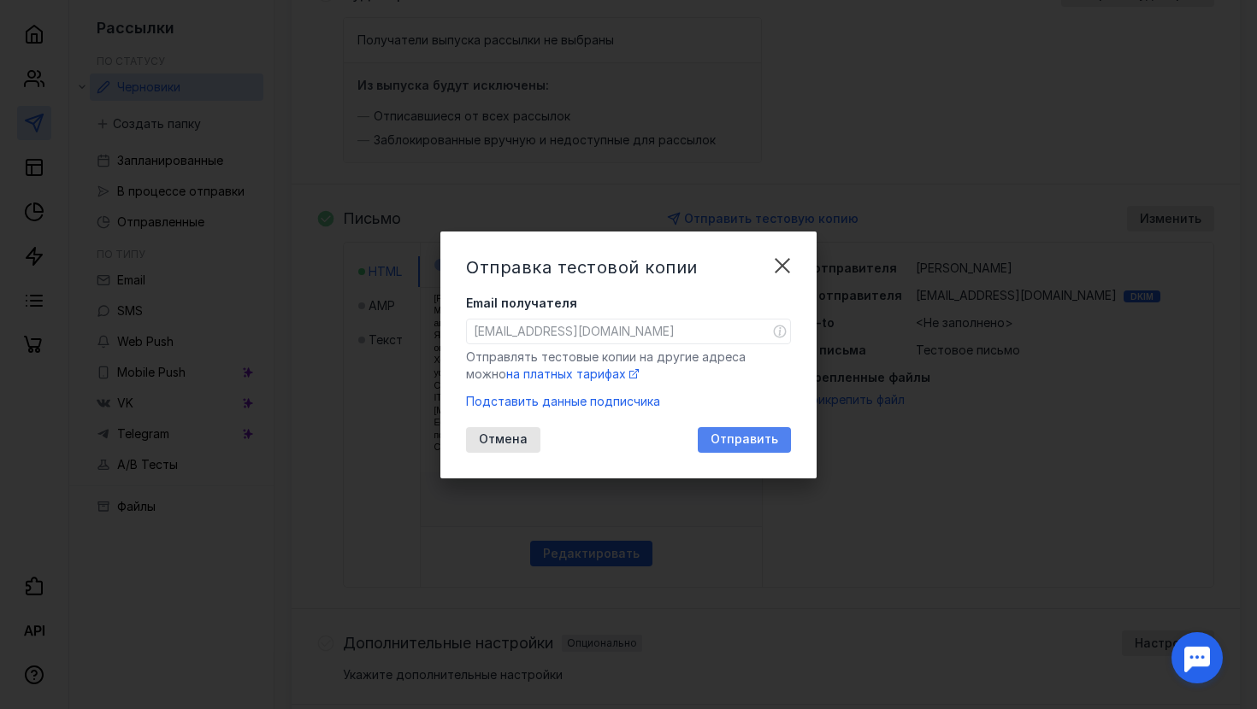
click at [747, 434] on span "Отправить" at bounding box center [744, 440] width 68 height 15
